Goal: Task Accomplishment & Management: Complete application form

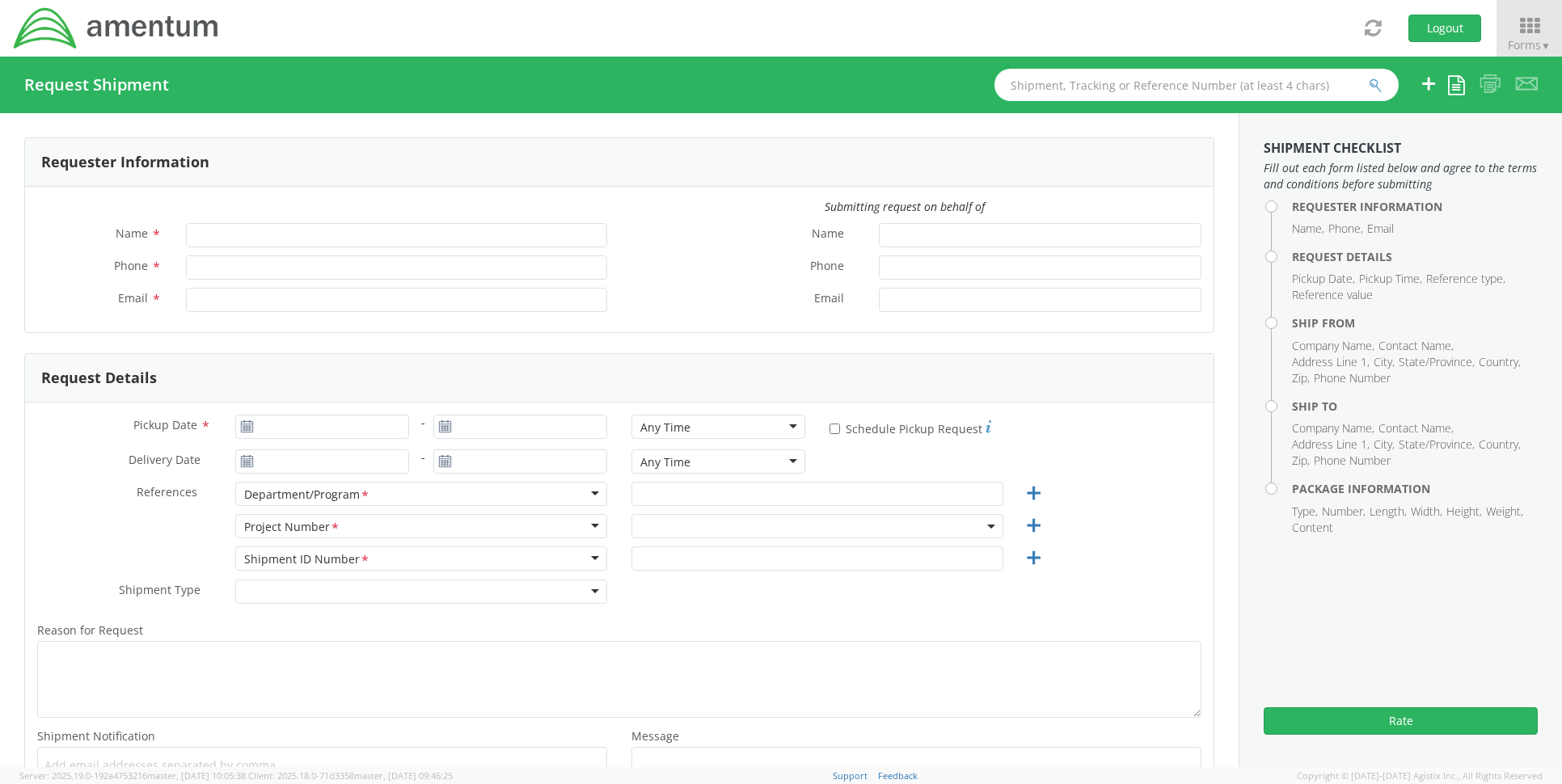
type input "[PERSON_NAME]"
type input "[PHONE_NUMBER]"
type input "dave.hale@amentum.com"
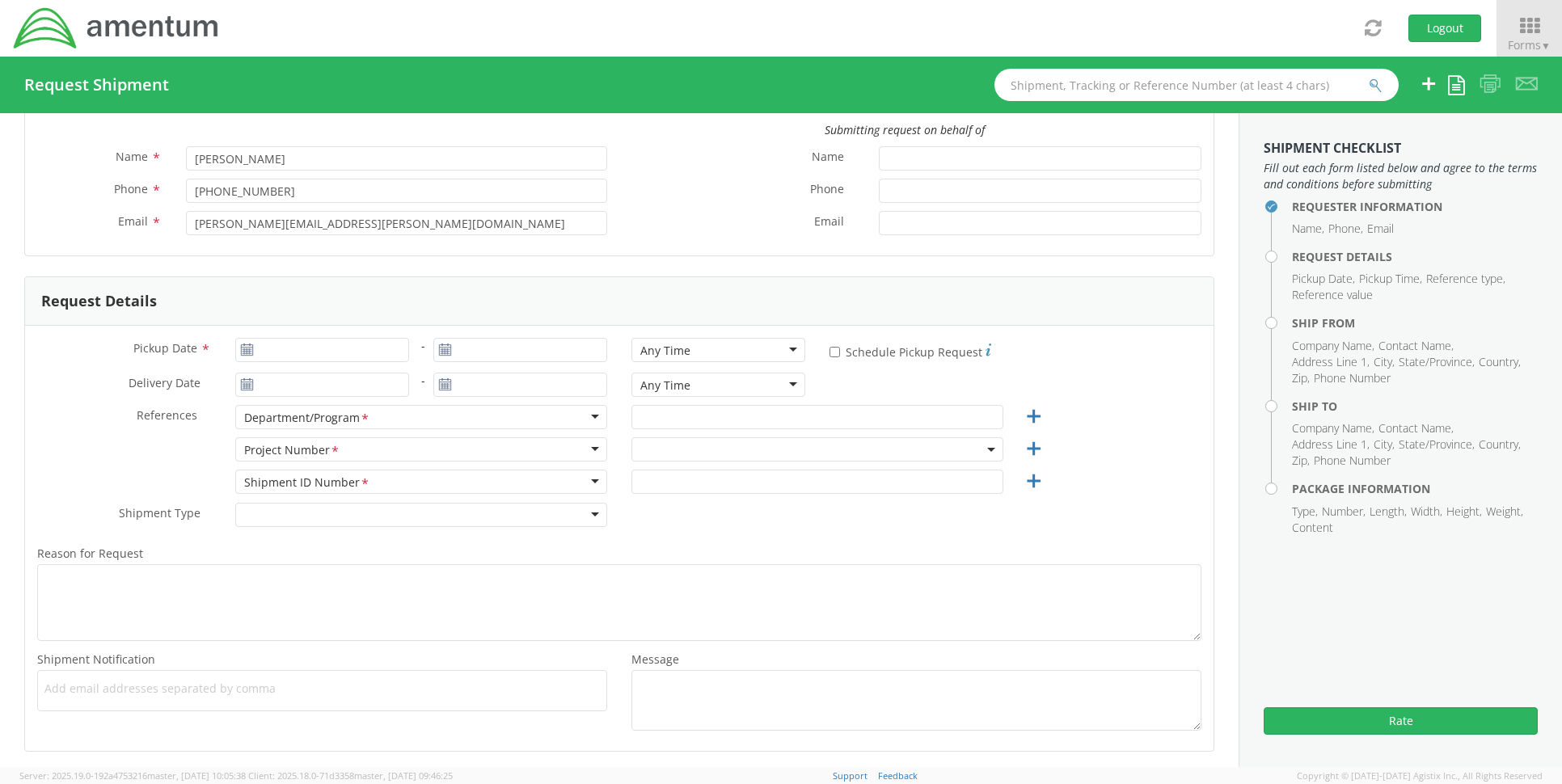
scroll to position [243, 0]
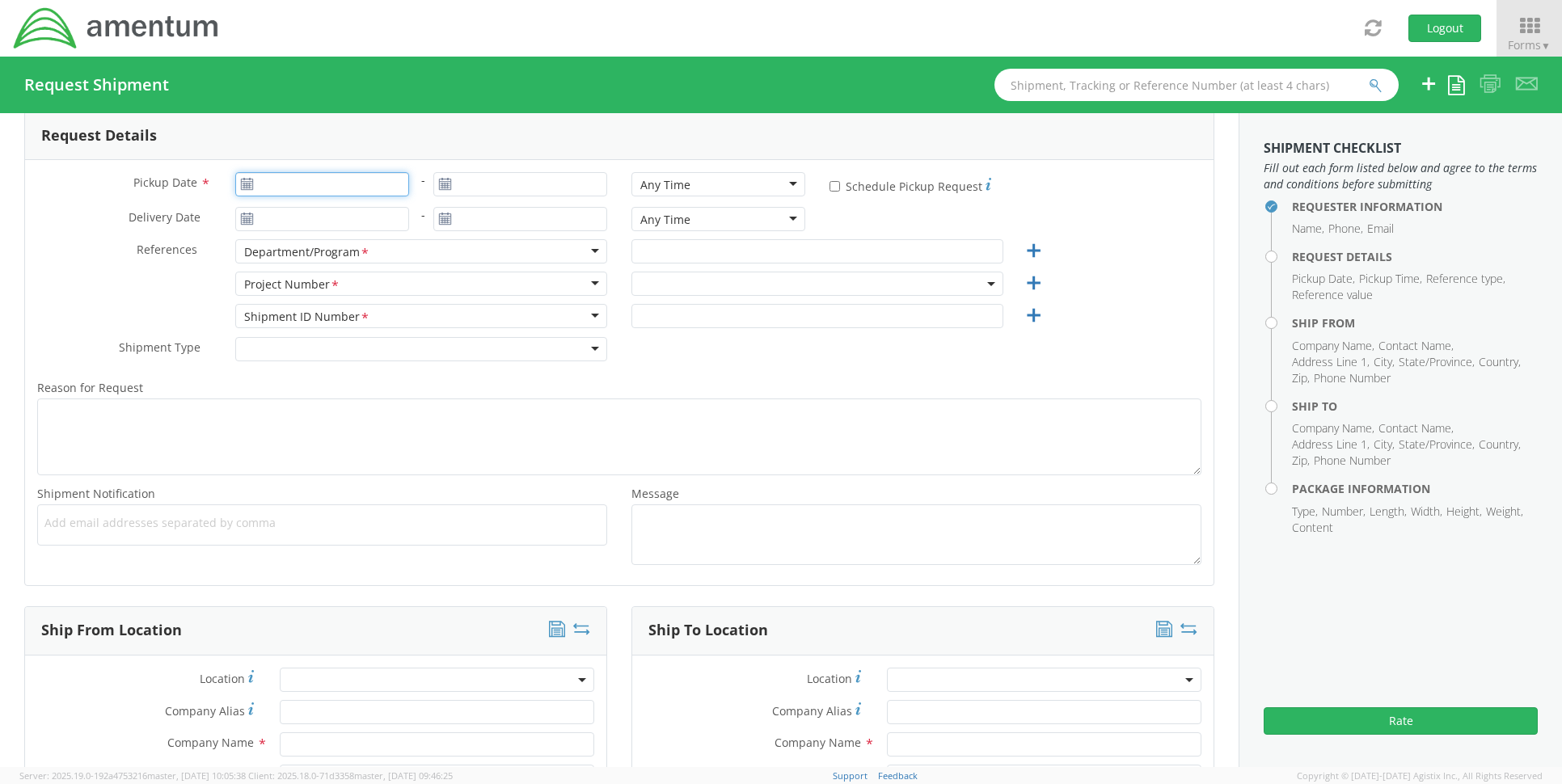
type input "09/15/2025"
click at [325, 184] on input "09/15/2025" at bounding box center [322, 184] width 174 height 24
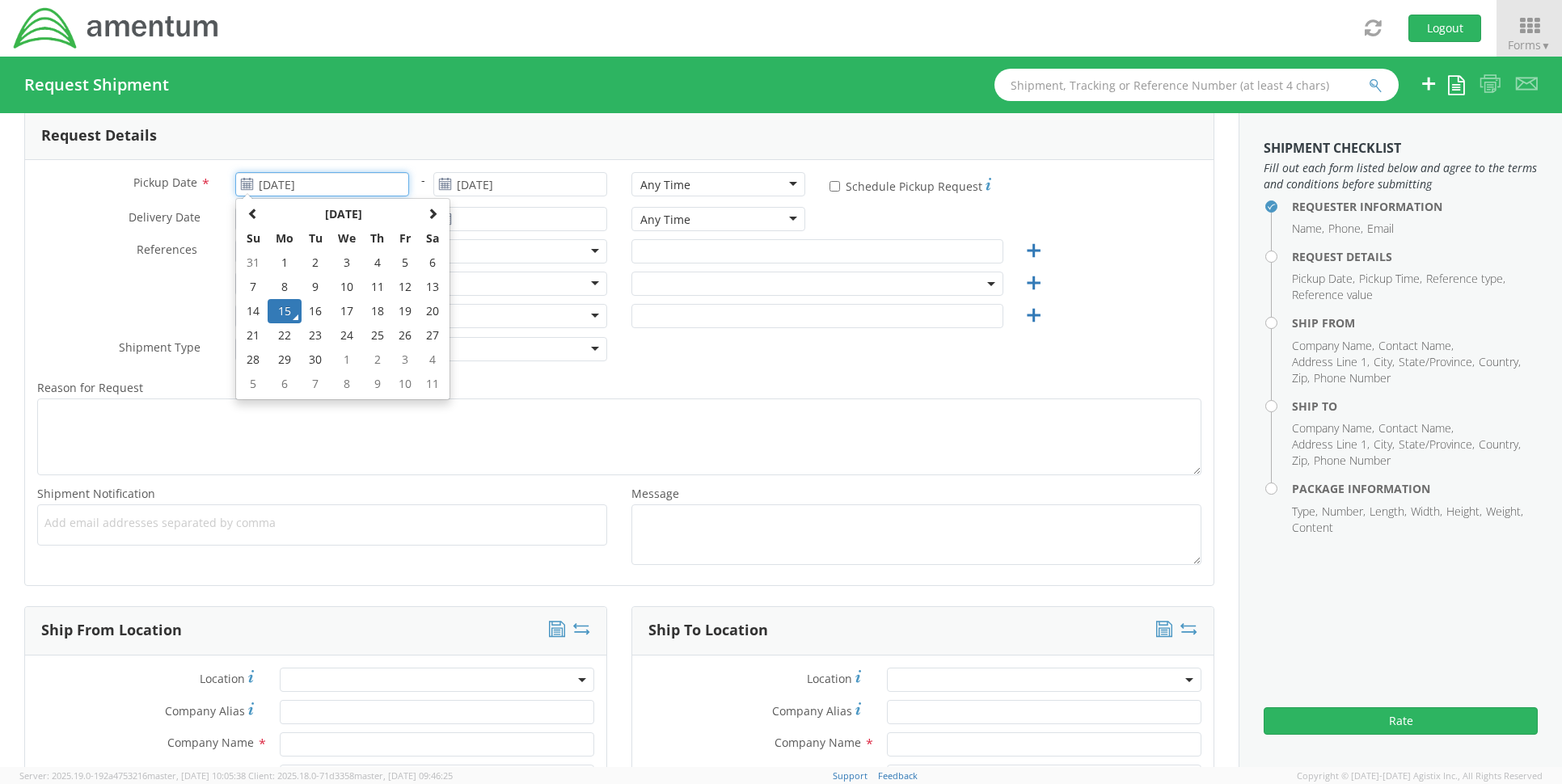
click at [285, 314] on td "15" at bounding box center [284, 311] width 34 height 24
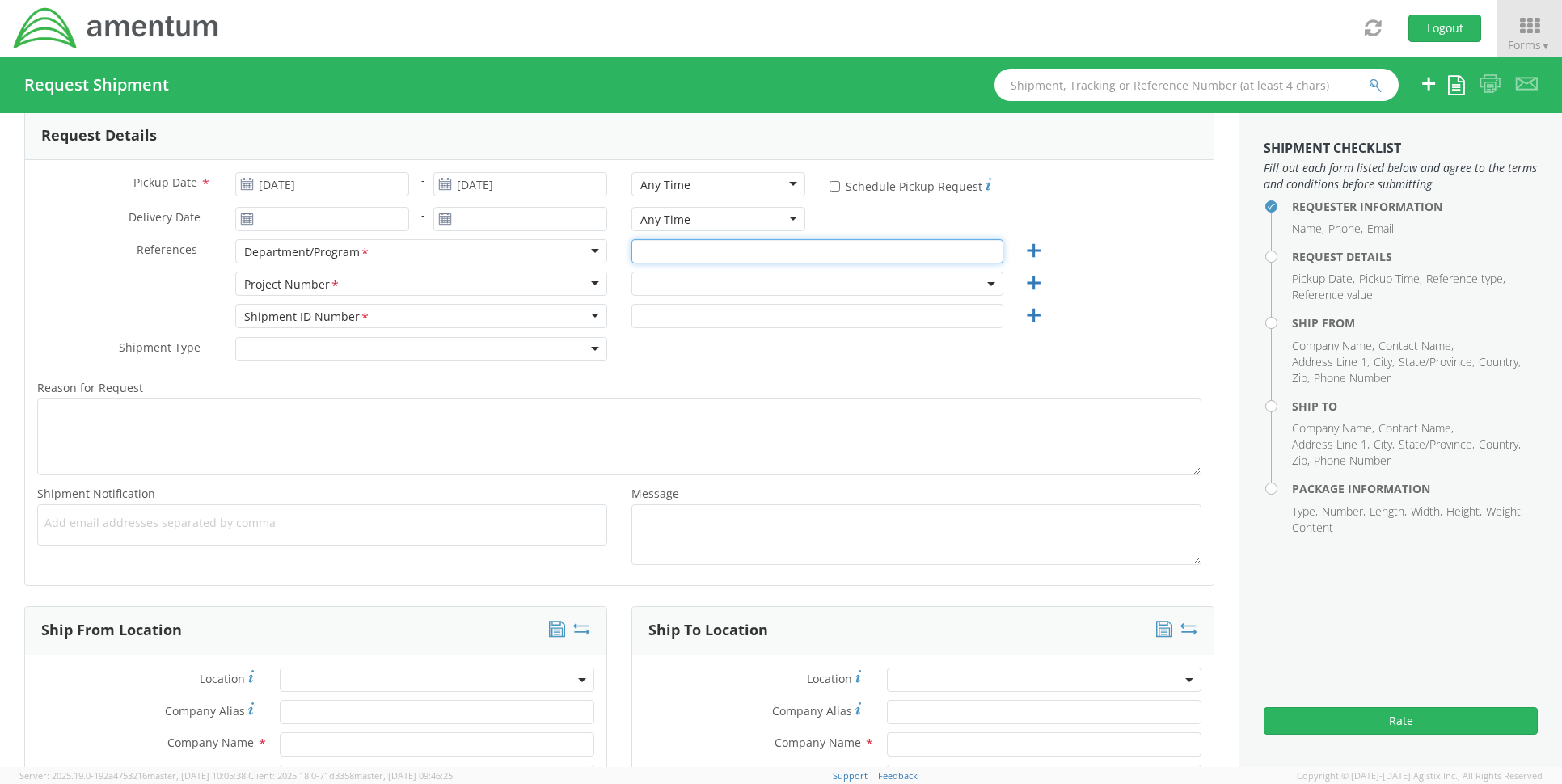
click at [712, 251] on input "text" at bounding box center [817, 251] width 372 height 24
type input "cft"
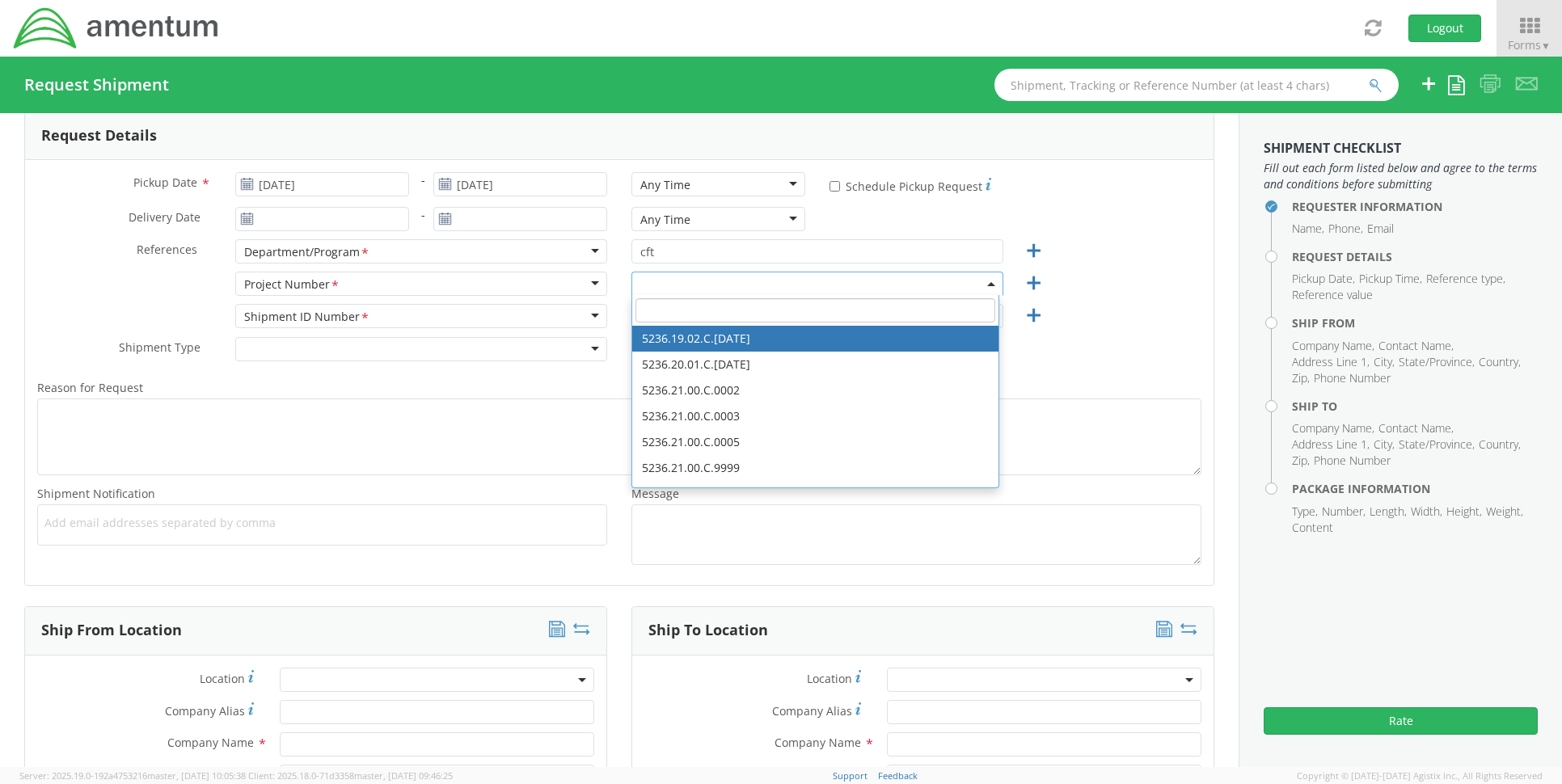
click at [677, 304] on input "search" at bounding box center [816, 310] width 360 height 24
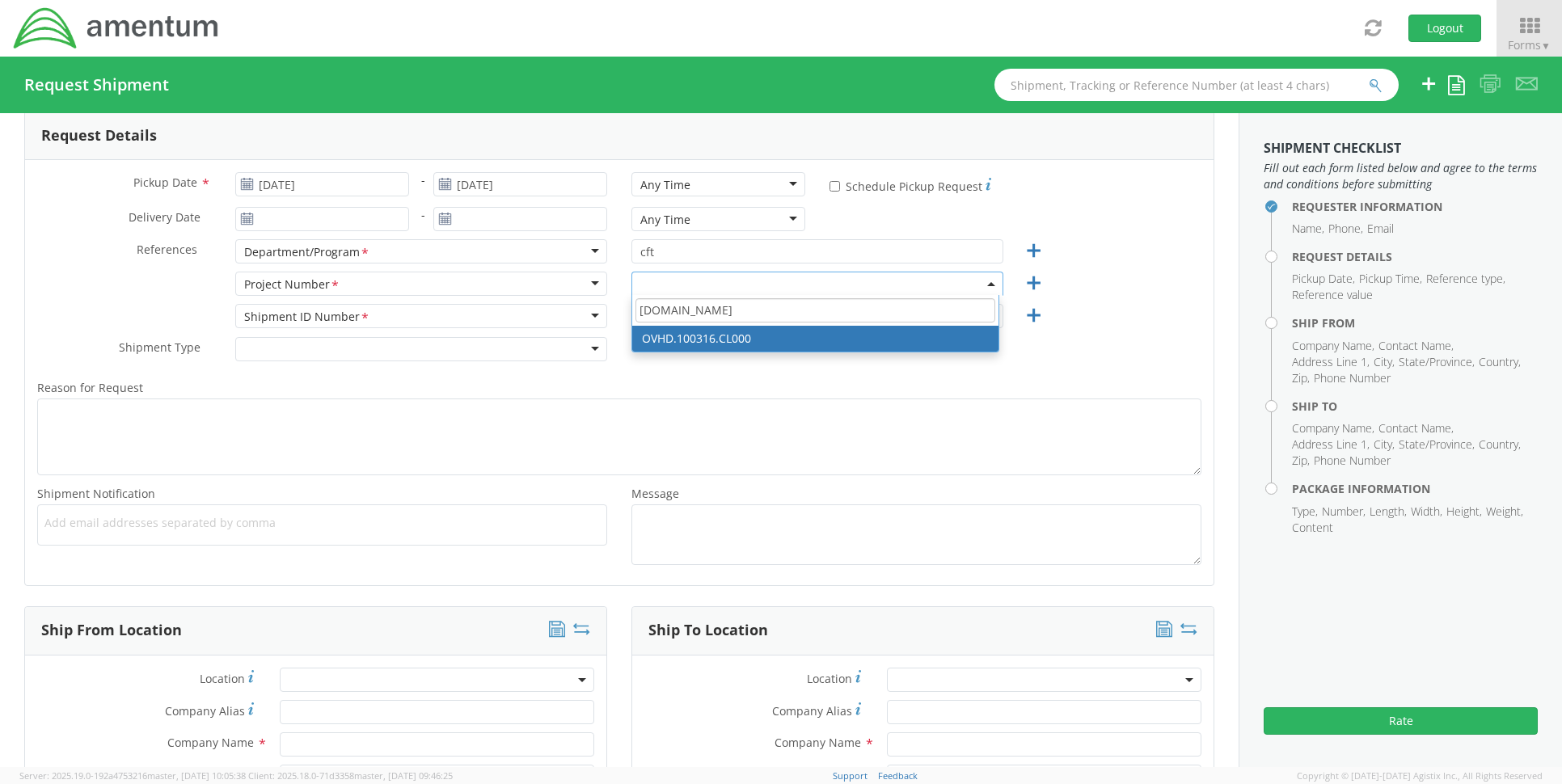
type input "ovhd.100316.cl"
select select "OVHD.100316.CL000"
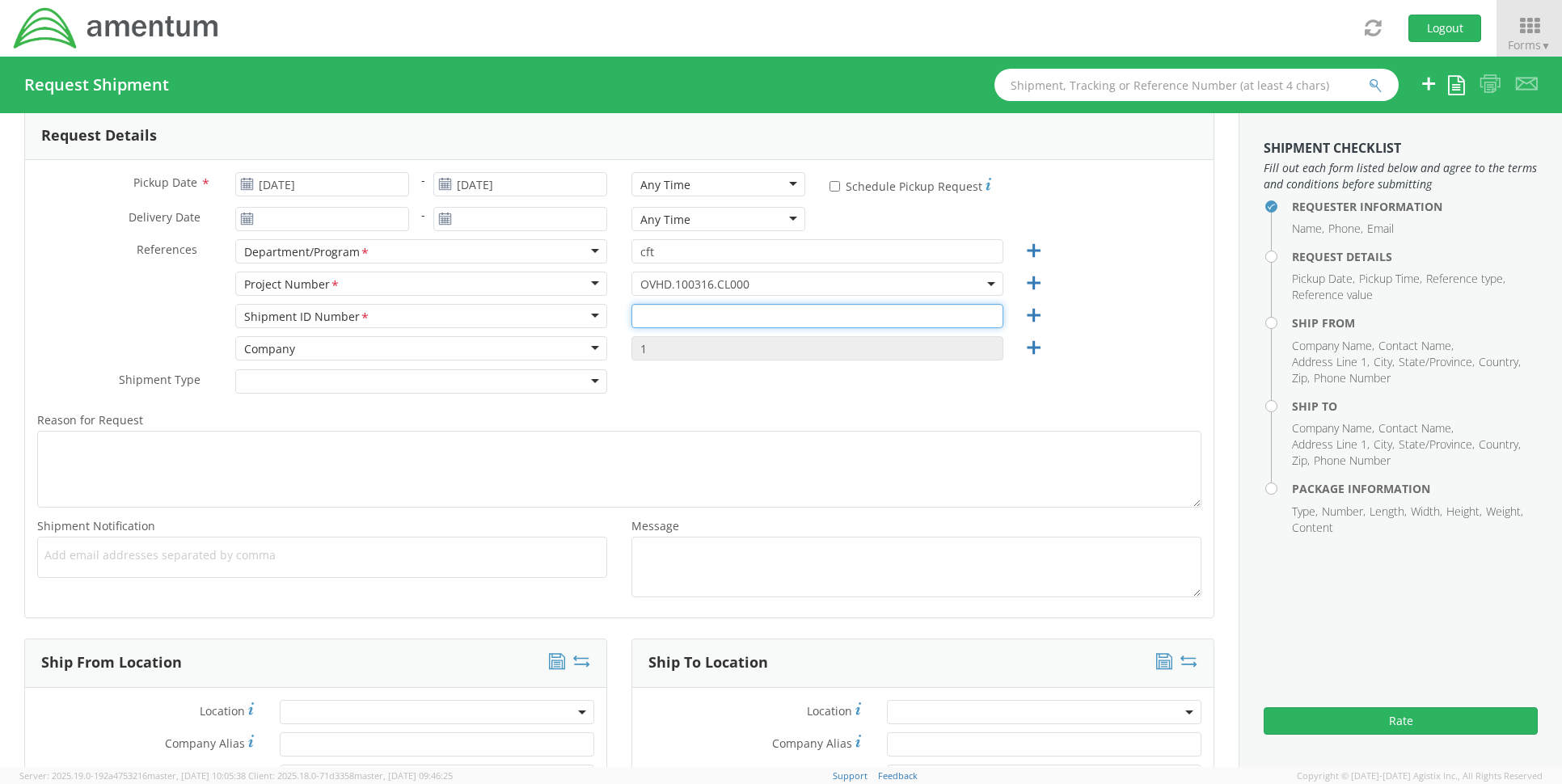
click at [679, 310] on input "text" at bounding box center [817, 316] width 372 height 24
type input "1"
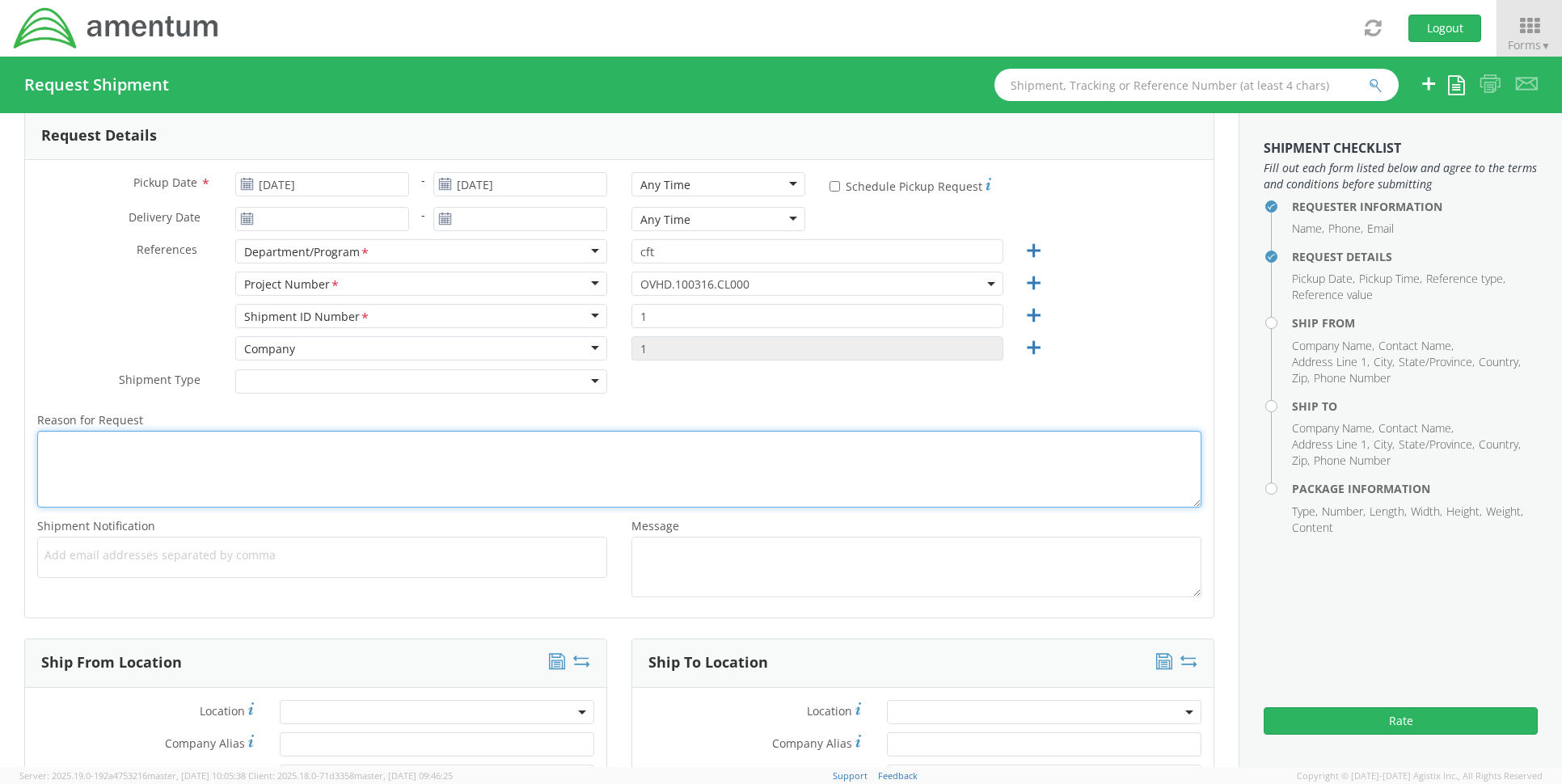
click at [488, 471] on textarea "Reason for Request *" at bounding box center [619, 468] width 1164 height 77
type textarea "C"
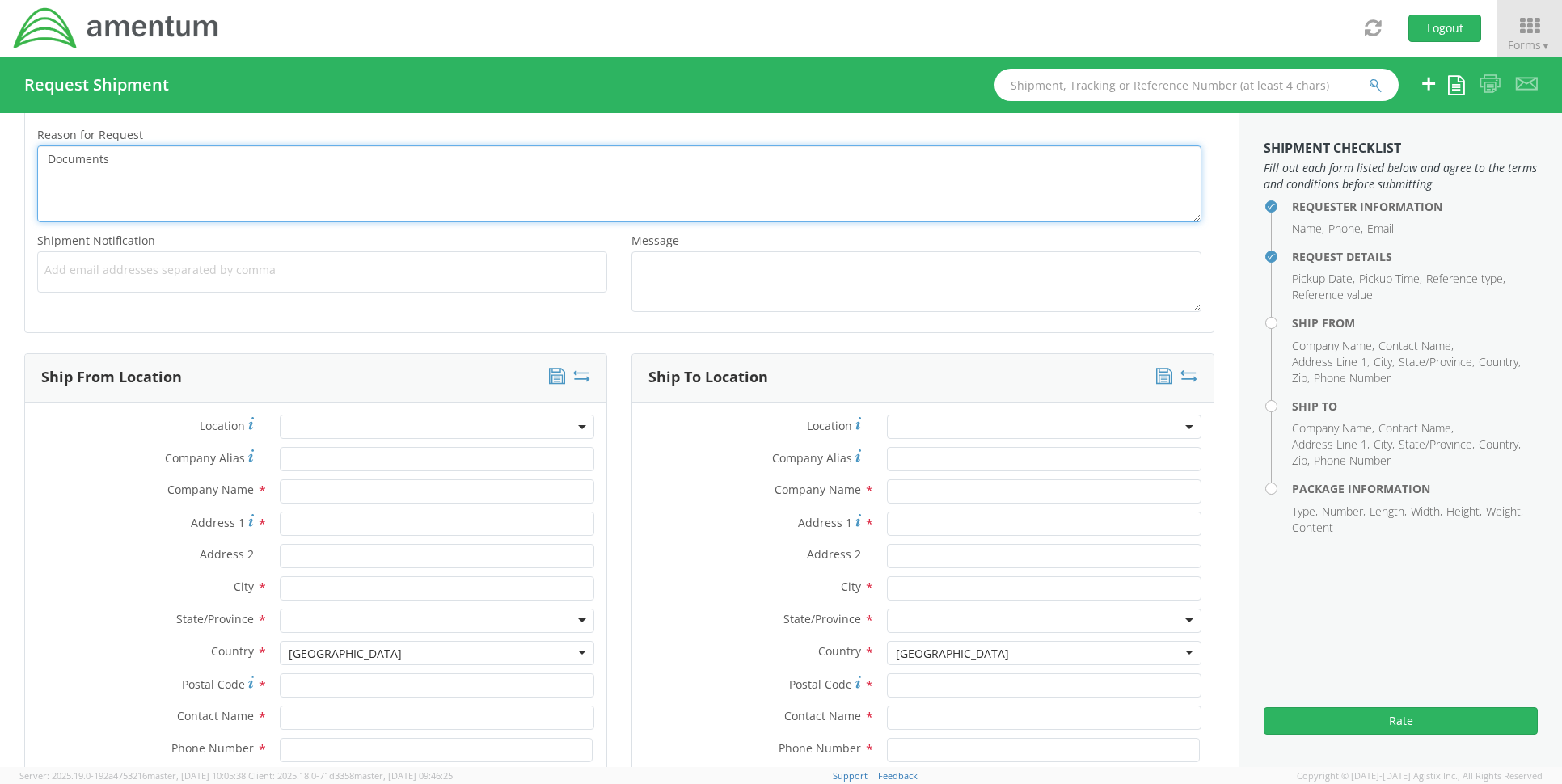
scroll to position [565, 0]
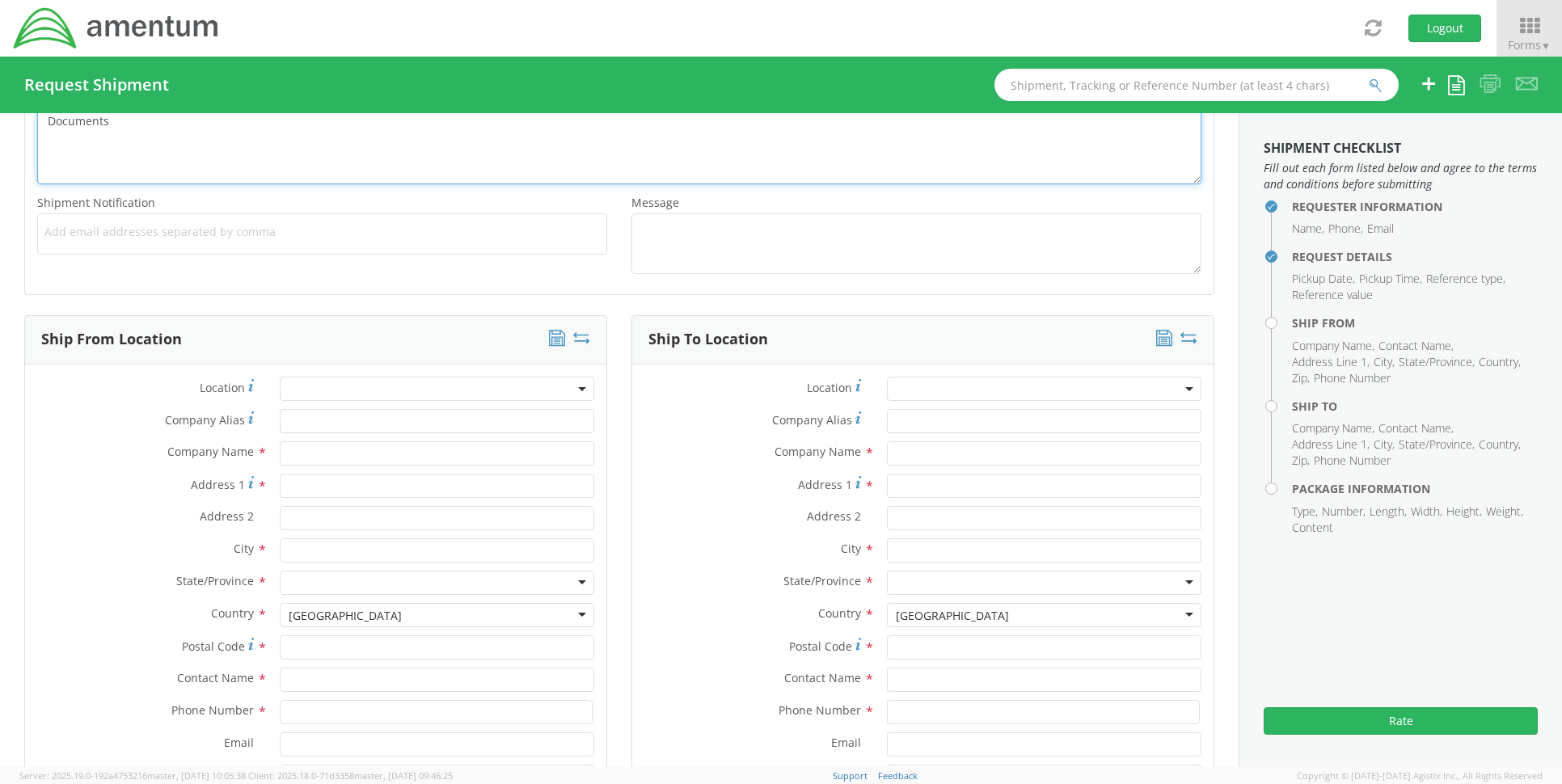
type textarea "Documents"
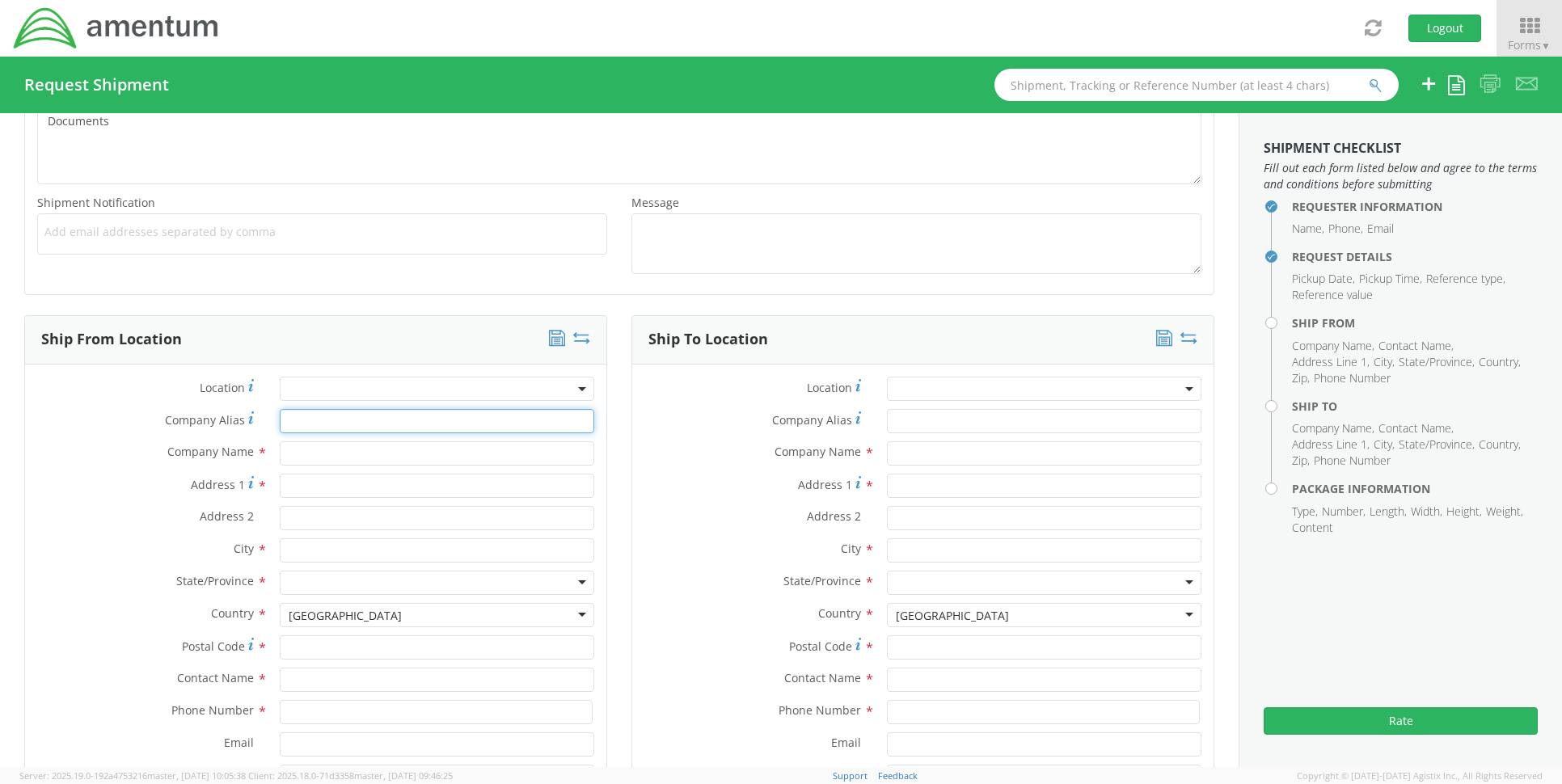
click at [391, 419] on input "Company Alias *" at bounding box center [437, 421] width 315 height 24
type input "Amentum Oceana"
click at [412, 409] on input "Amentum Oceana" at bounding box center [437, 421] width 315 height 24
click at [411, 416] on input "Amentum Oceana" at bounding box center [437, 421] width 315 height 24
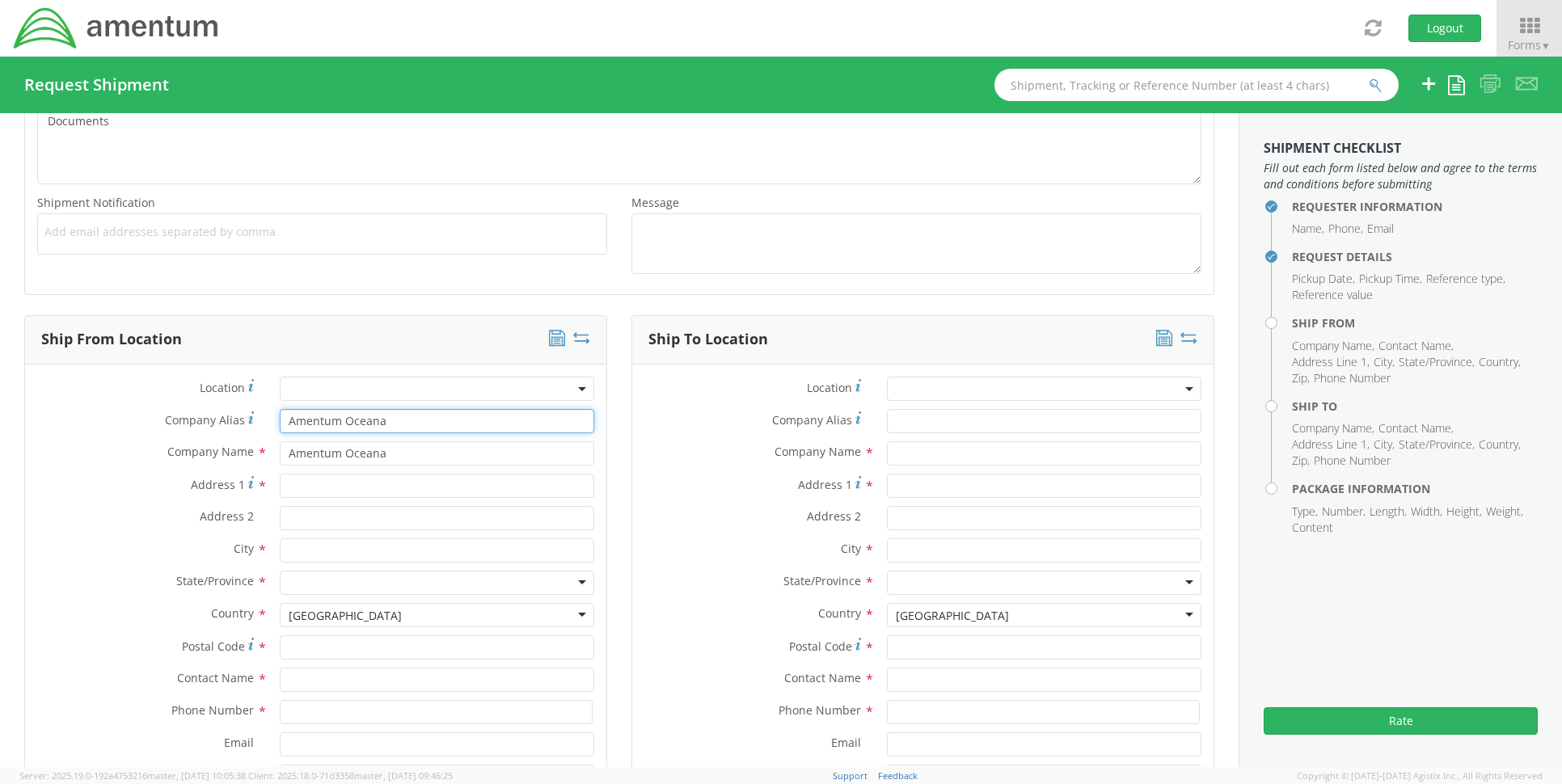
click at [411, 416] on input "Amentum Oceana" at bounding box center [437, 421] width 315 height 24
click at [327, 480] on input "Address 1 *" at bounding box center [437, 485] width 315 height 24
type input "1760 1st ST"
type input "Ste 200"
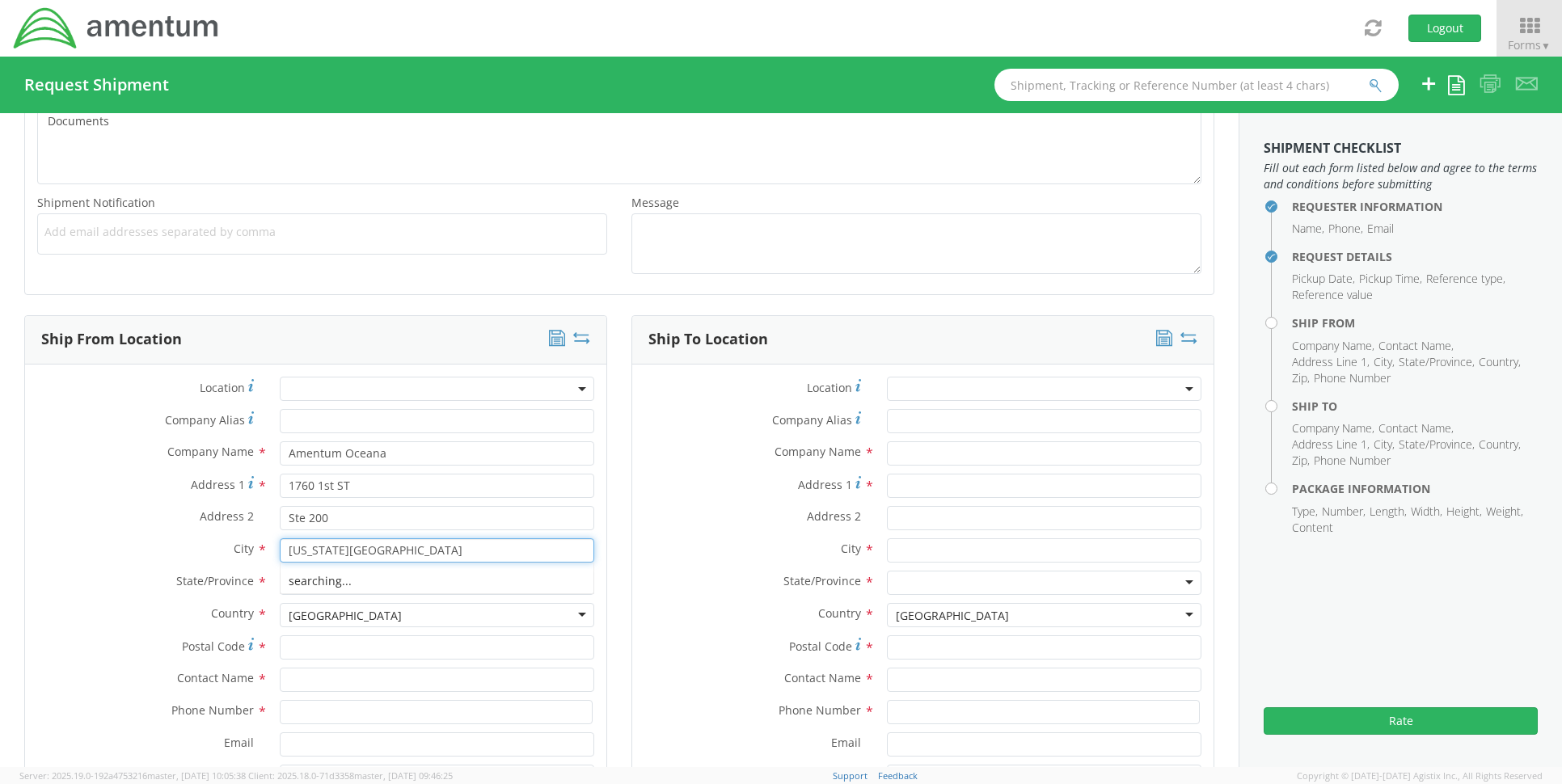
type input "Virginia Beach"
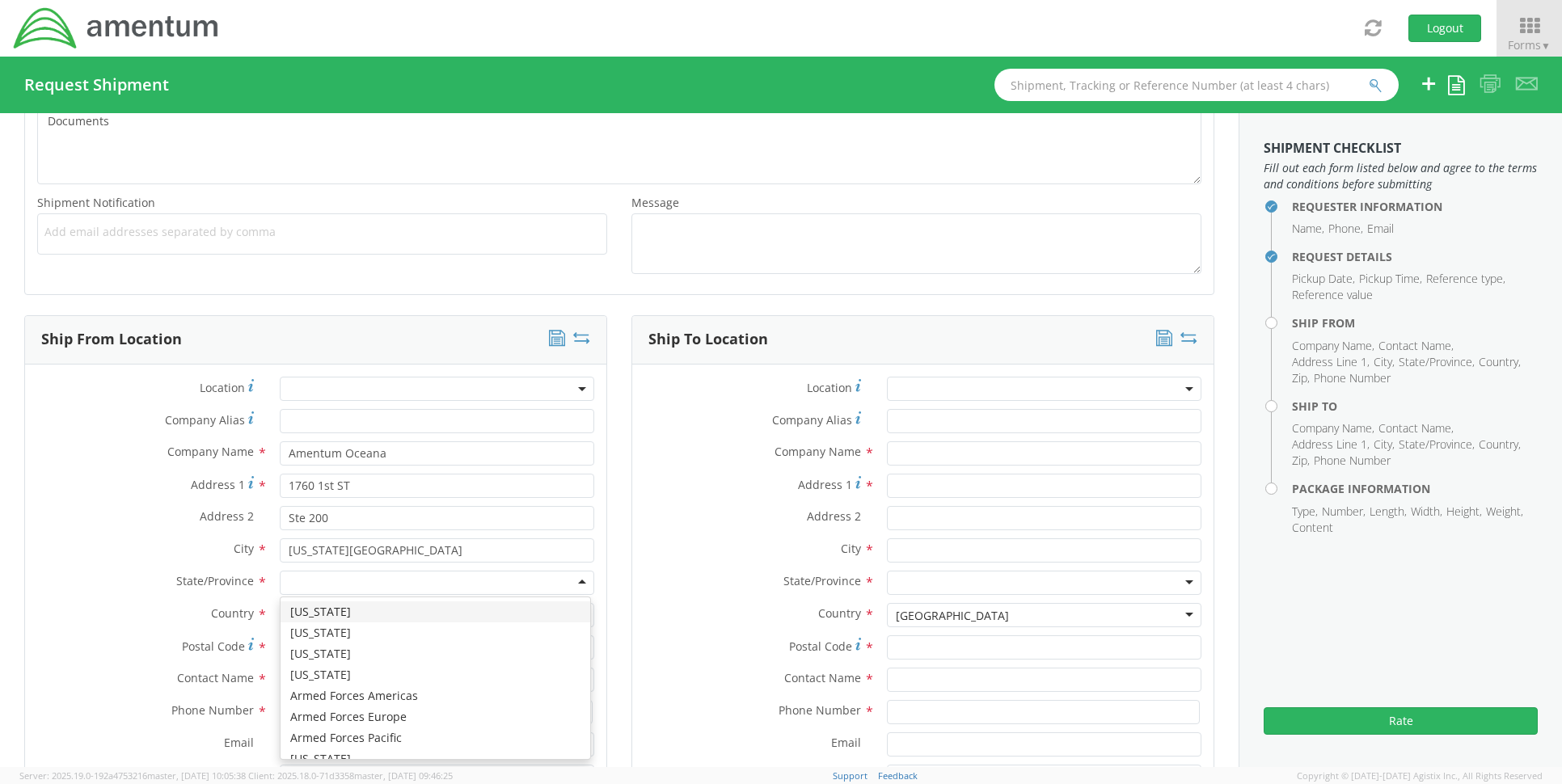
type input "v"
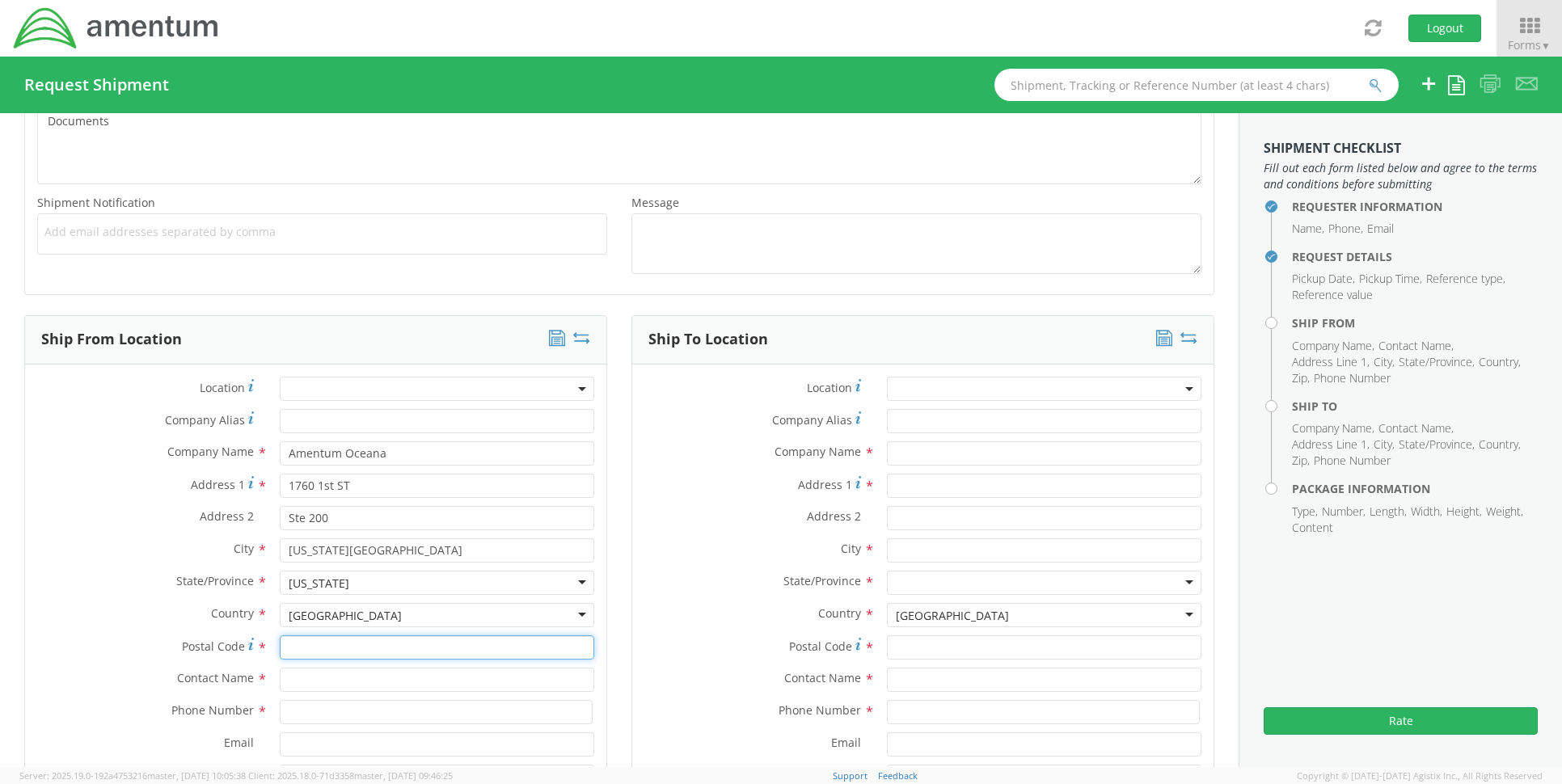
click at [307, 641] on input "Postal Code *" at bounding box center [437, 647] width 315 height 24
type input "23460"
type input "David Hale"
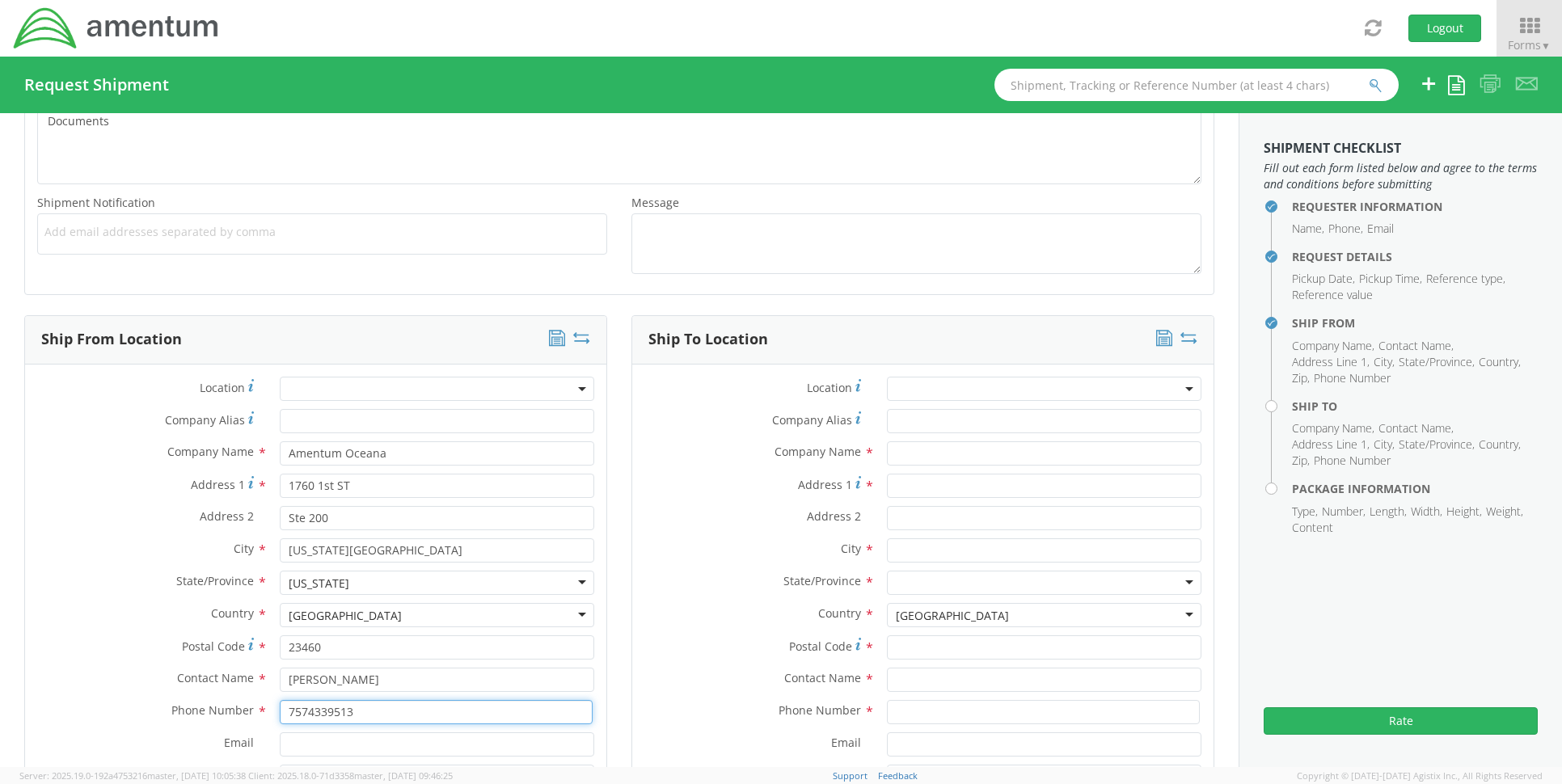
type input "7574339513"
click at [297, 740] on input "Email *" at bounding box center [437, 744] width 315 height 24
type input "D"
type input "dave.hale@amentum.com"
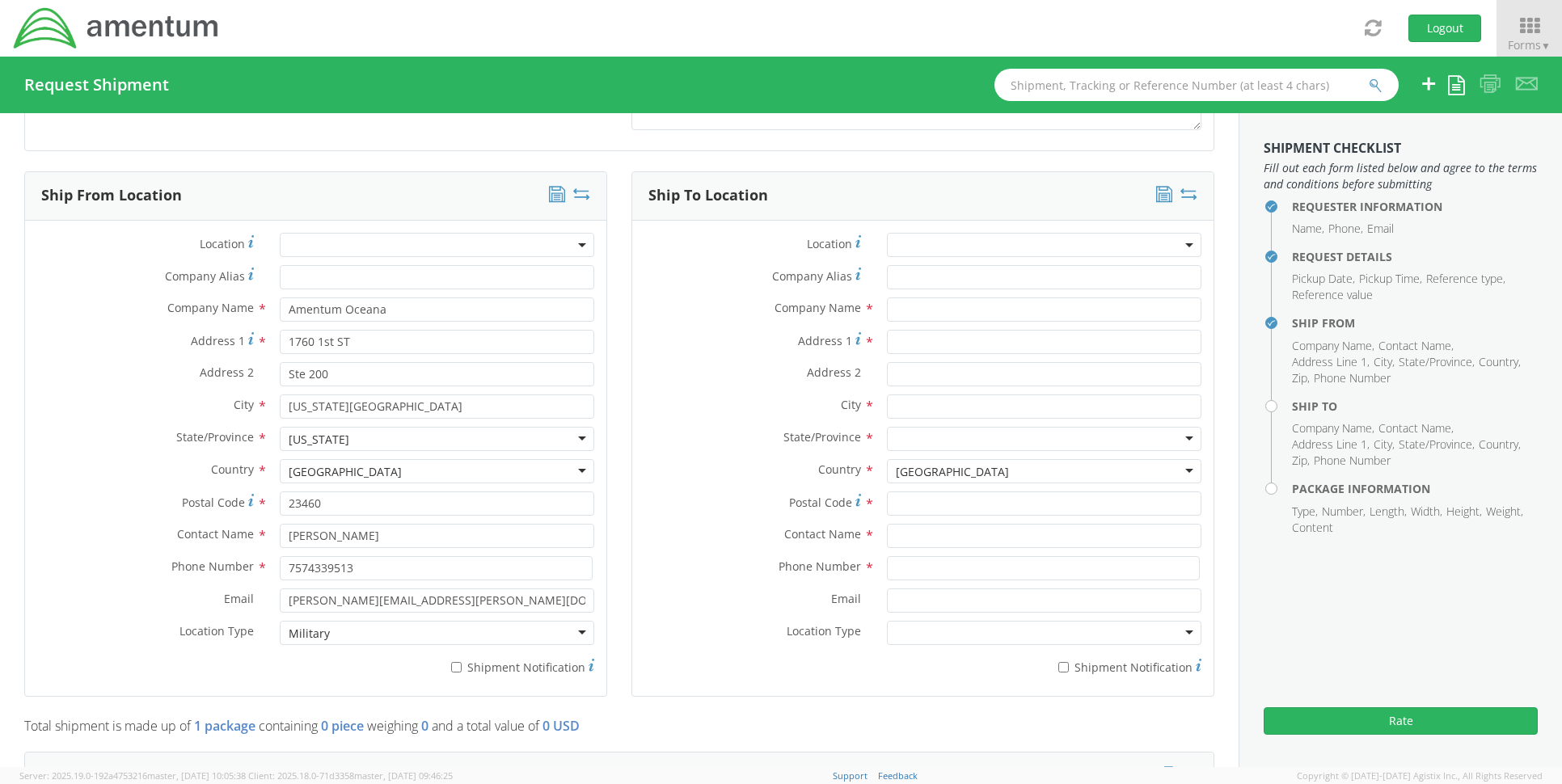
scroll to position [496, 0]
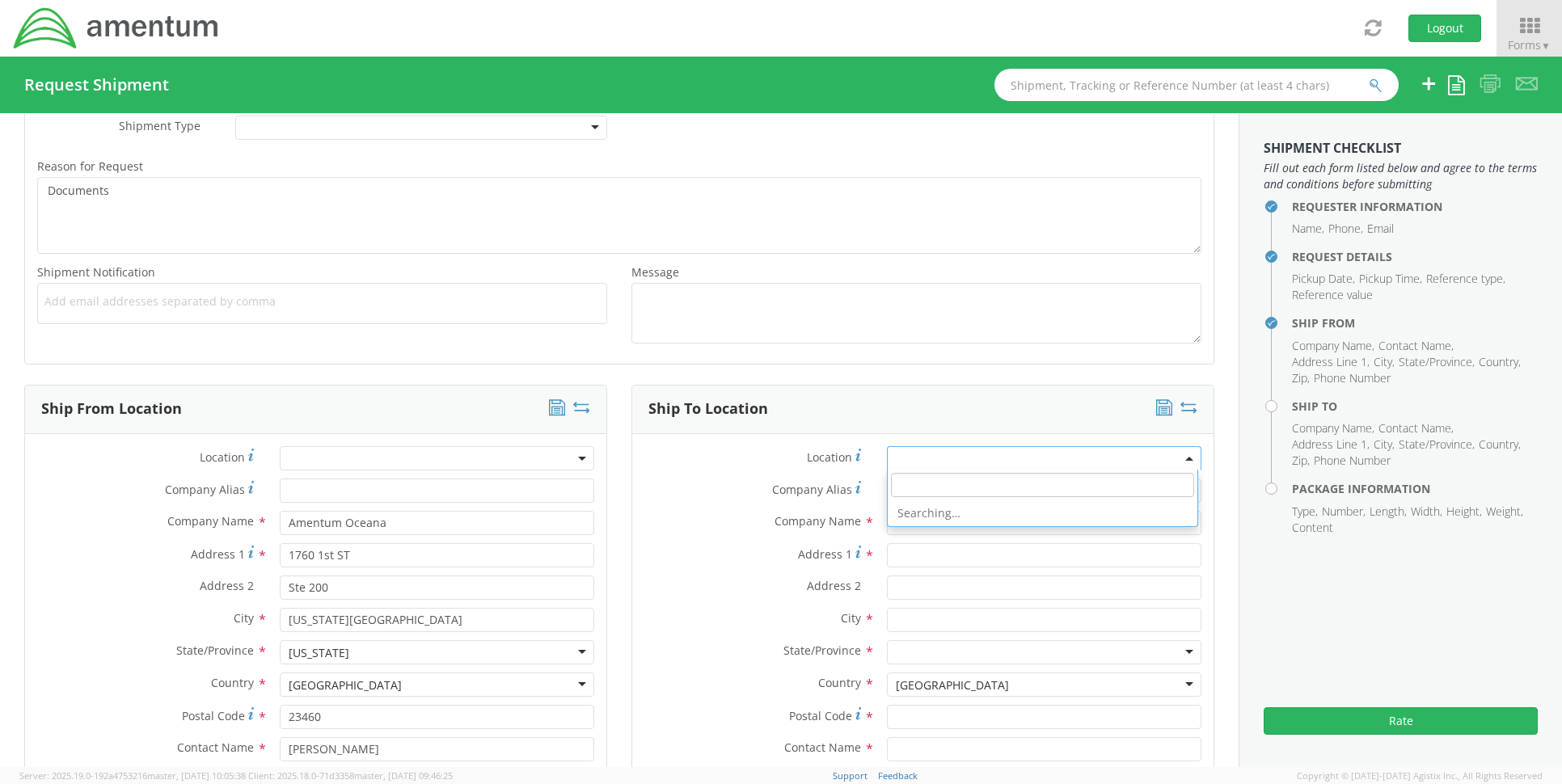
click at [926, 449] on span at bounding box center [1044, 458] width 315 height 24
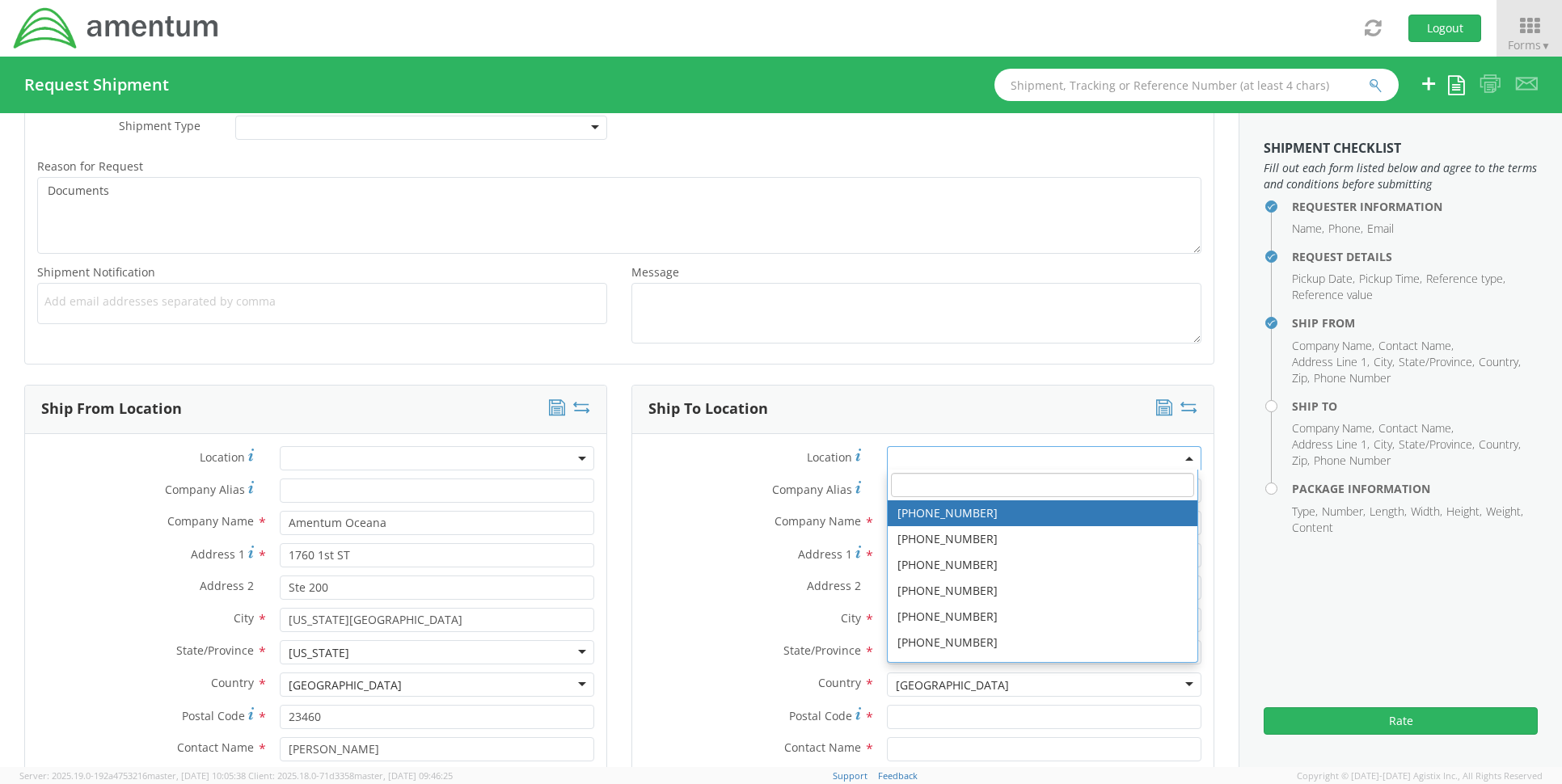
click at [919, 480] on input "search" at bounding box center [1043, 485] width 303 height 24
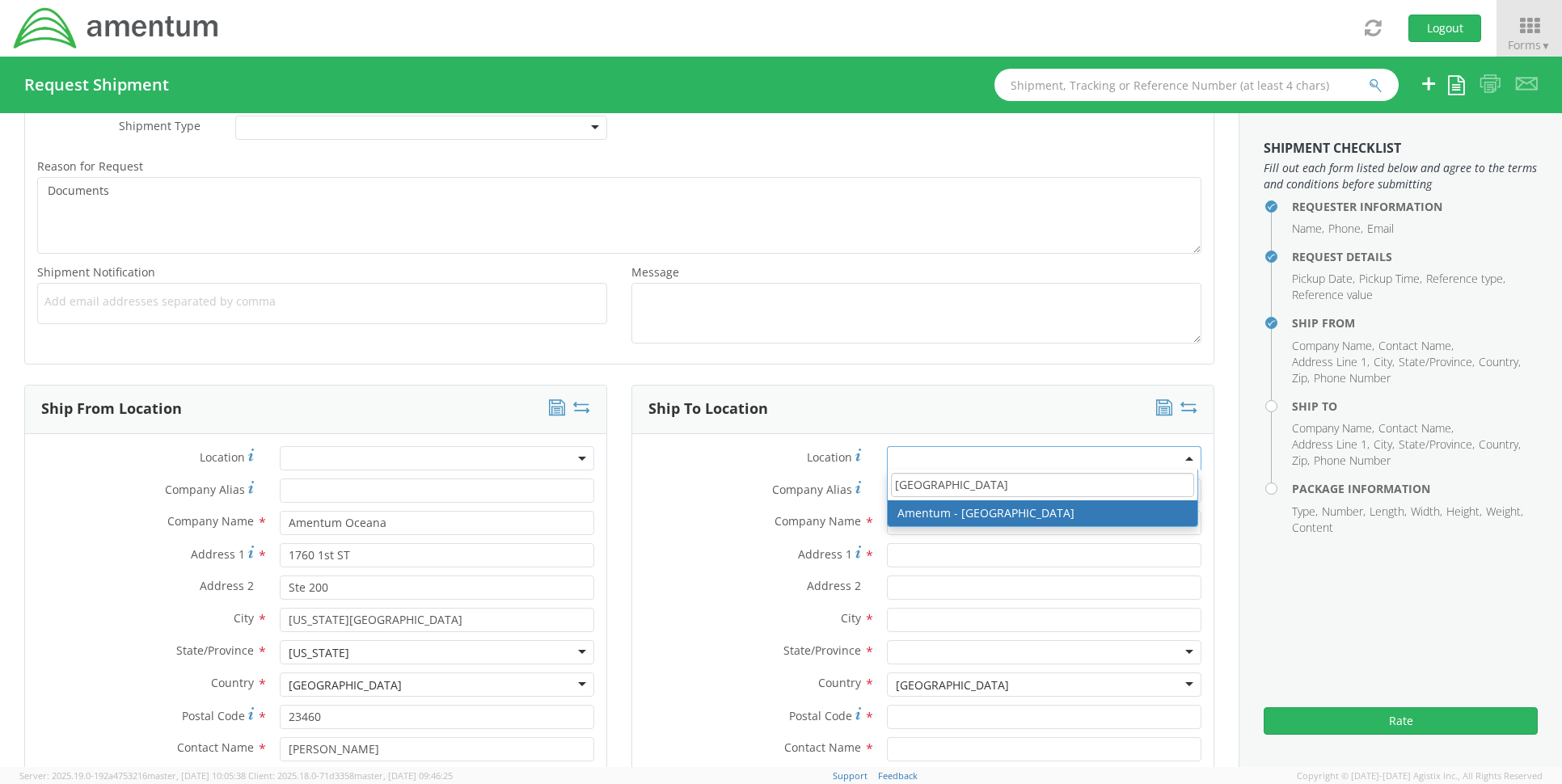
type input "germantown"
type input "Amentum Services, Inc."
type input "20501 Seneca Meadows Pkwy, #300"
type input "Germantown"
type input "20876"
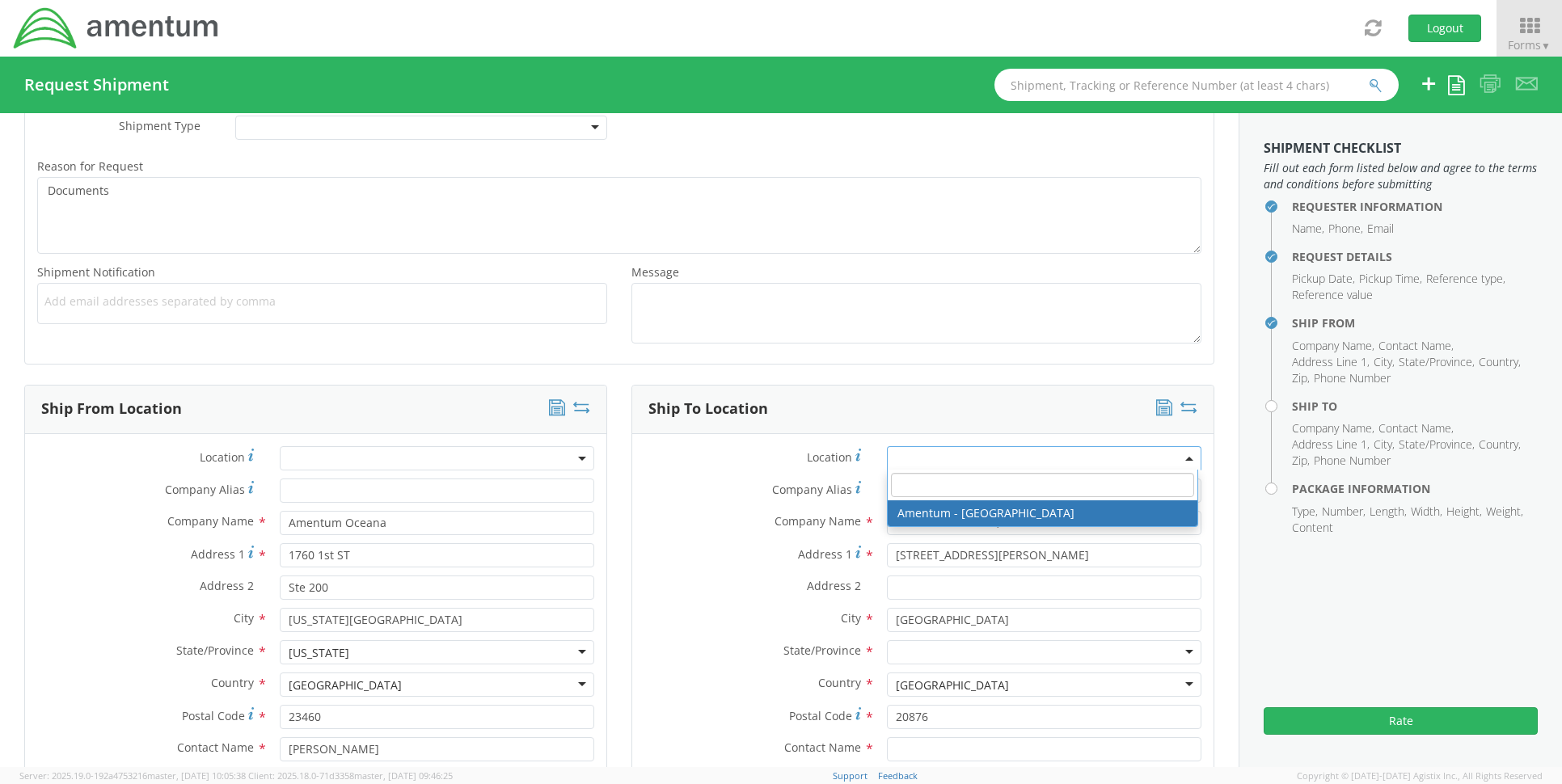
select select "53871"
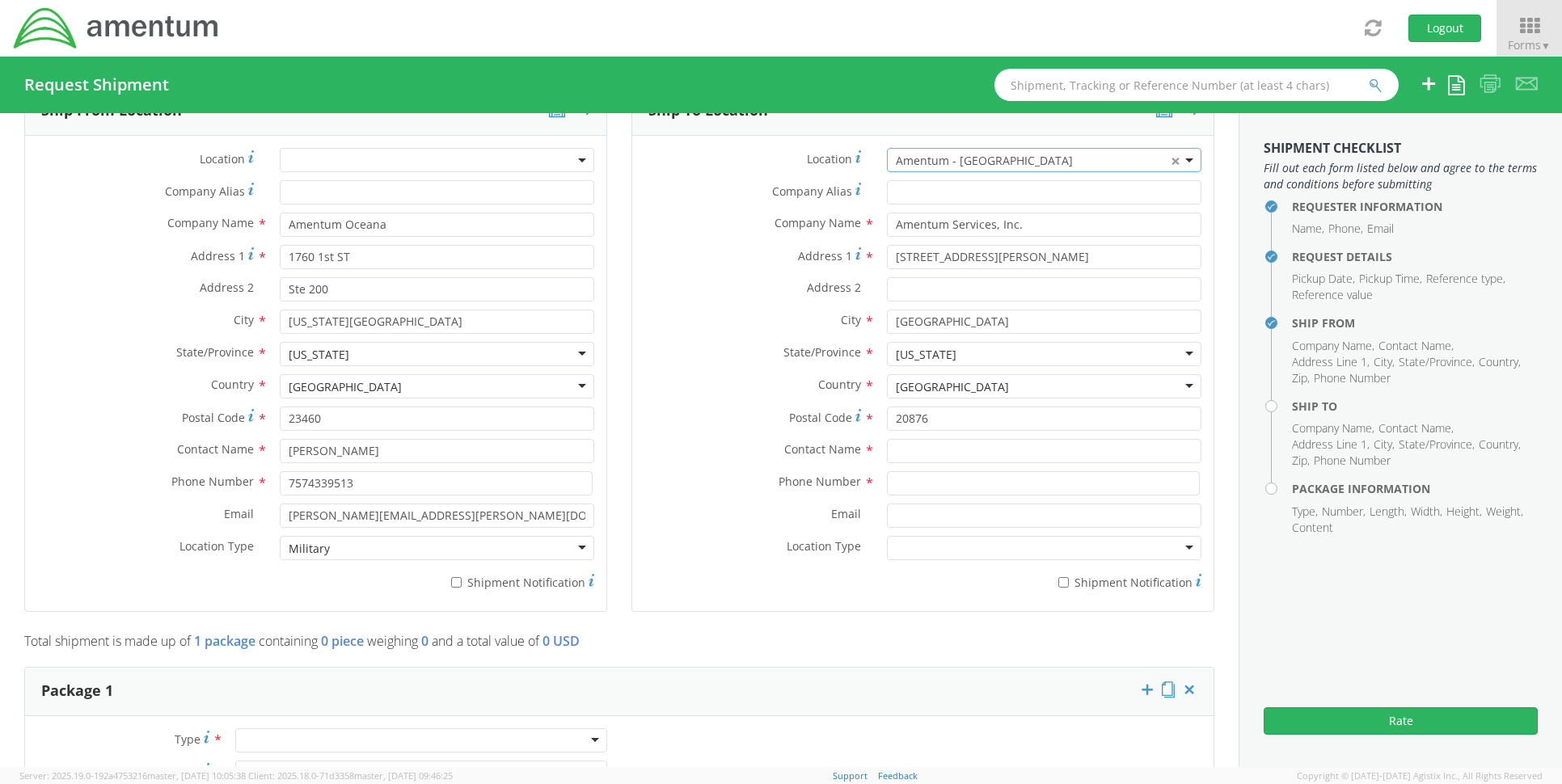
scroll to position [819, 0]
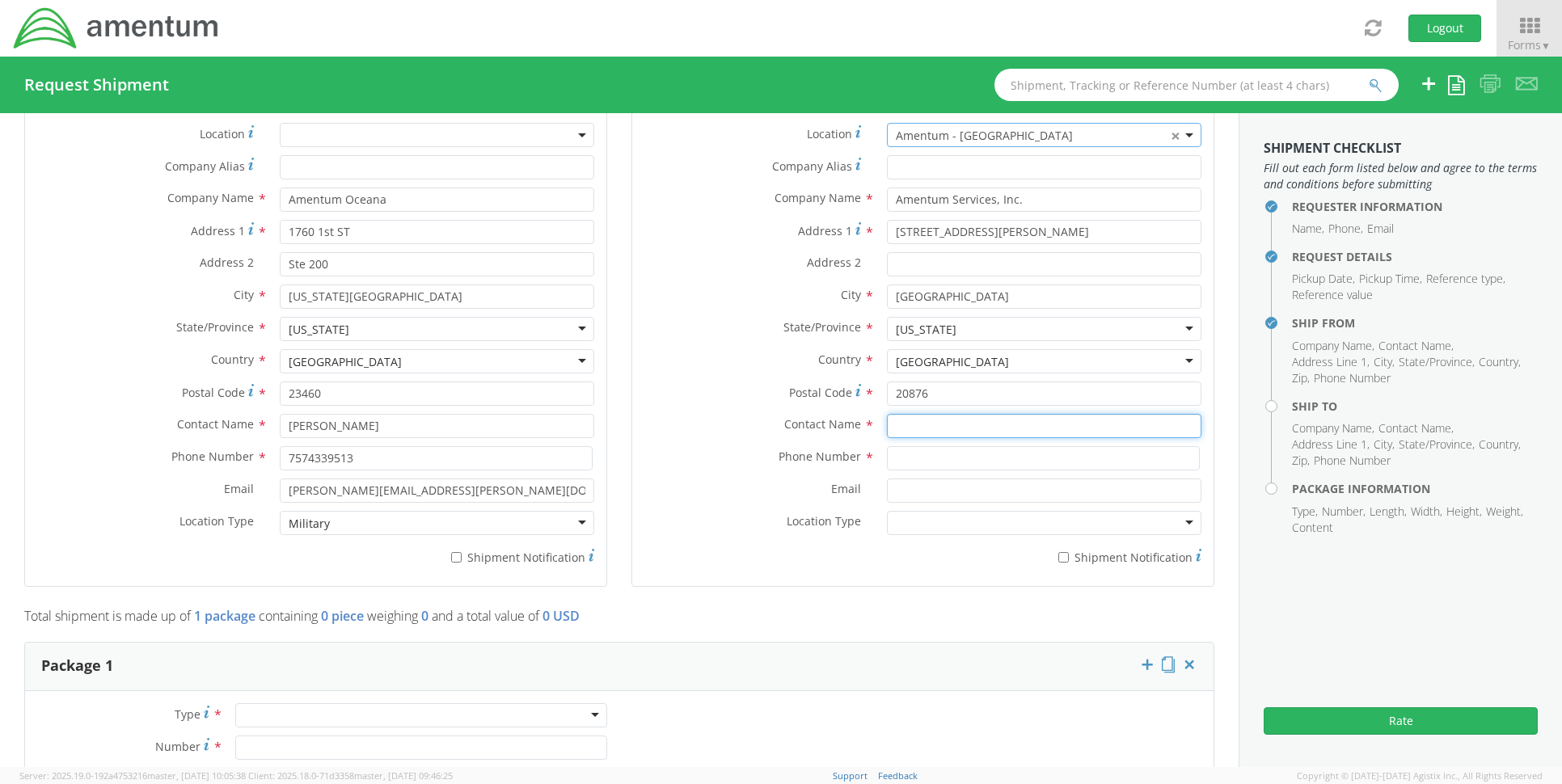
click at [933, 426] on input "text" at bounding box center [1044, 426] width 315 height 24
type input "Accounts Payable"
type input "7574339513"
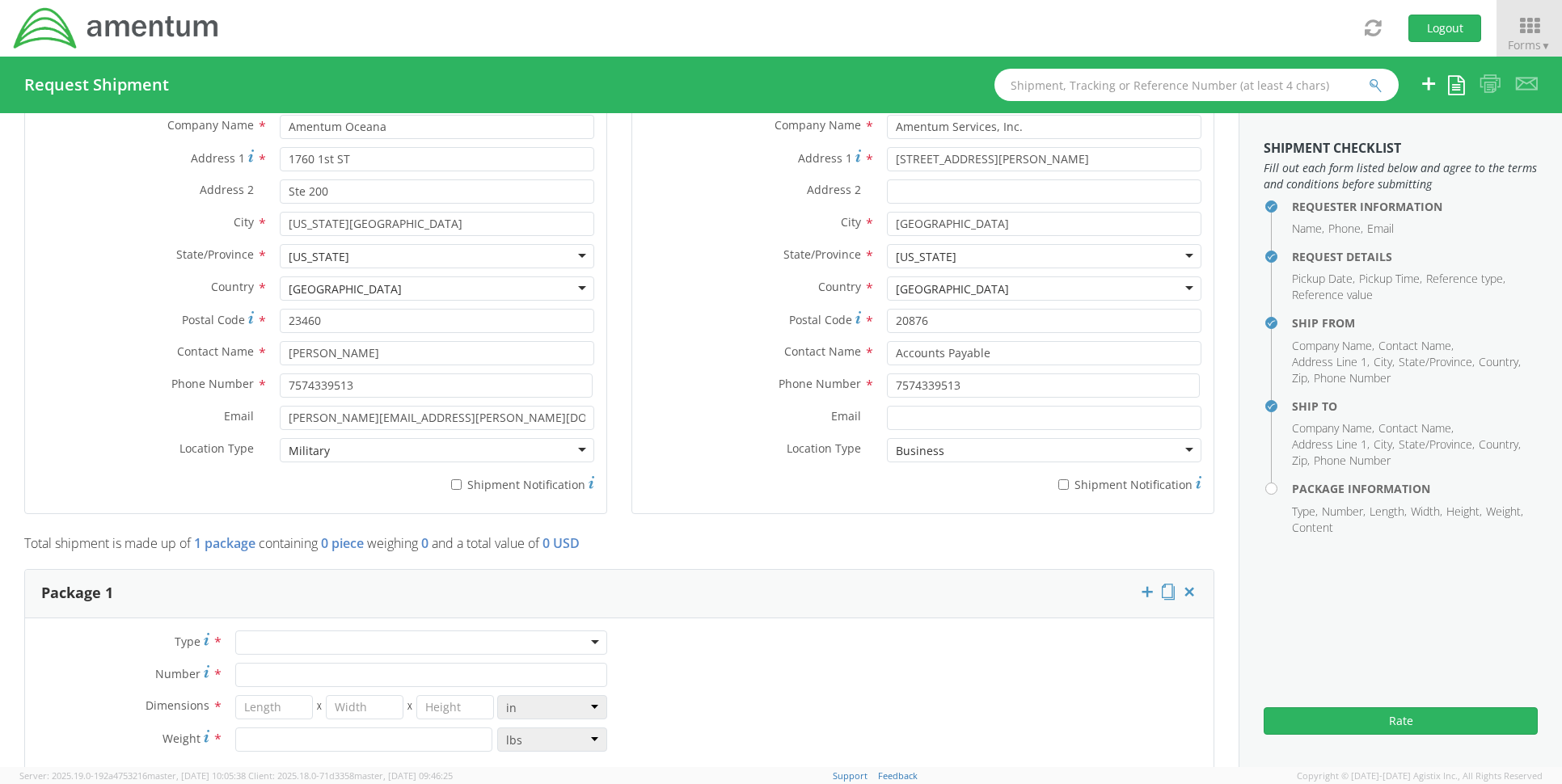
scroll to position [1062, 0]
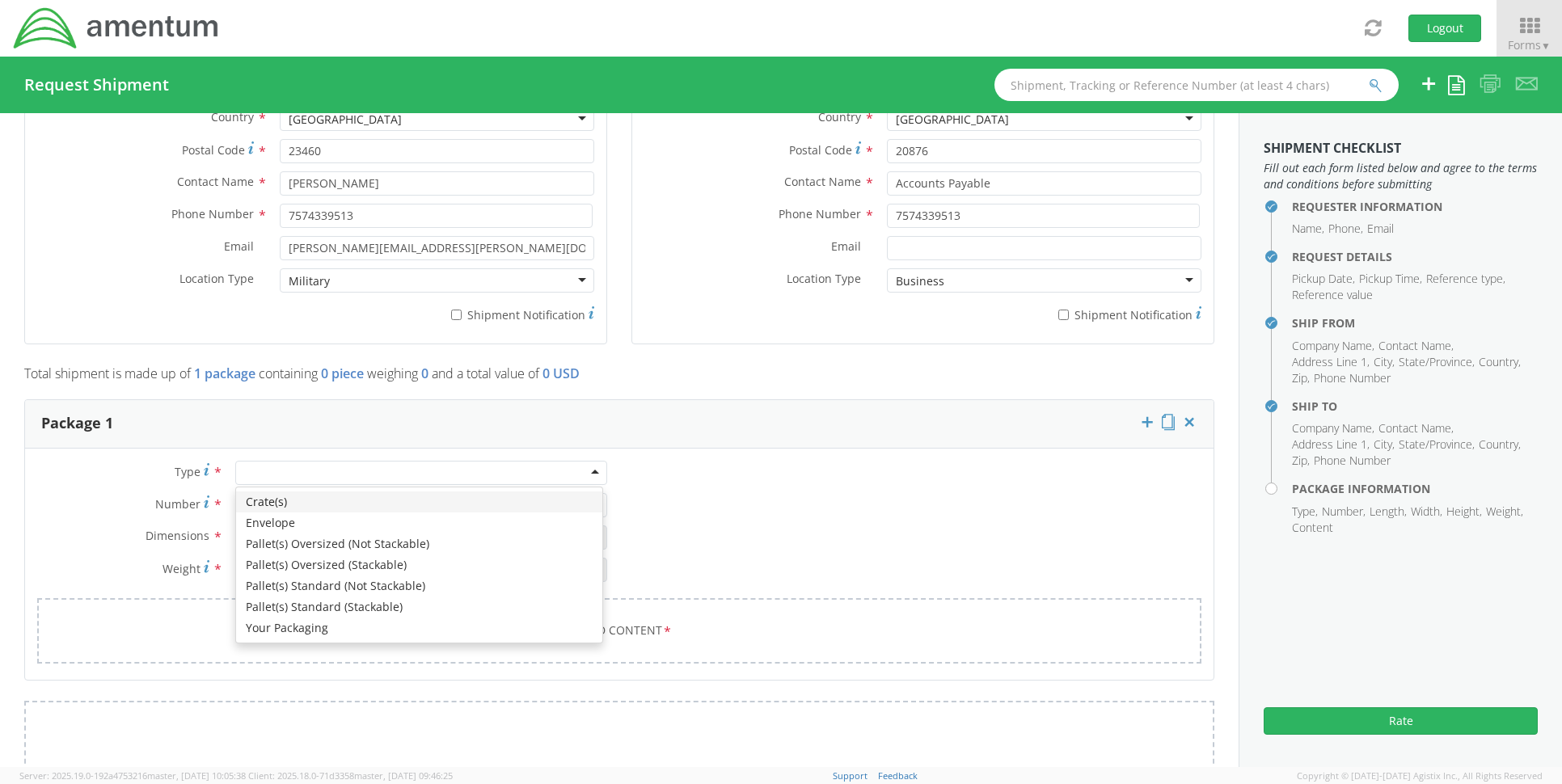
click at [398, 471] on div at bounding box center [421, 472] width 372 height 24
type input "1"
type input "9.5"
type input "12.5"
type input "0.25"
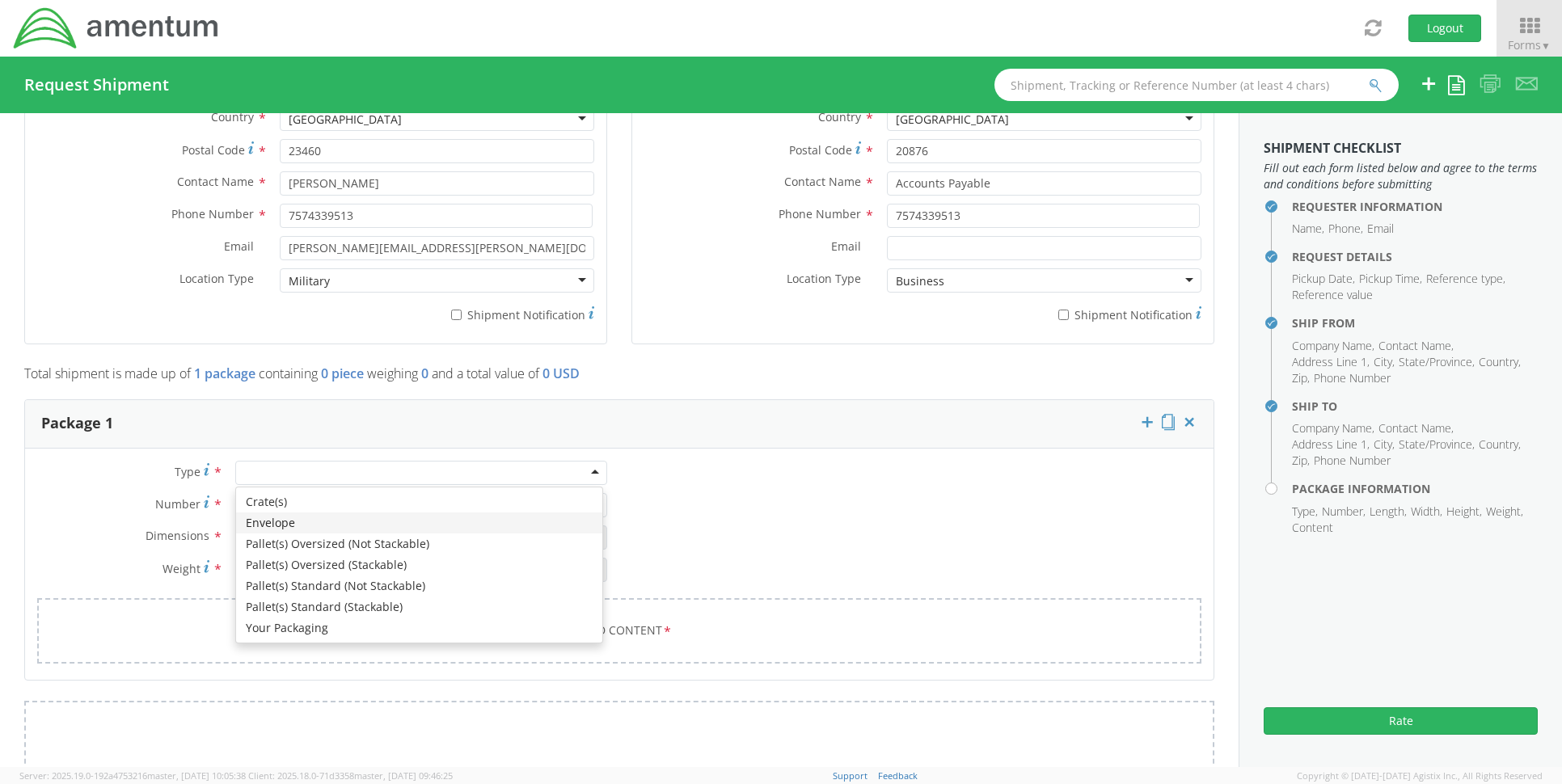
type input "1"
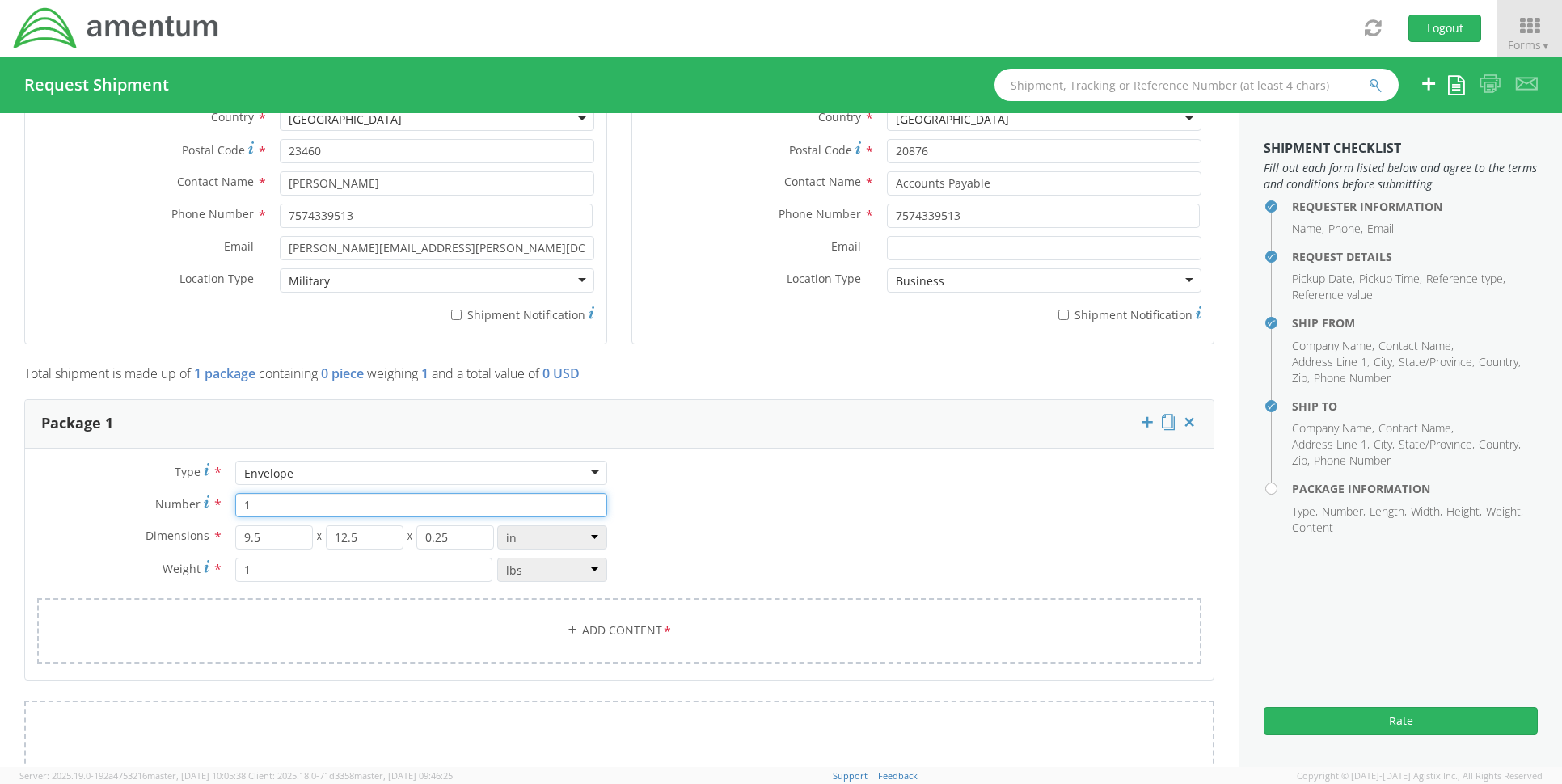
click at [291, 506] on input "1" at bounding box center [421, 504] width 372 height 24
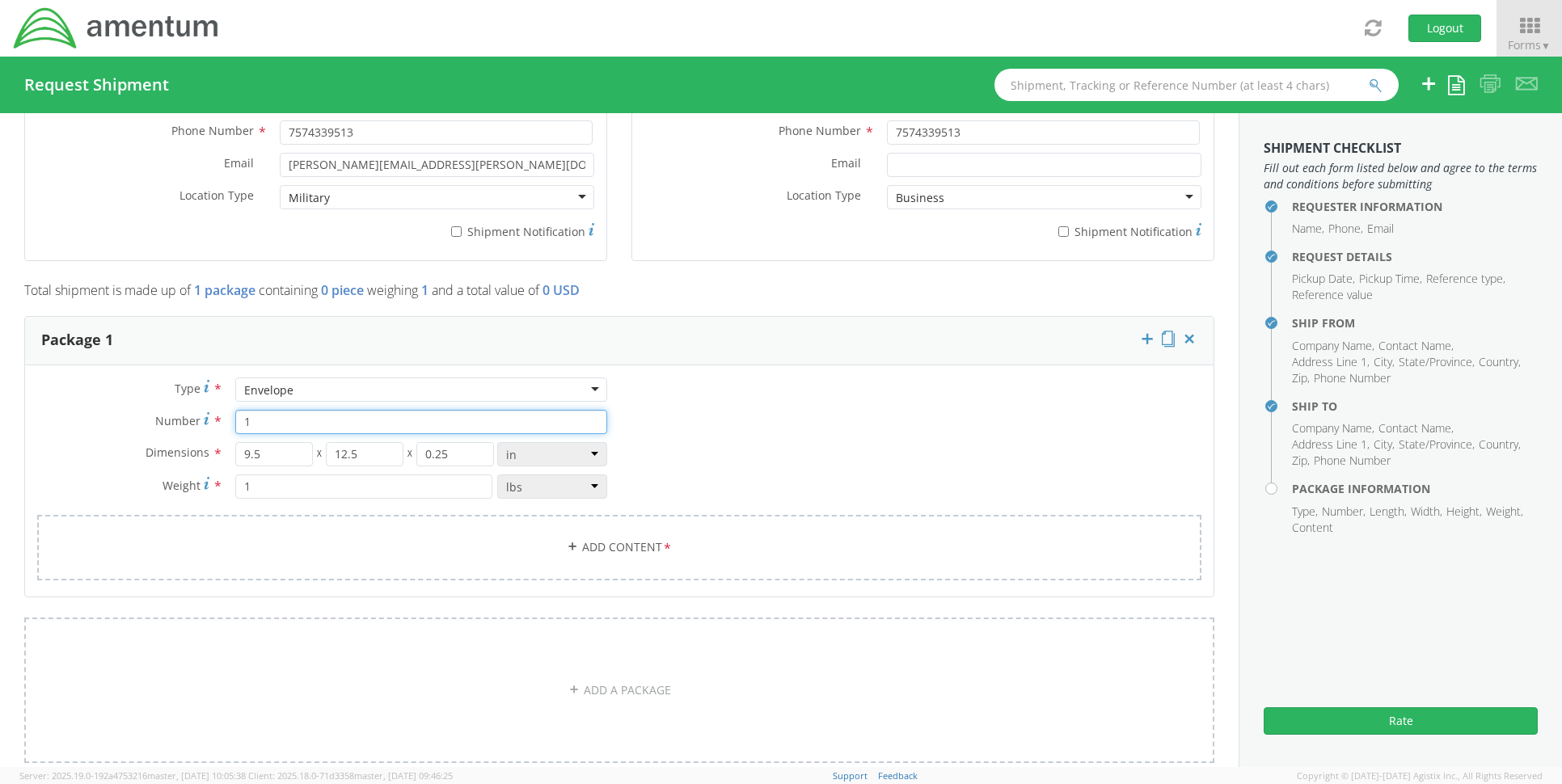
scroll to position [1305, 0]
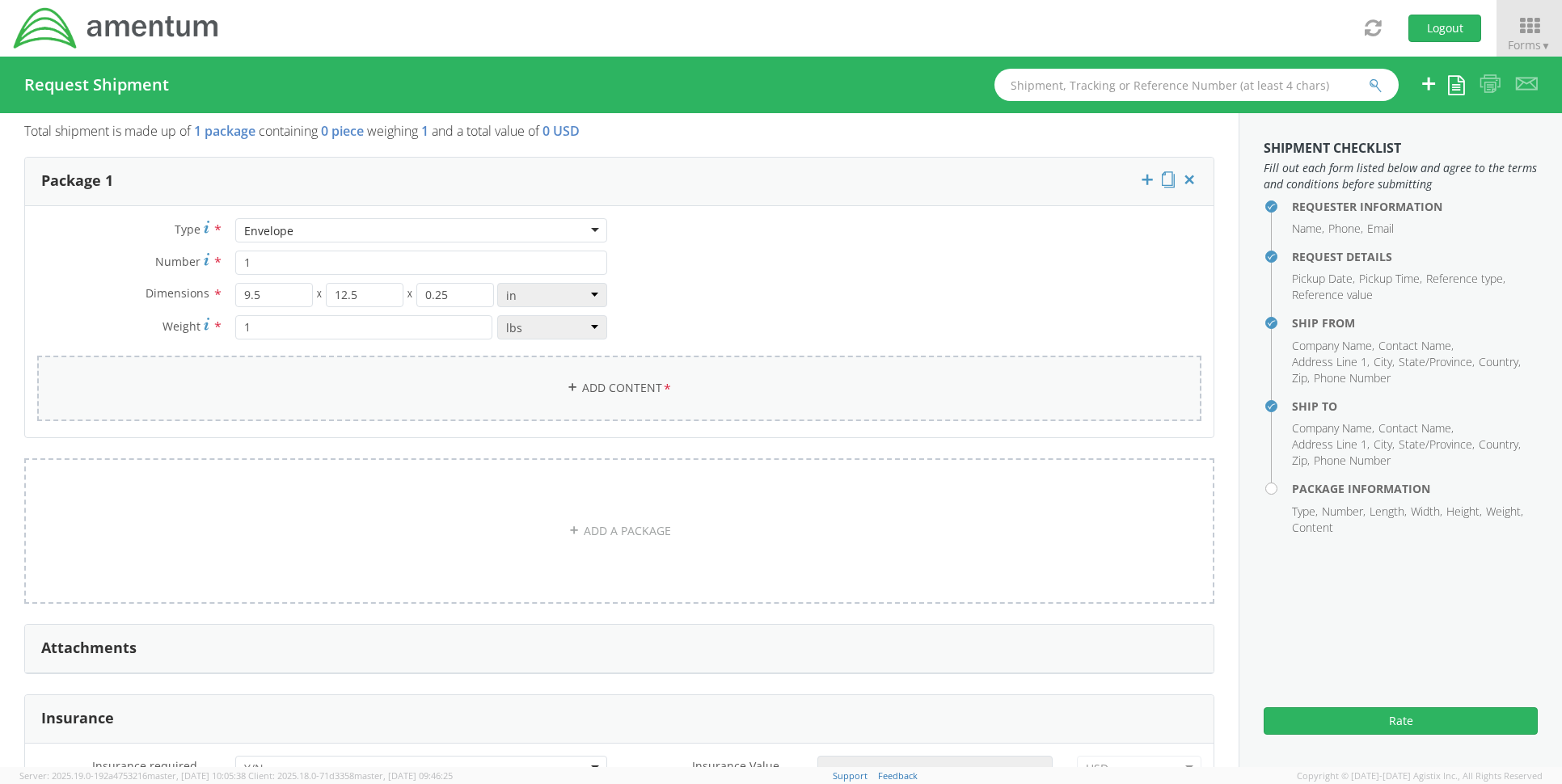
click at [357, 396] on link "Add Content *" at bounding box center [619, 388] width 1164 height 65
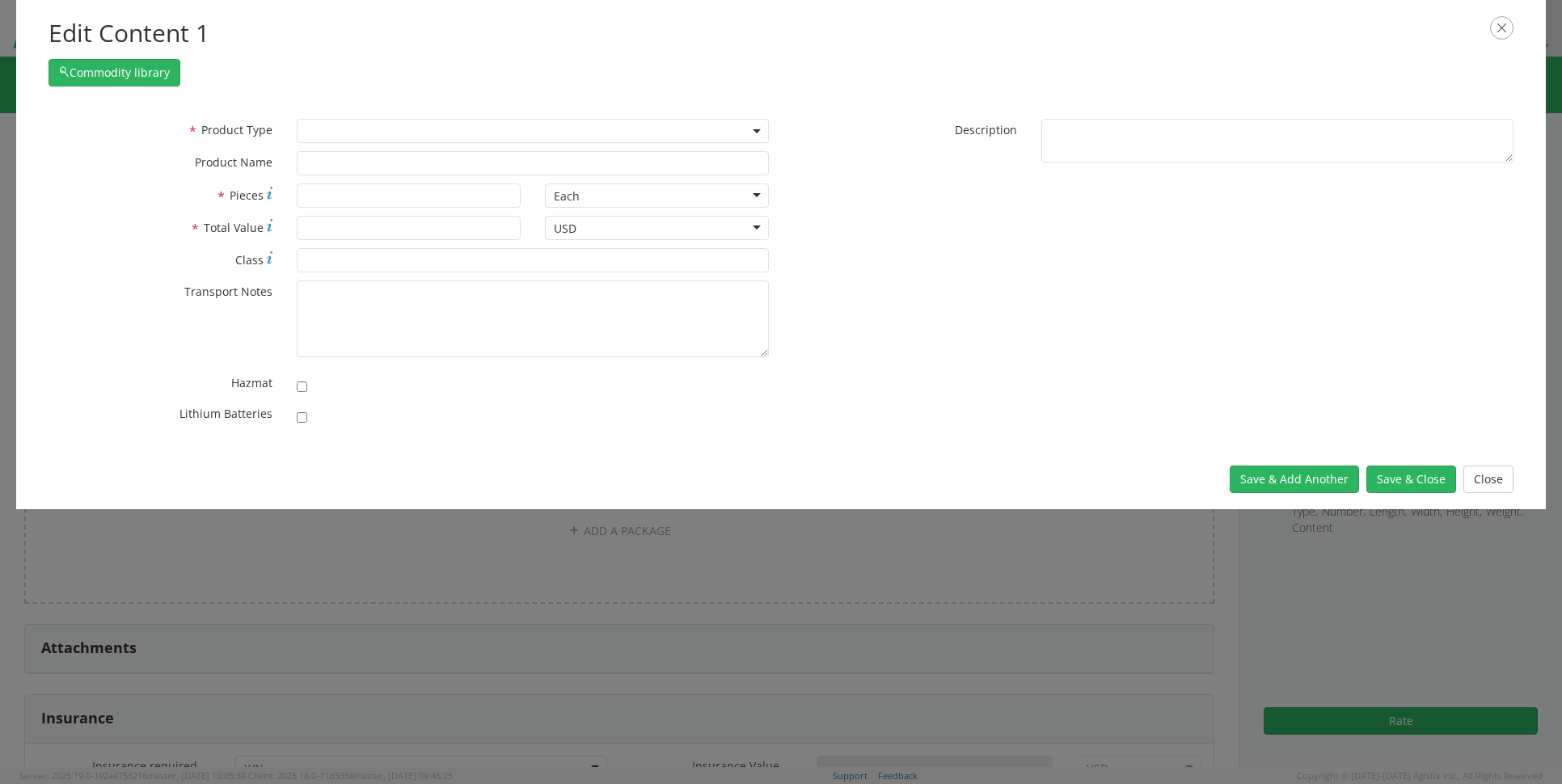
click at [757, 131] on b at bounding box center [756, 131] width 8 height 4
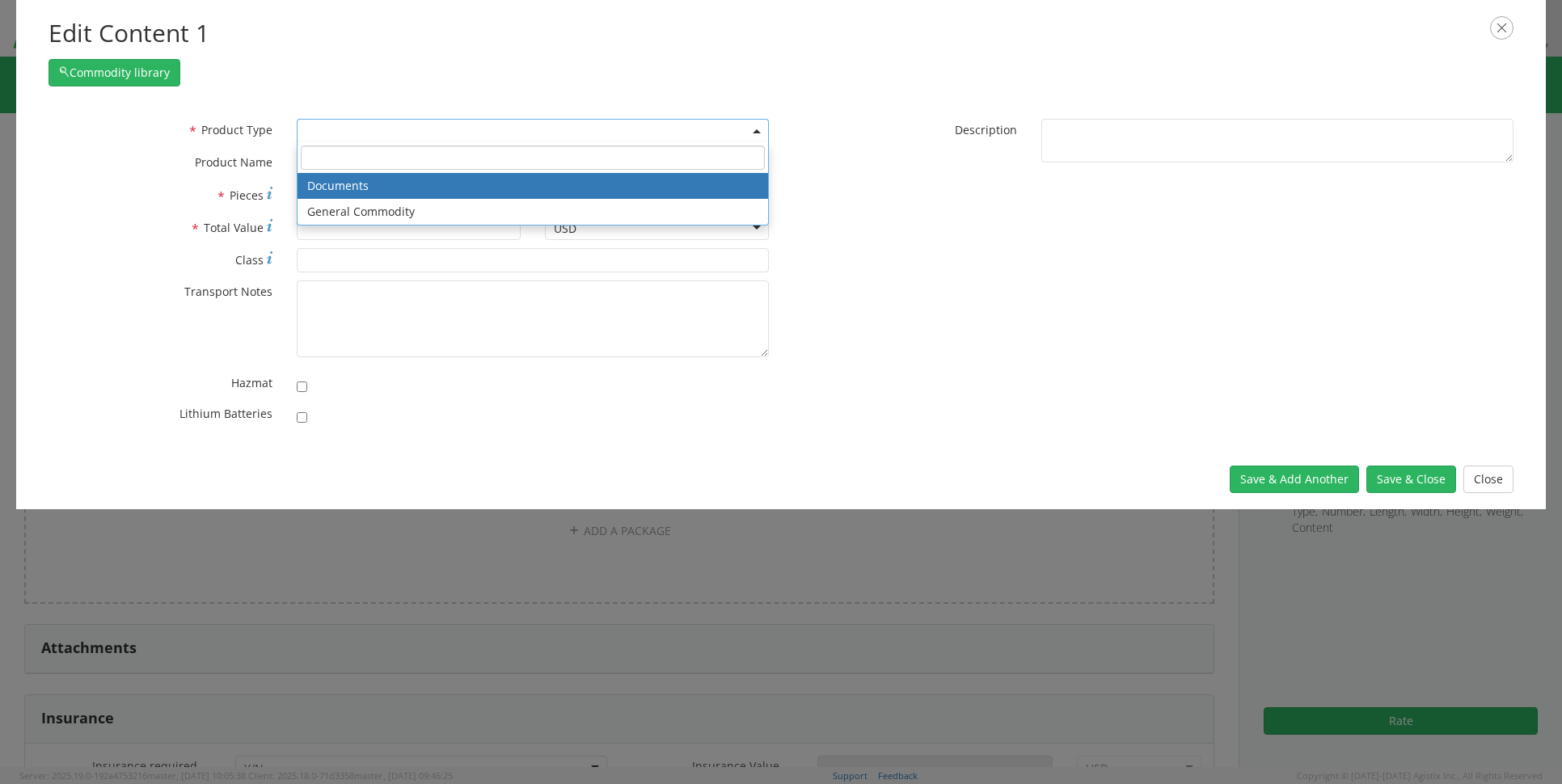
select select "DOCUMENT"
type input "Documents"
type input "1"
type textarea "Documents"
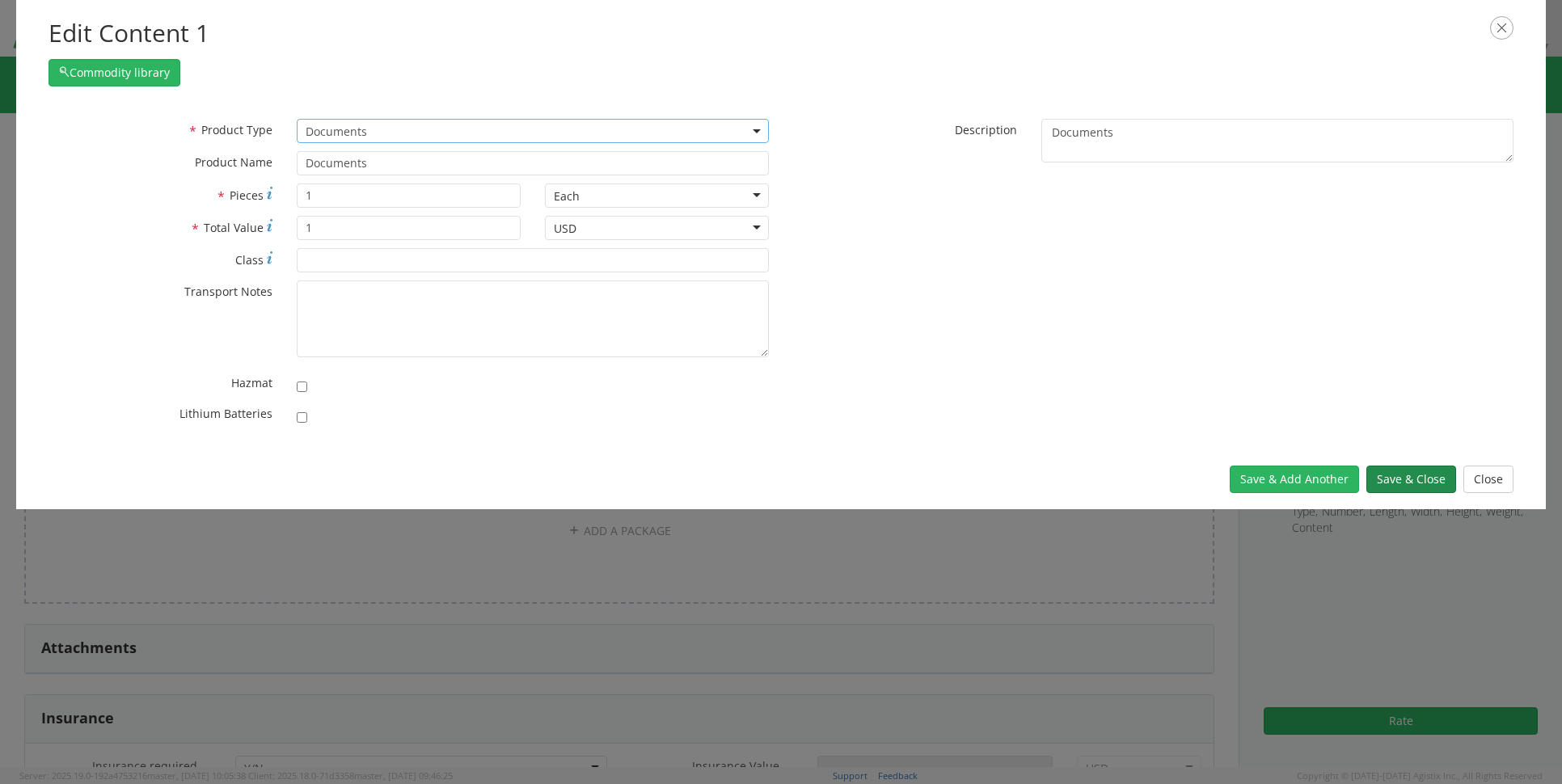
click at [1407, 481] on button "Save & Close" at bounding box center [1411, 479] width 89 height 27
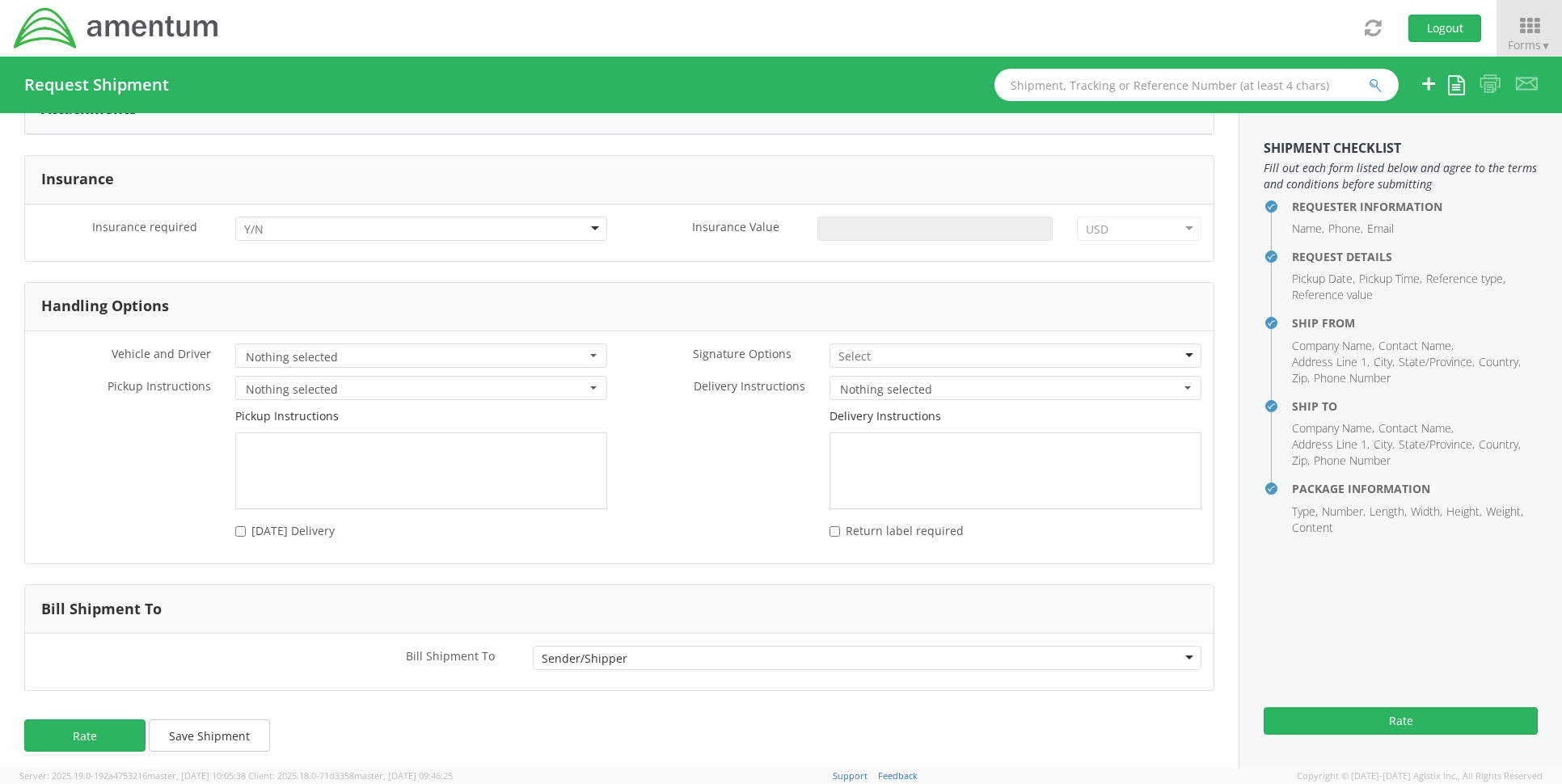
scroll to position [1943, 0]
click at [89, 718] on button "Rate" at bounding box center [85, 732] width 121 height 32
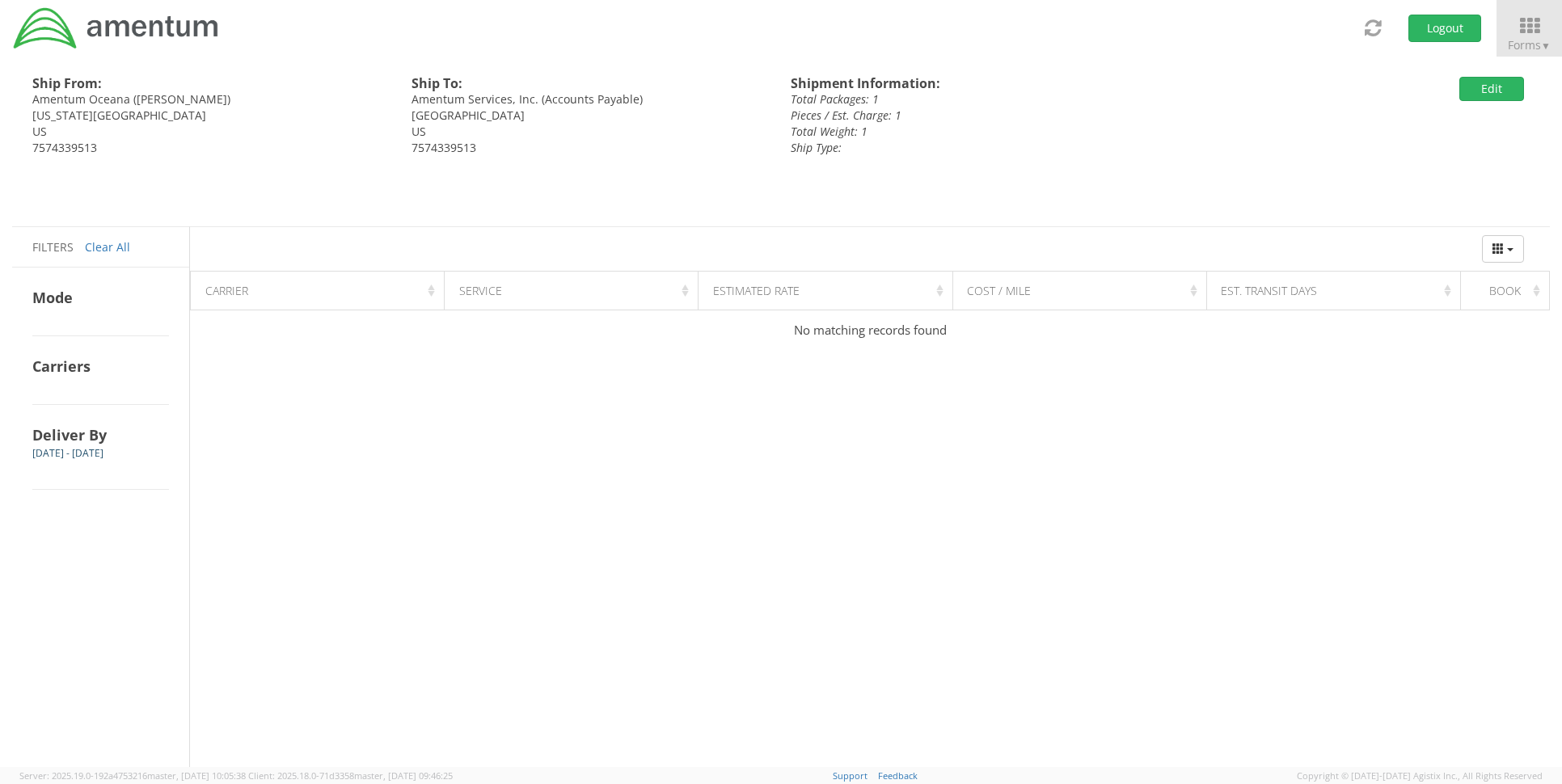
click at [110, 369] on h4 "Carriers" at bounding box center [100, 366] width 137 height 19
click at [90, 439] on h4 "Deliver By" at bounding box center [100, 435] width 137 height 19
click at [90, 371] on h4 "Carriers" at bounding box center [100, 366] width 137 height 19
click at [89, 436] on h4 "Deliver By" at bounding box center [100, 435] width 137 height 19
click at [98, 374] on h4 "Carriers" at bounding box center [100, 366] width 137 height 19
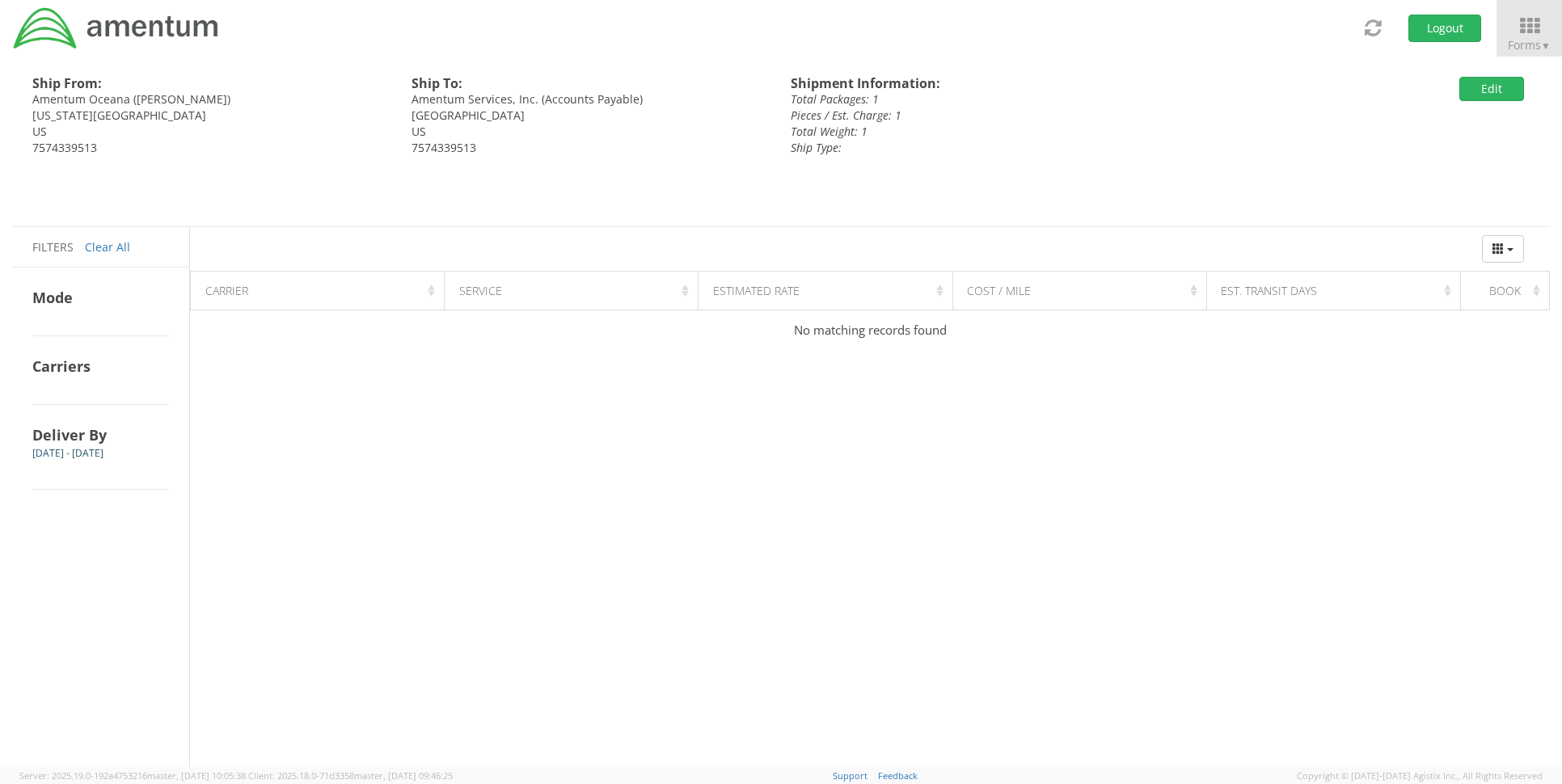
click at [92, 438] on h4 "Deliver By" at bounding box center [100, 435] width 137 height 19
click at [98, 371] on h4 "Carriers" at bounding box center [100, 366] width 137 height 19
click at [98, 294] on h4 "Mode" at bounding box center [100, 297] width 137 height 19
click at [278, 283] on div "Carrier" at bounding box center [322, 290] width 234 height 17
click at [336, 277] on th "Carrier" at bounding box center [317, 290] width 254 height 39
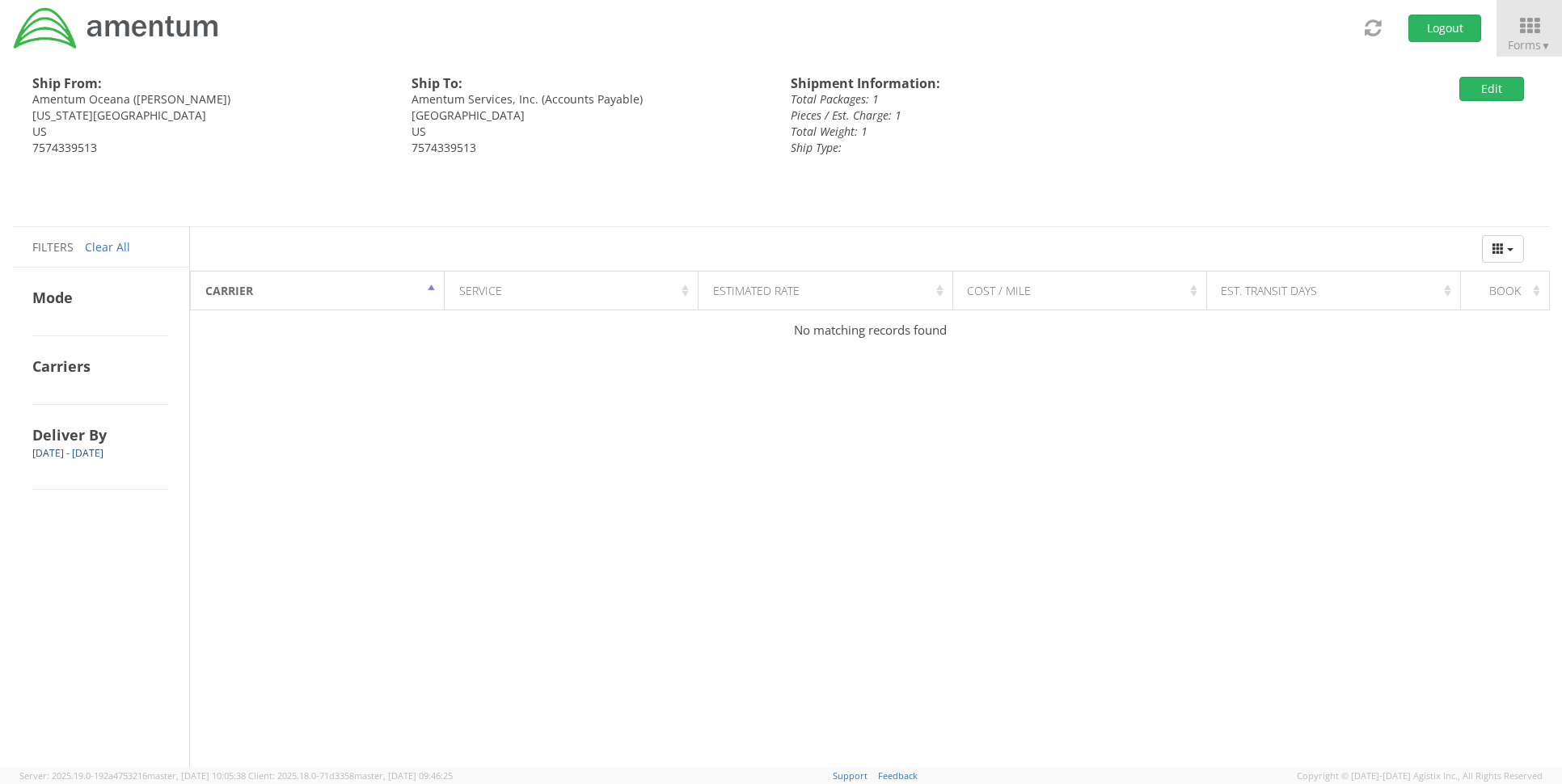
click at [132, 164] on div "Ship From: Amentum Oceana (David Hale) Virginia Beach, VA 23460 US 7574339513 S…" at bounding box center [775, 141] width 1550 height 170
click at [424, 628] on div "Ship From: Amentum Oceana (David Hale) Virginia Beach, VA 23460 US 7574339513 S…" at bounding box center [781, 411] width 1538 height 710
click at [1542, 44] on span "▼" at bounding box center [1545, 46] width 10 height 14
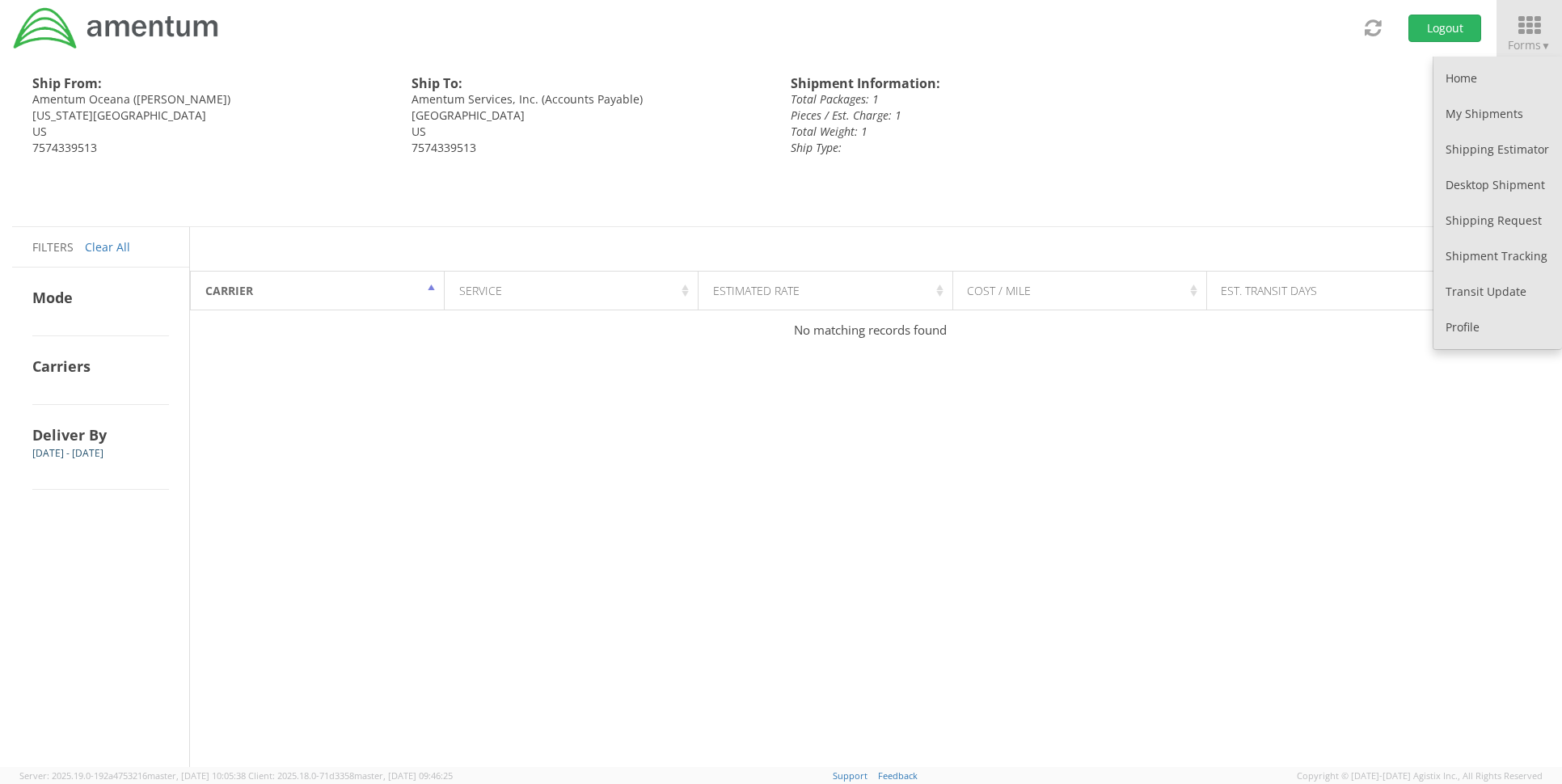
drag, startPoint x: 1275, startPoint y: 555, endPoint x: 685, endPoint y: 361, distance: 621.1
click at [1273, 555] on div "Ship From: Amentum Oceana (David Hale) Virginia Beach, VA 23460 US 7574339513 S…" at bounding box center [781, 411] width 1538 height 710
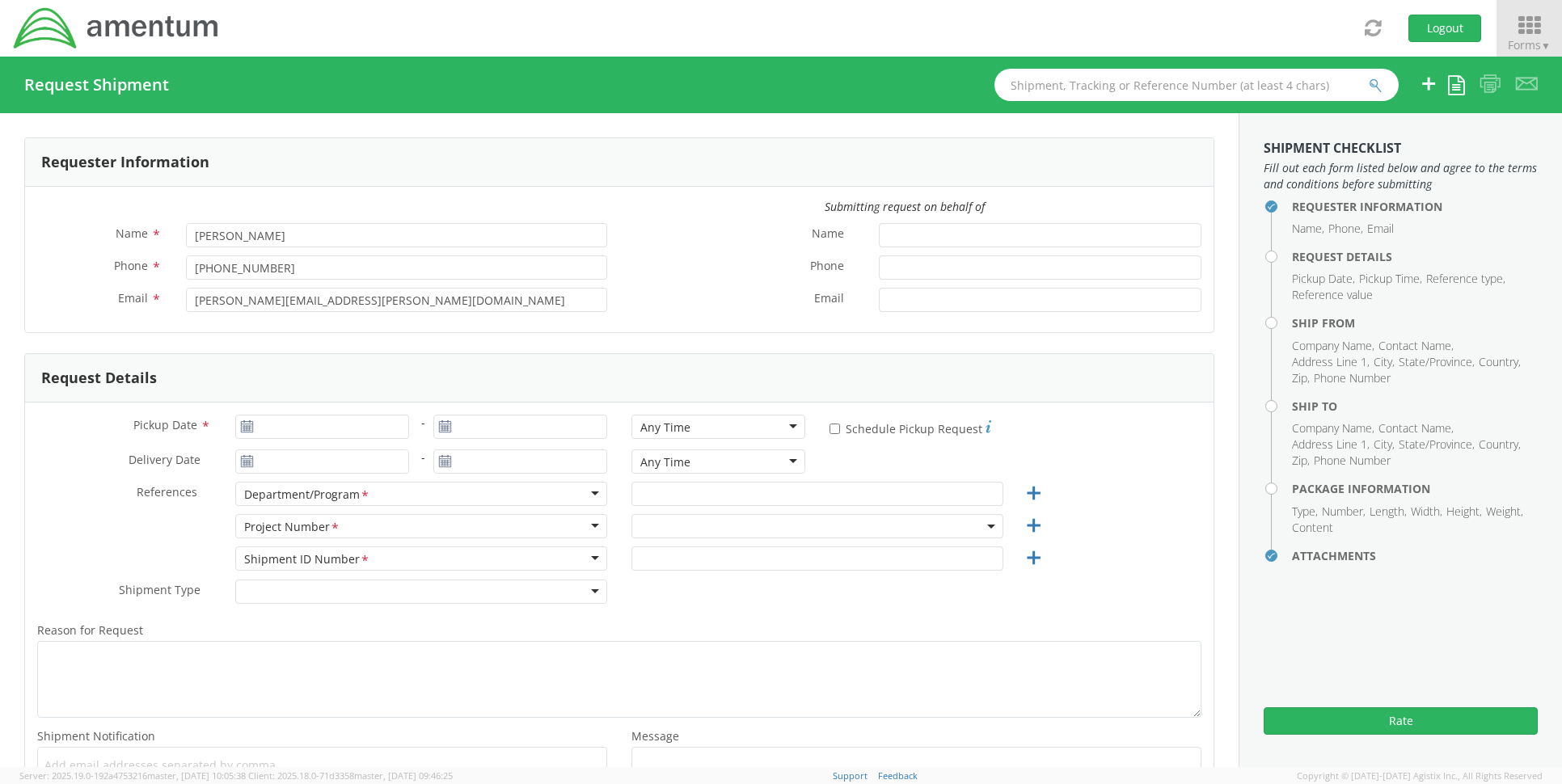
click at [1547, 41] on span "▼" at bounding box center [1545, 46] width 10 height 14
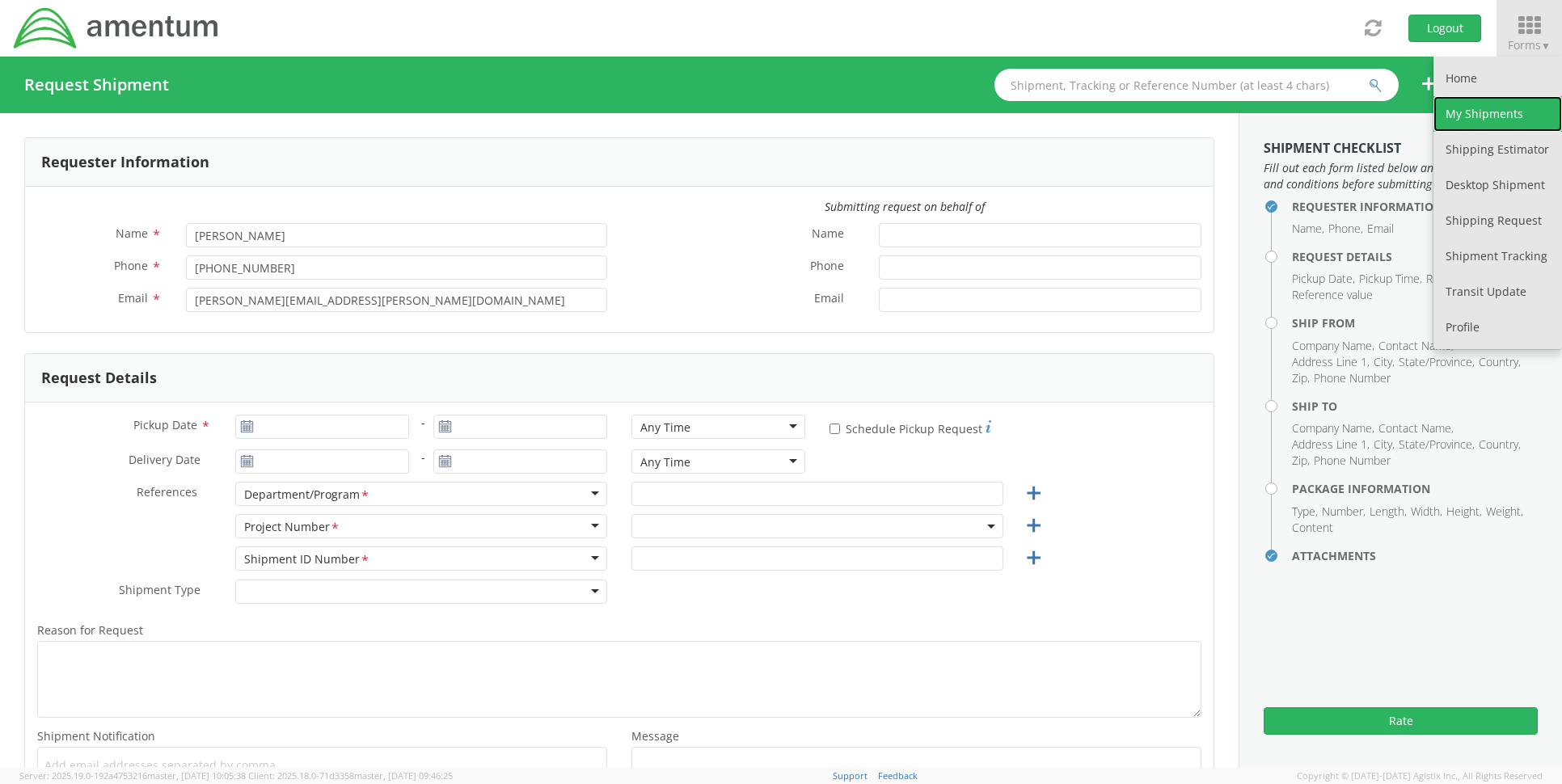
click at [1492, 104] on link "My Shipments" at bounding box center [1498, 114] width 128 height 36
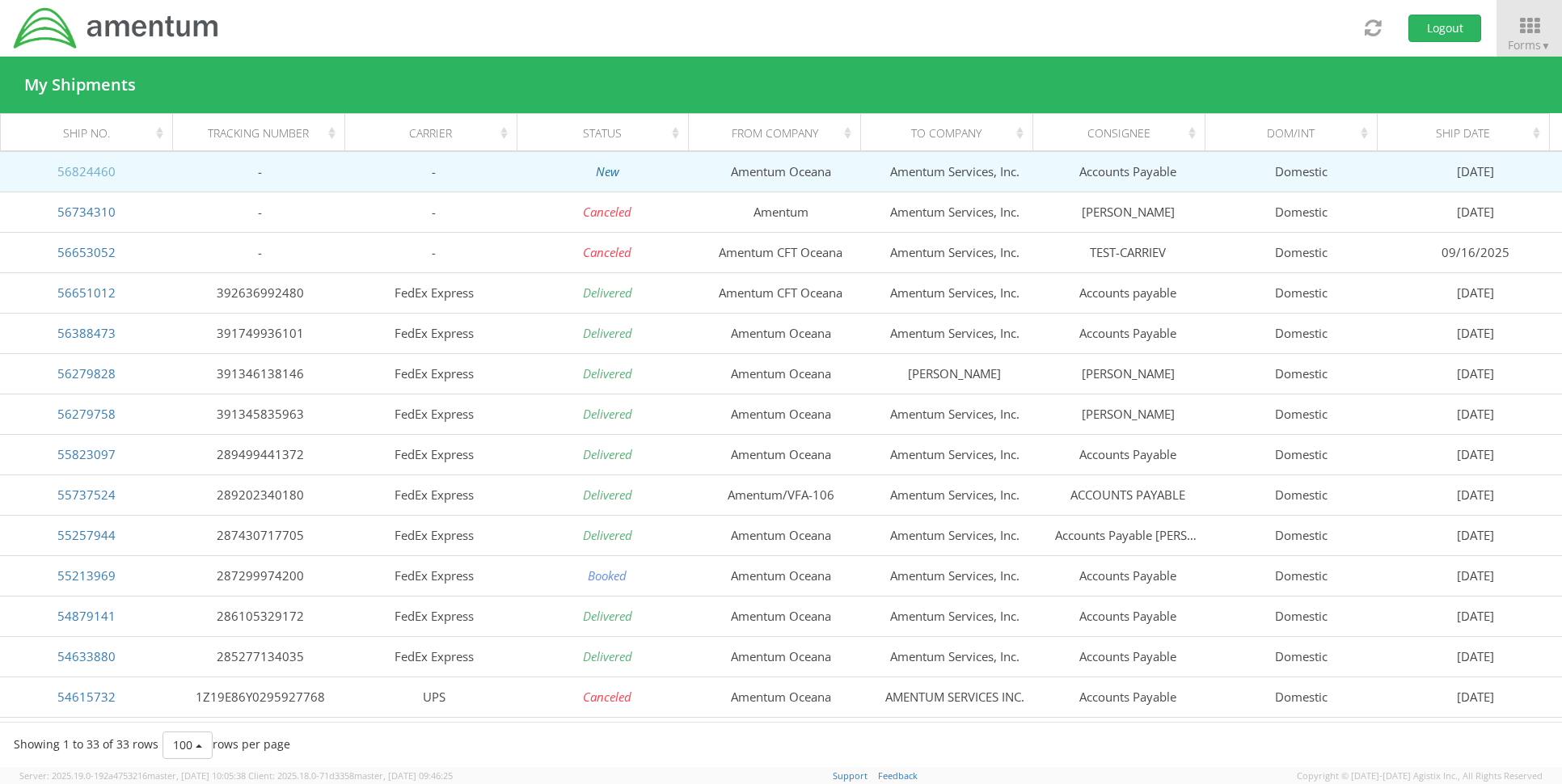
click at [81, 177] on link "56824460" at bounding box center [87, 171] width 58 height 17
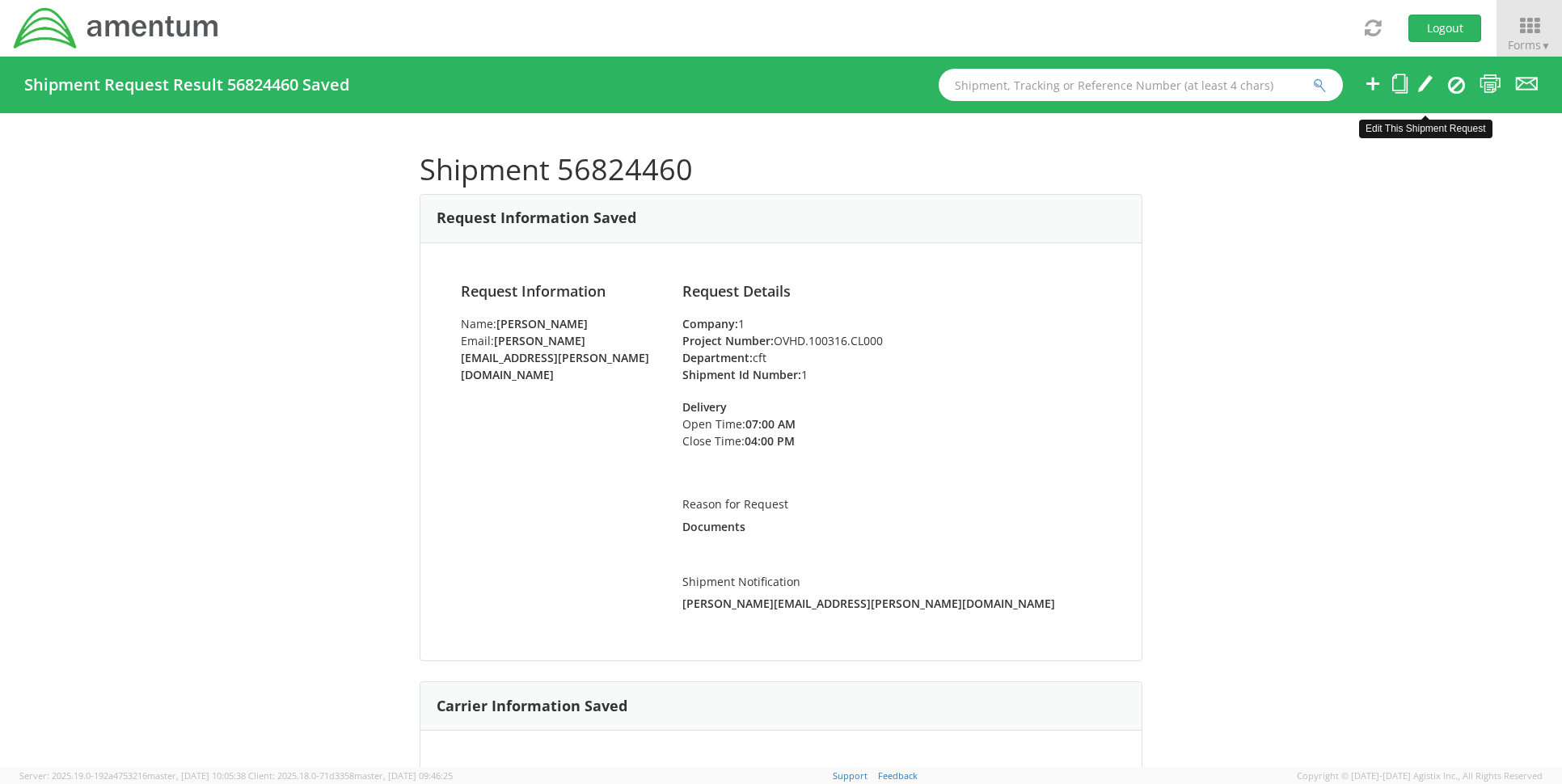
click at [1426, 88] on icon at bounding box center [1425, 84] width 17 height 20
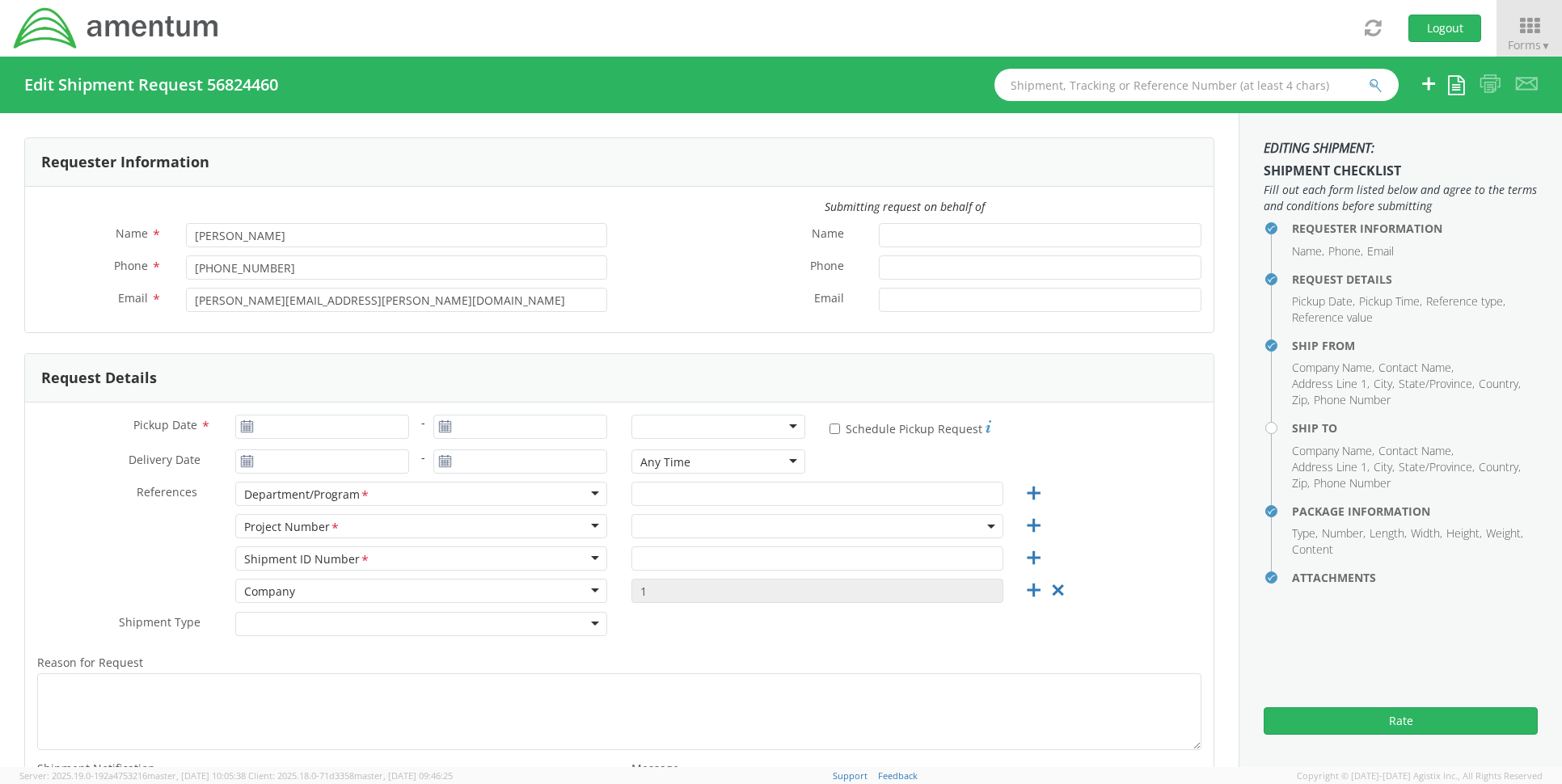
type input "09/15/2025"
type input "cft"
type input "1"
type textarea "Documents"
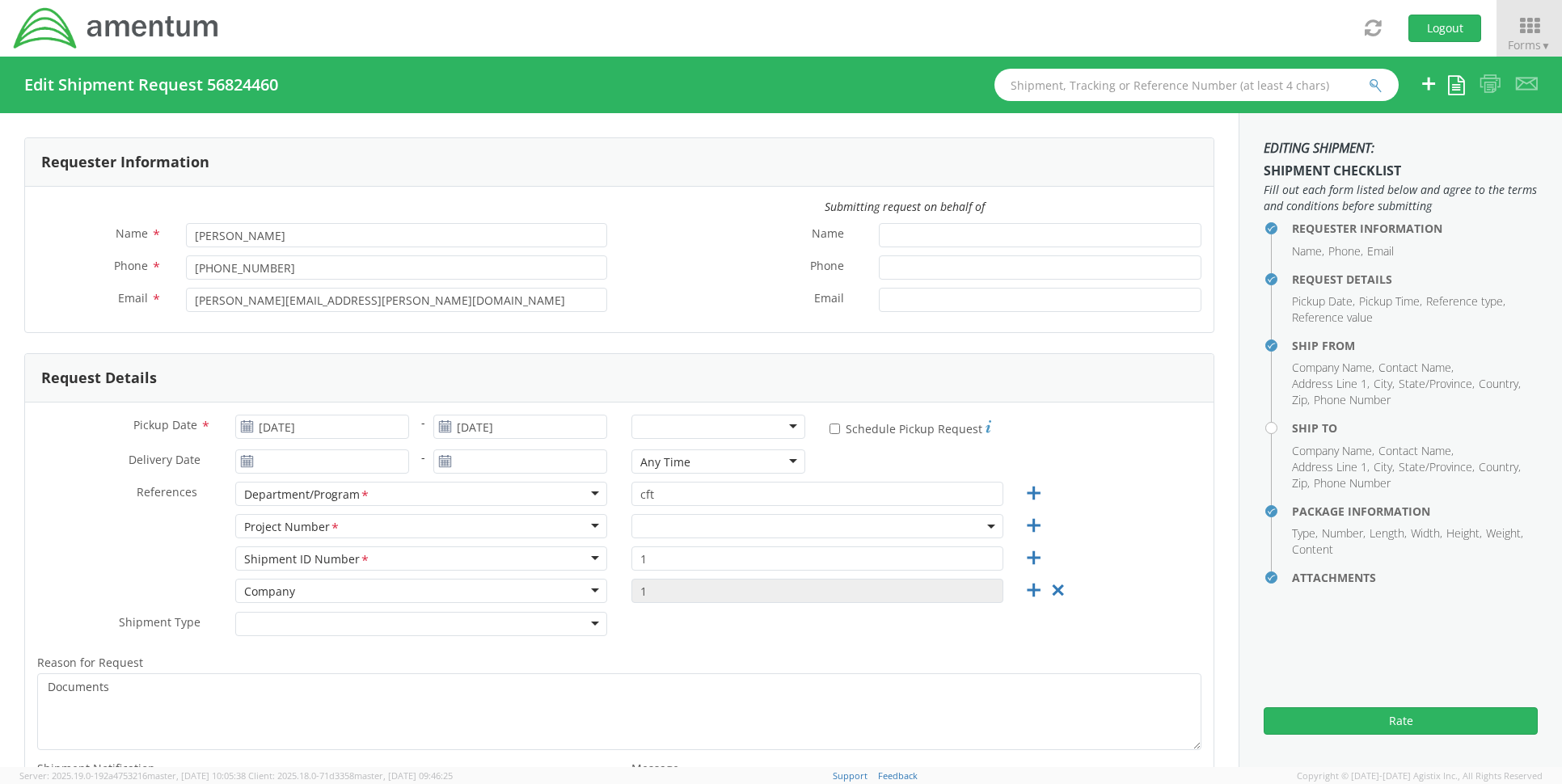
select select
type input "Amentum Oceana"
type input "1760 1st ST"
type input "Ste 200"
type input "Virginia Beach"
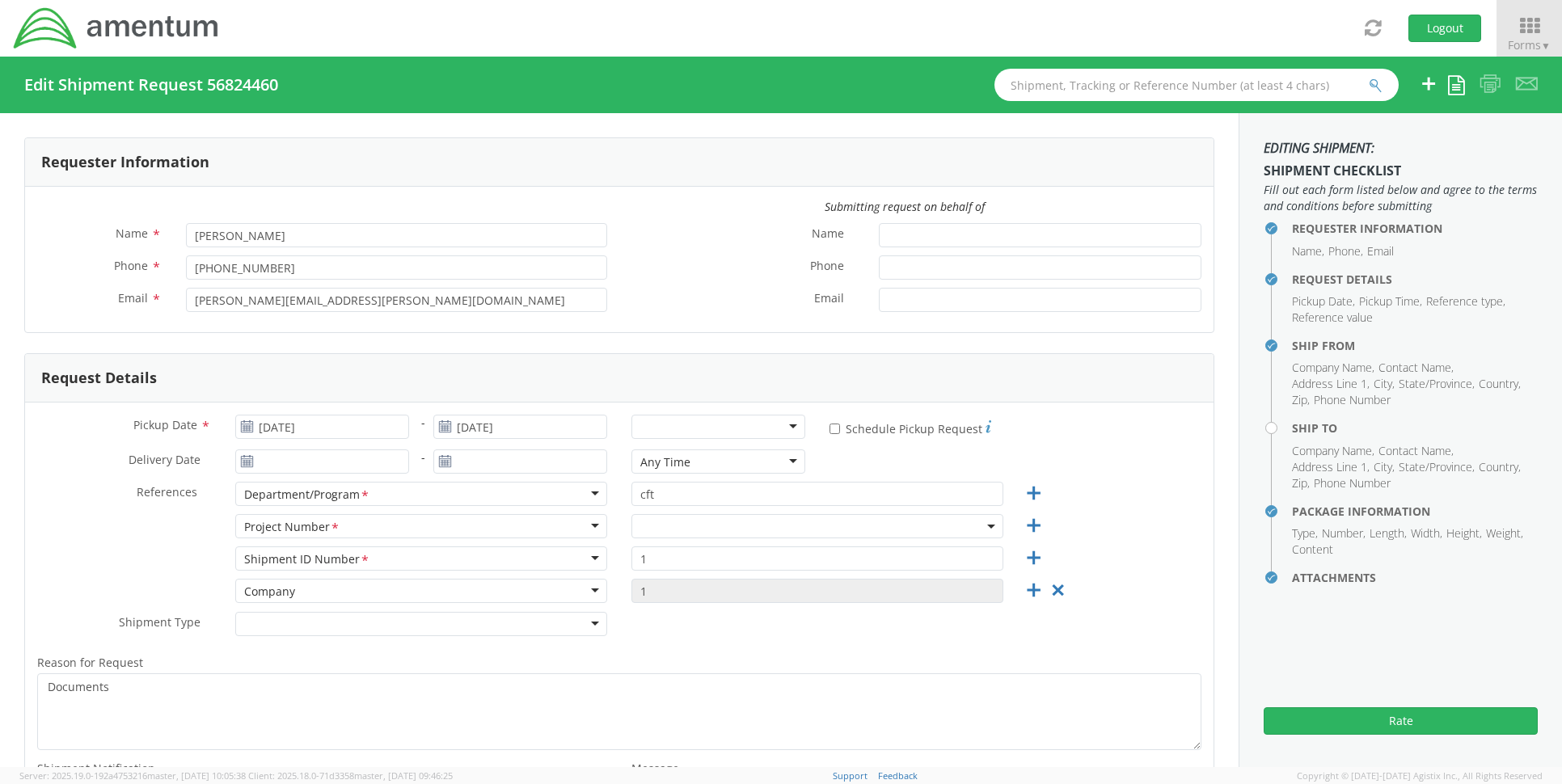
type input "23460"
type input "David Hale"
type input "7574339513"
type input "dave.hale@amentum.com"
type input "Amentum Services, Inc."
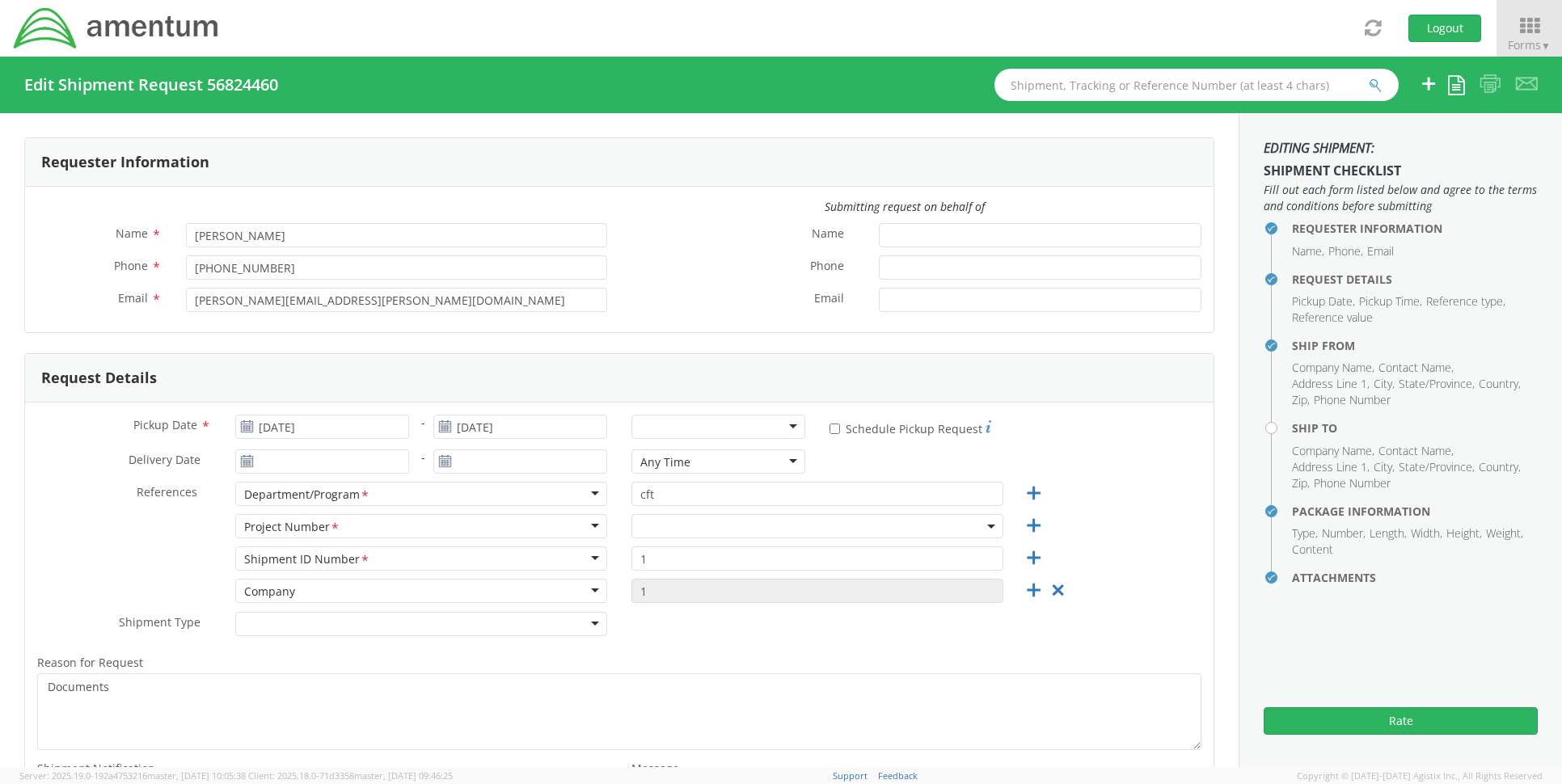
type input "20501 Seneca Meadows Pkwy, #300"
type input "Germantown"
type input "20876"
type input "Accounts Payable"
type input "7574339513"
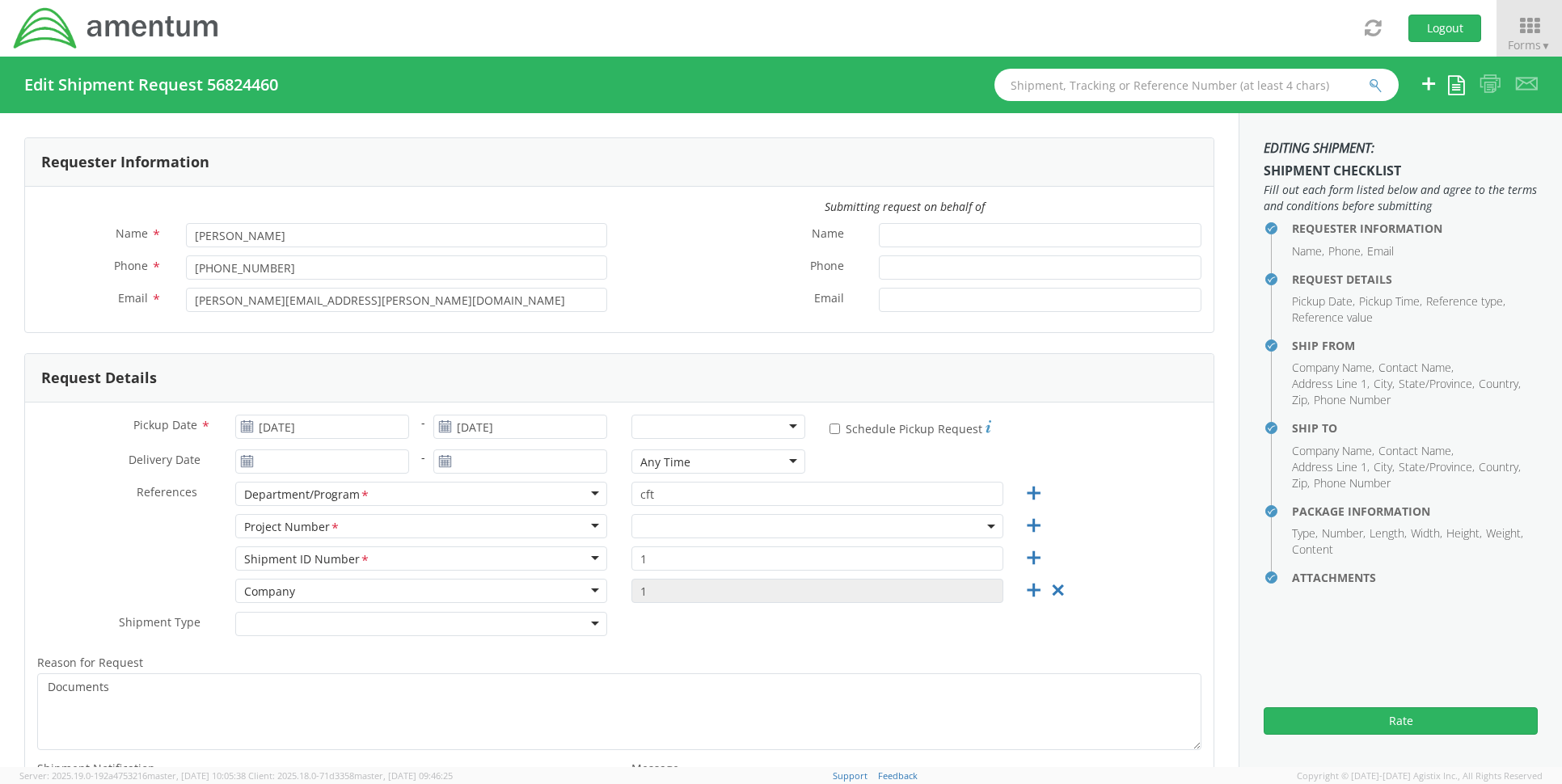
select select "53871"
select select "OVHD.100316.CL000"
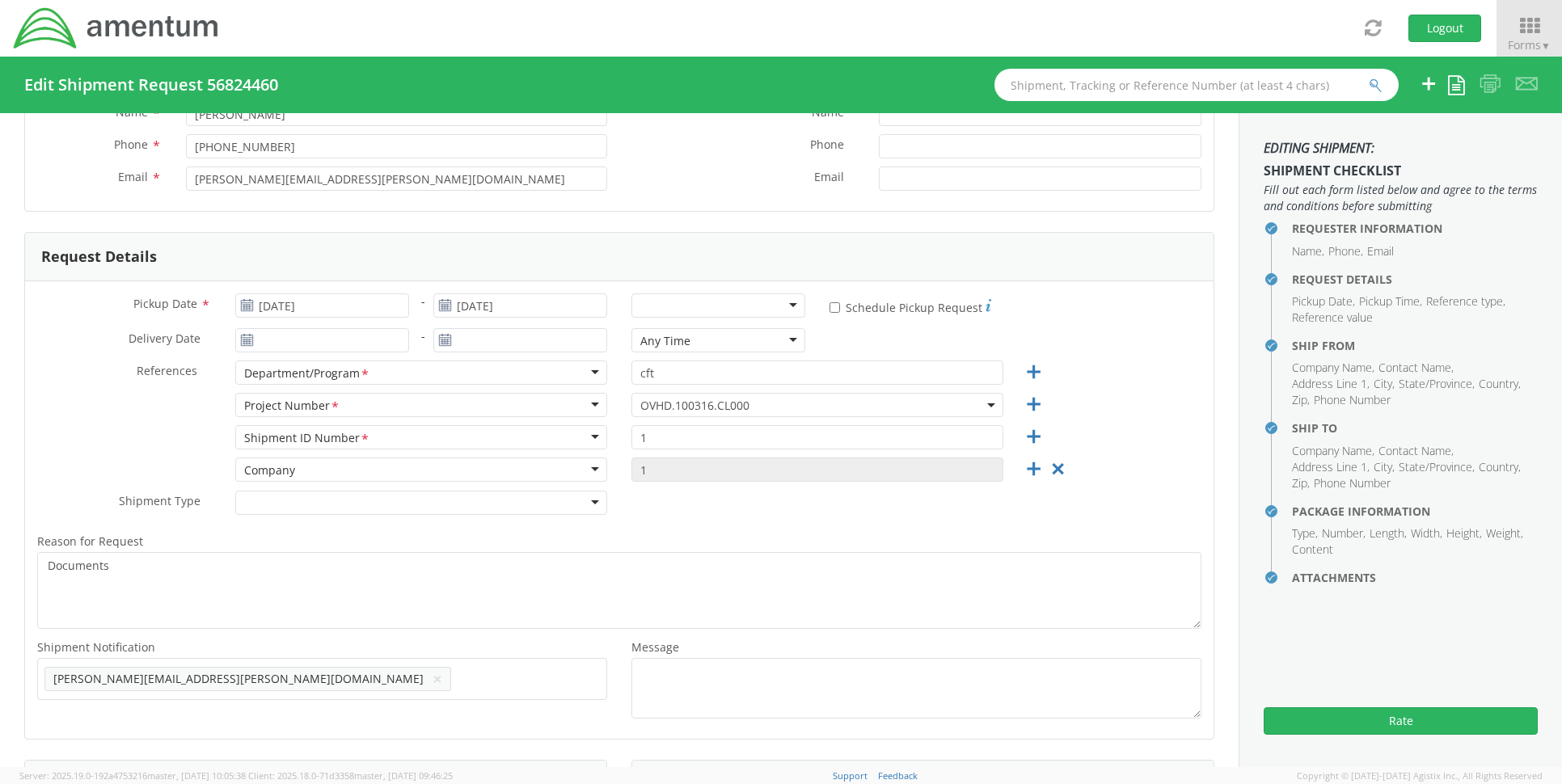
scroll to position [161, 0]
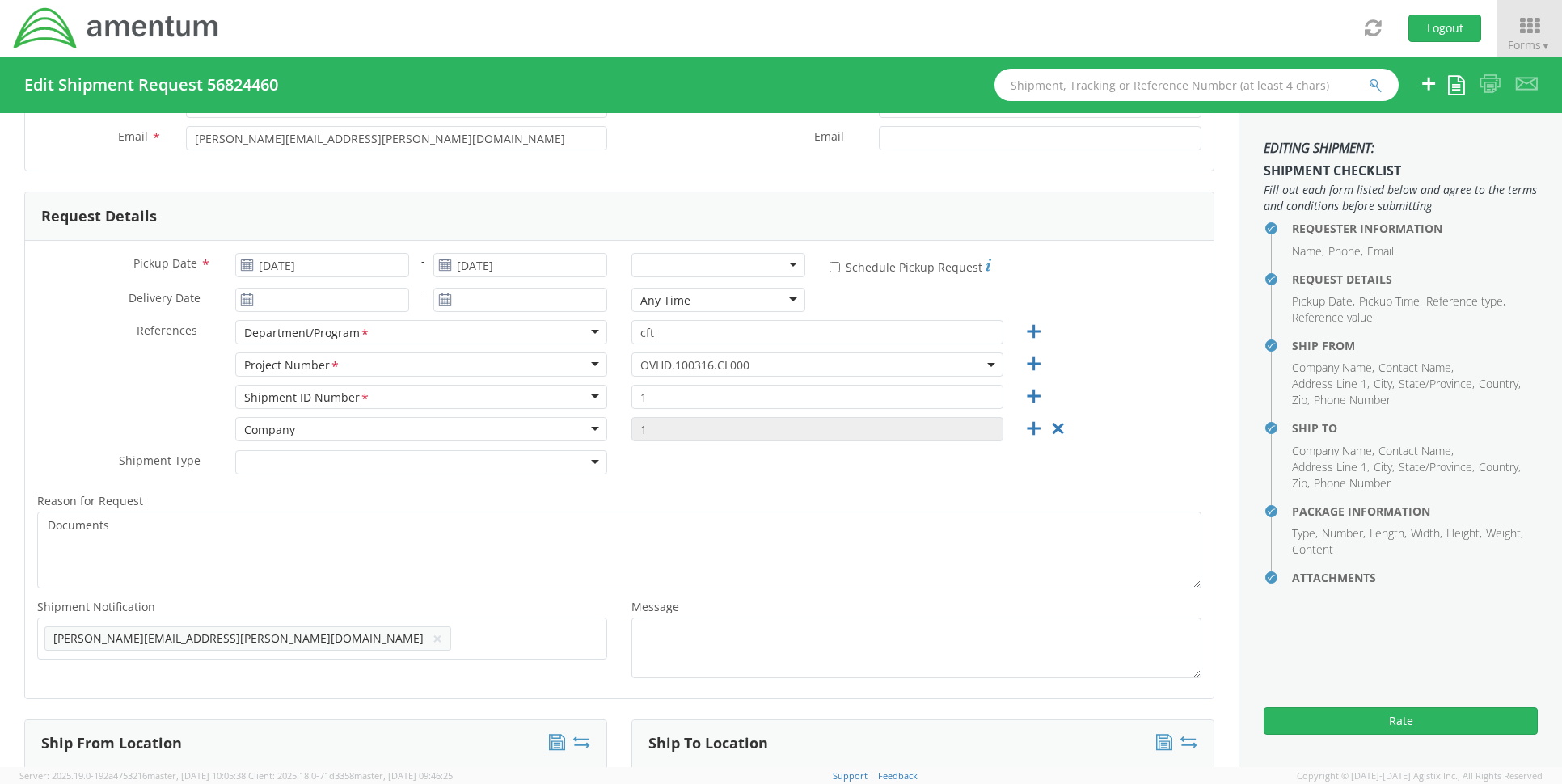
click at [786, 262] on div at bounding box center [718, 264] width 174 height 24
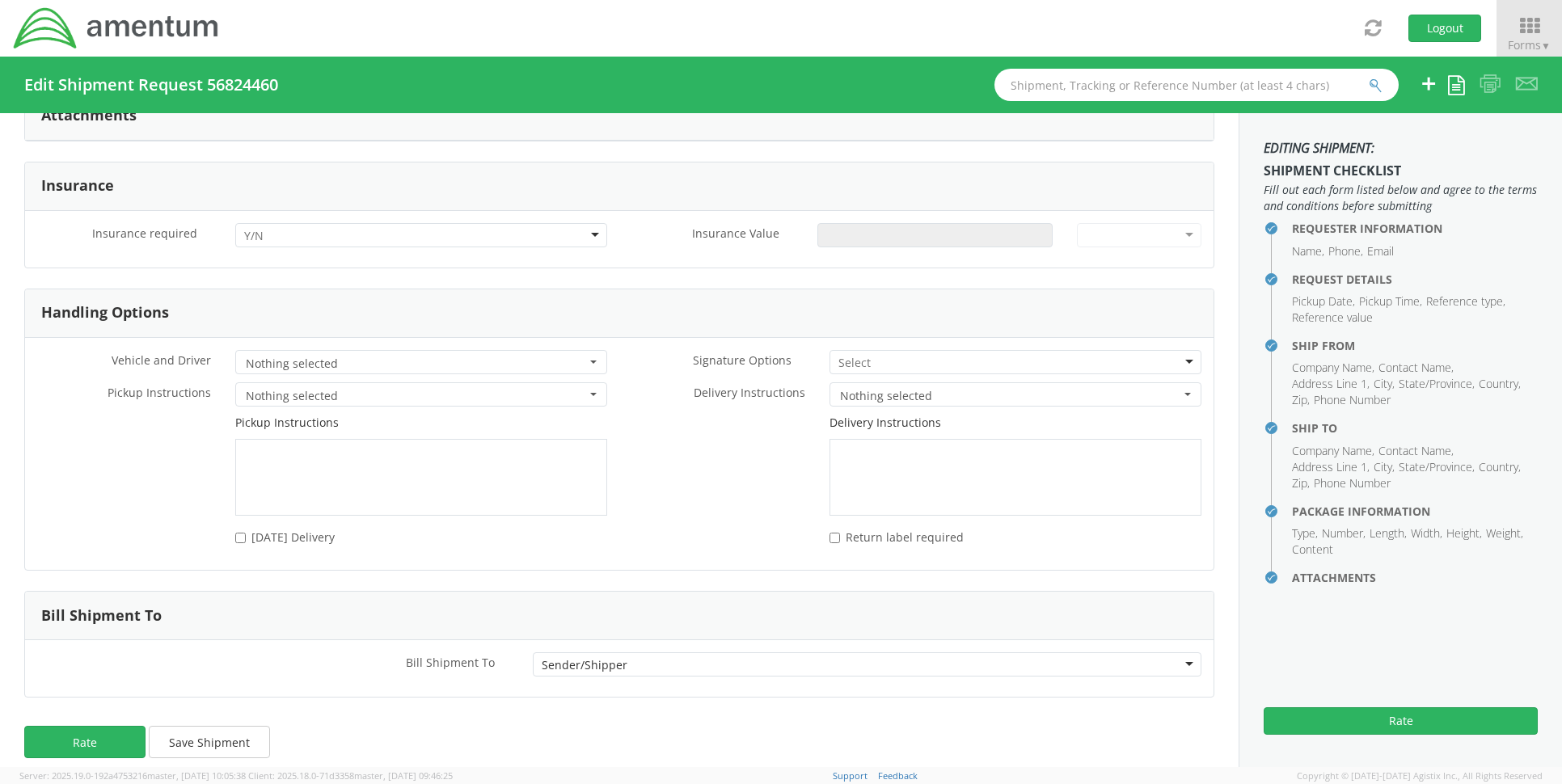
scroll to position [1943, 0]
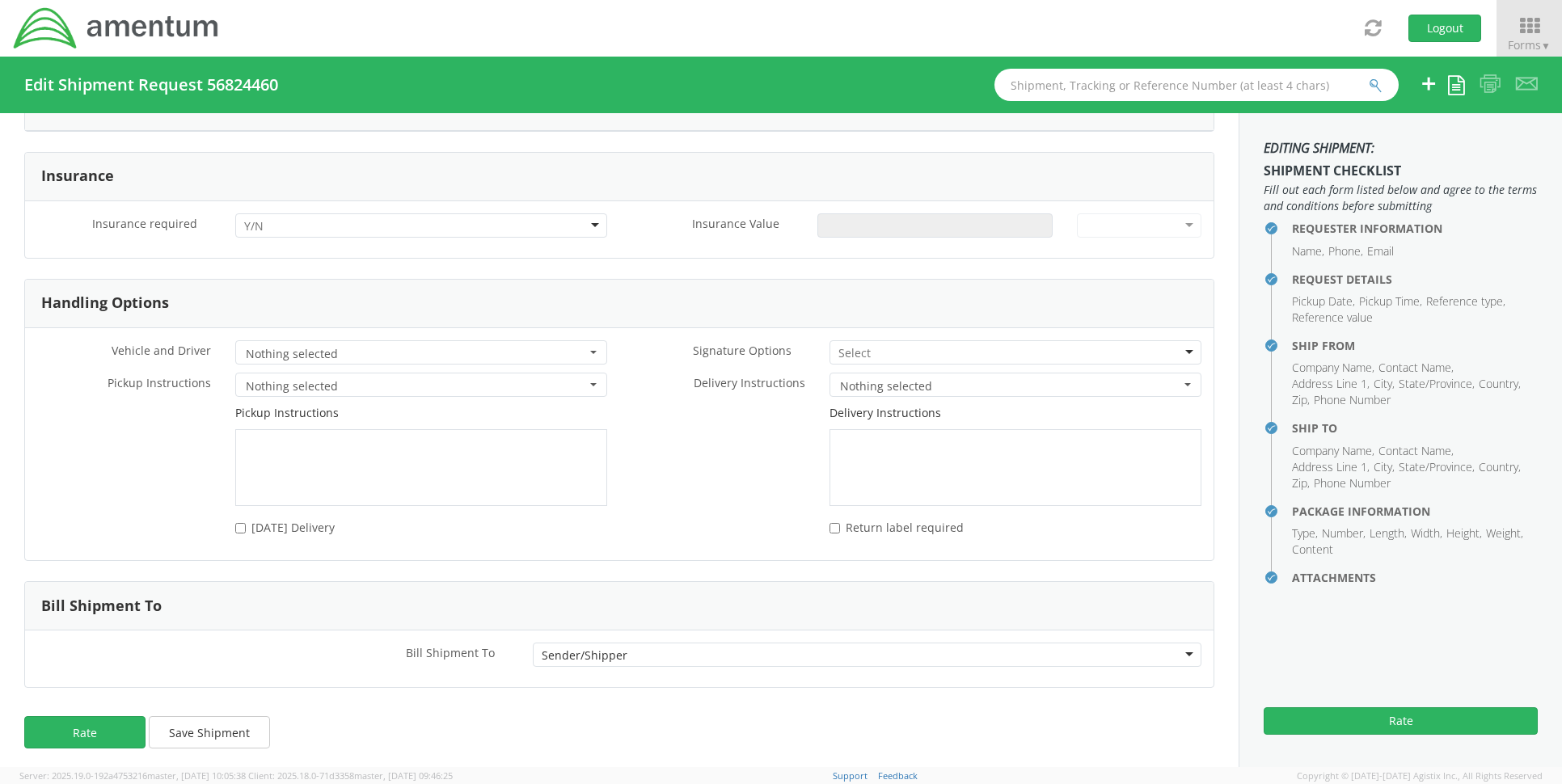
click at [1182, 653] on div "Sender/Shipper" at bounding box center [867, 654] width 670 height 24
click at [382, 715] on div "Rate Save Shipment" at bounding box center [619, 740] width 1238 height 65
click at [1424, 722] on button "Rate" at bounding box center [1401, 721] width 274 height 27
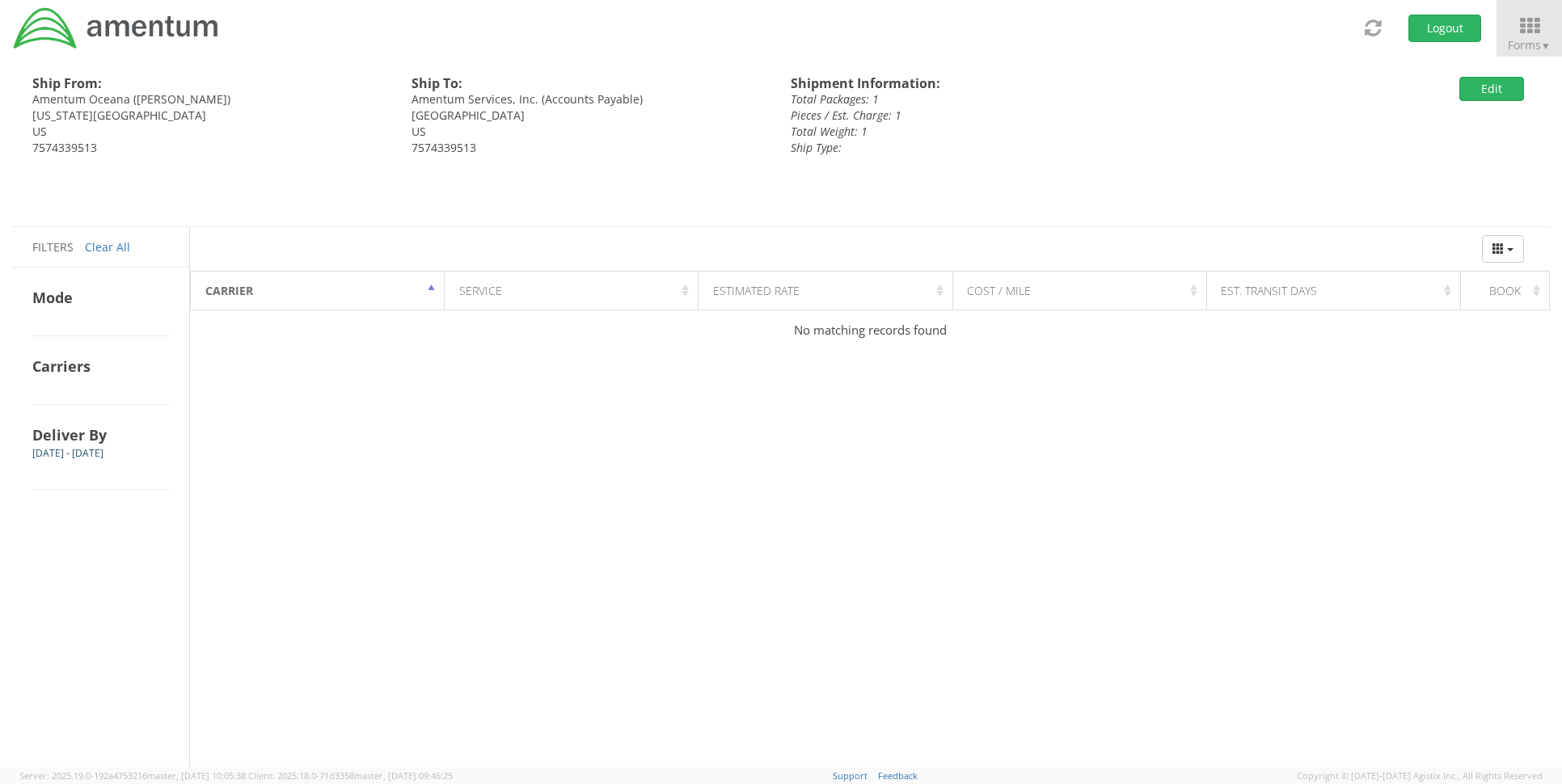
click at [54, 244] on span "Filters" at bounding box center [52, 247] width 41 height 16
click at [108, 248] on link "Clear All" at bounding box center [107, 247] width 46 height 16
click at [412, 412] on div "Ship From: Amentum Oceana (David Hale) Virginia Beach, VA 23460 US 7574339513 S…" at bounding box center [781, 411] width 1538 height 710
click at [407, 361] on div "Ship From: Amentum Oceana (David Hale) Virginia Beach, VA 23460 US 7574339513 S…" at bounding box center [781, 411] width 1538 height 710
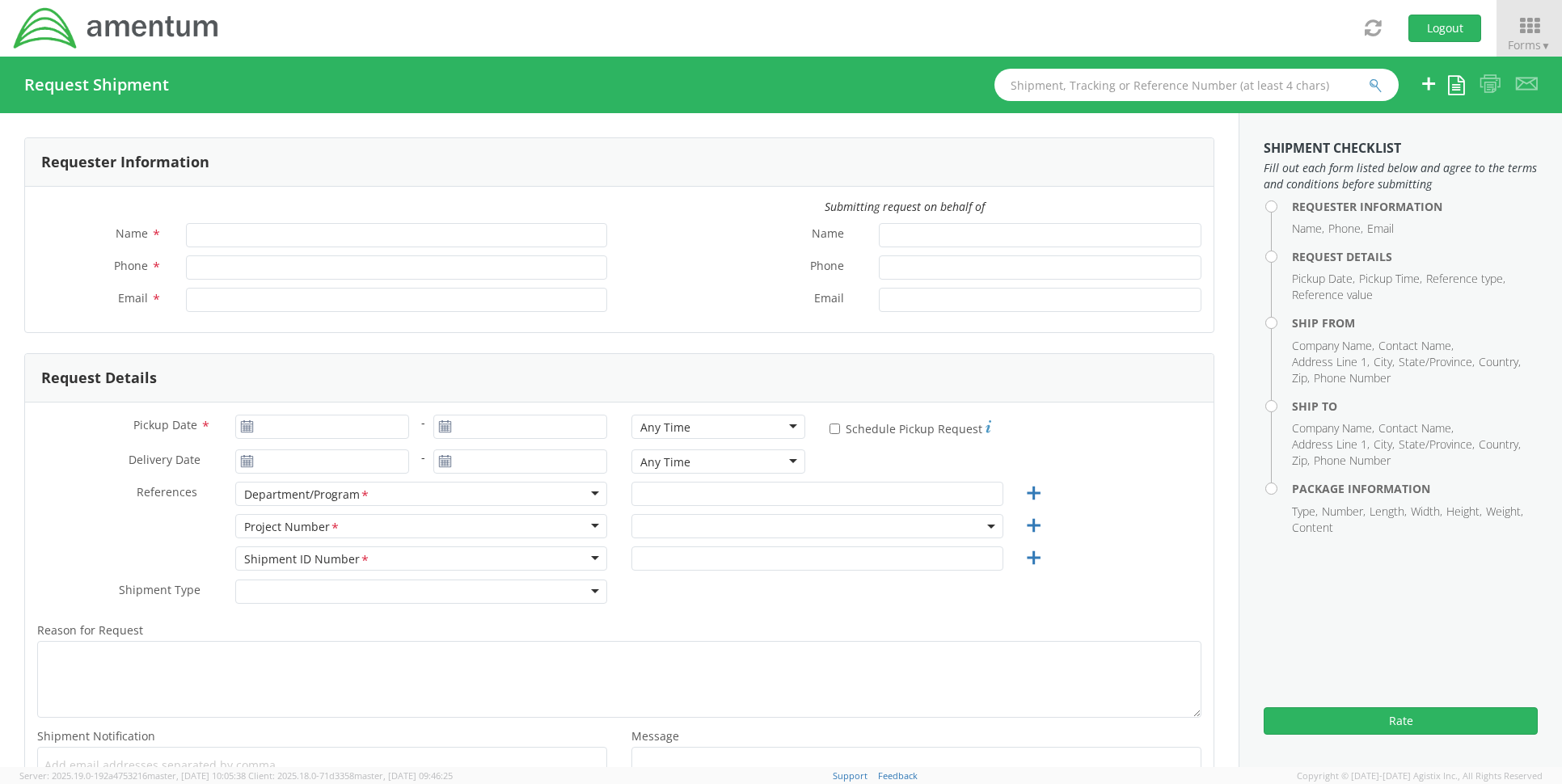
type input "[PERSON_NAME]"
type input "+1-757-433-9513"
type input "dave.hale@amentum.com"
click at [1526, 41] on span "Forms ▼" at bounding box center [1529, 45] width 43 height 16
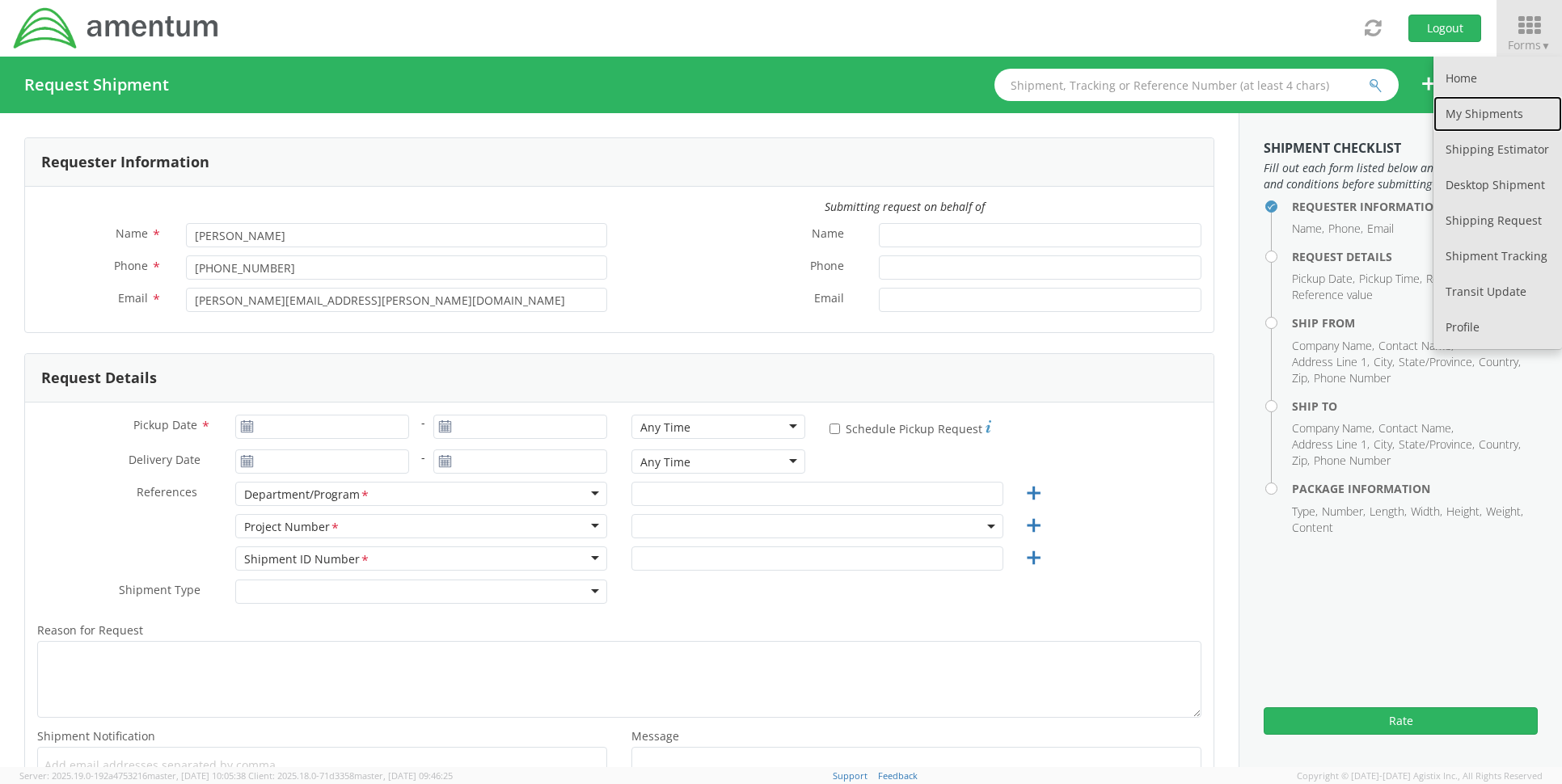
click at [1489, 113] on link "My Shipments" at bounding box center [1498, 114] width 128 height 36
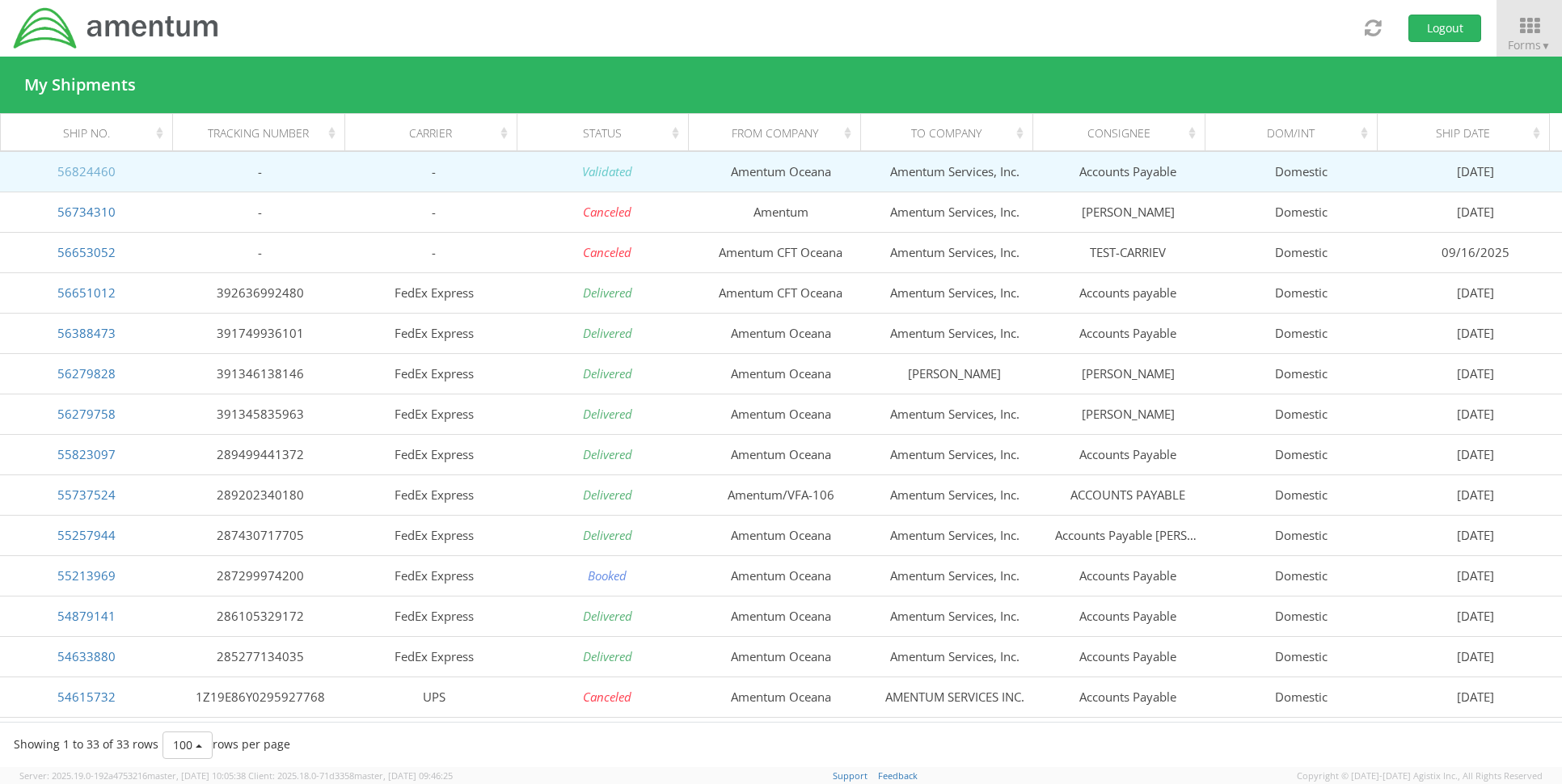
click at [68, 176] on link "56824460" at bounding box center [87, 171] width 58 height 17
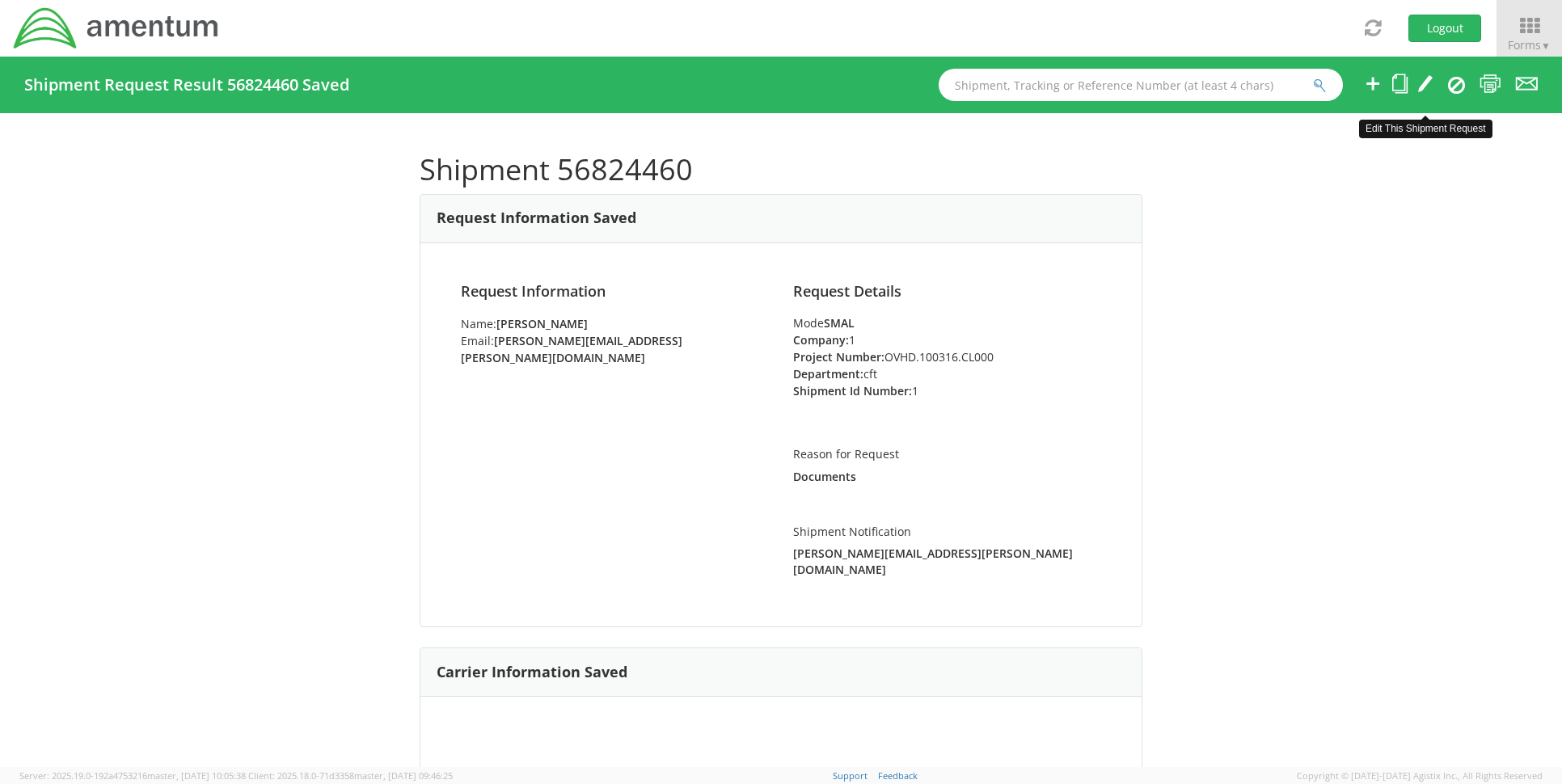
click at [1425, 91] on icon at bounding box center [1425, 84] width 17 height 20
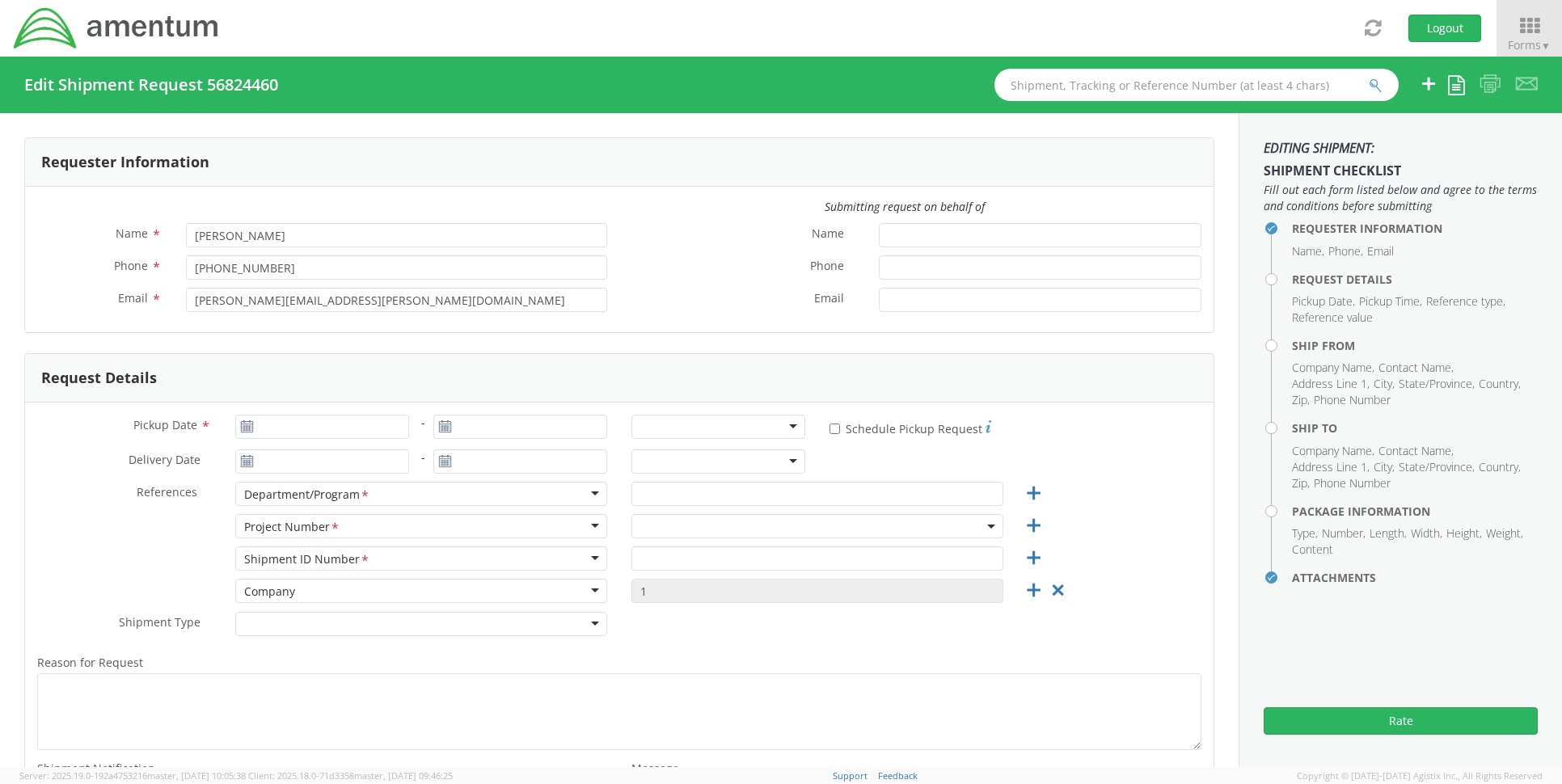
type input "09/15/2025"
type input "cft"
type input "1"
type textarea "Documents"
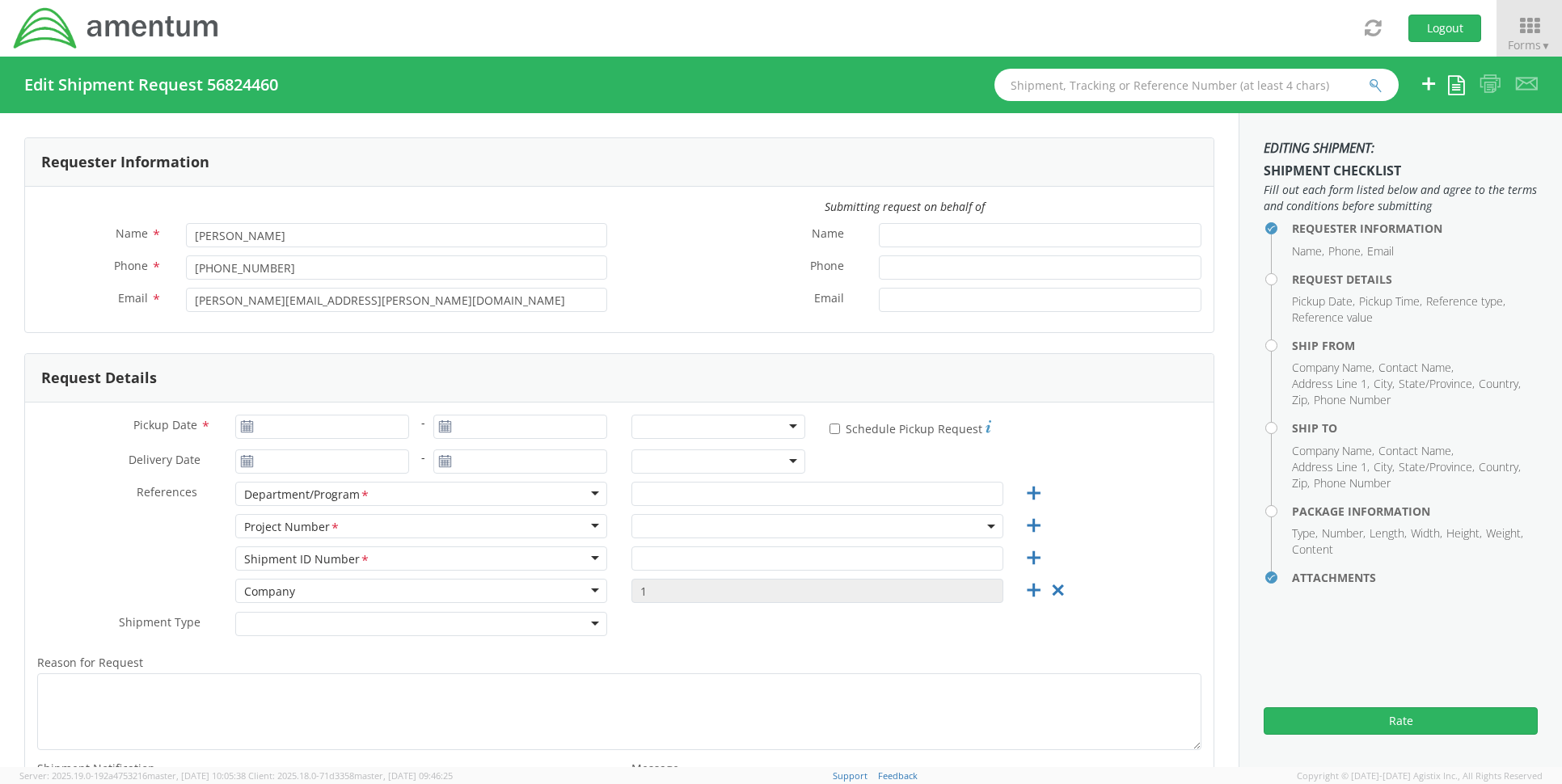
type input "20876"
select select "53871"
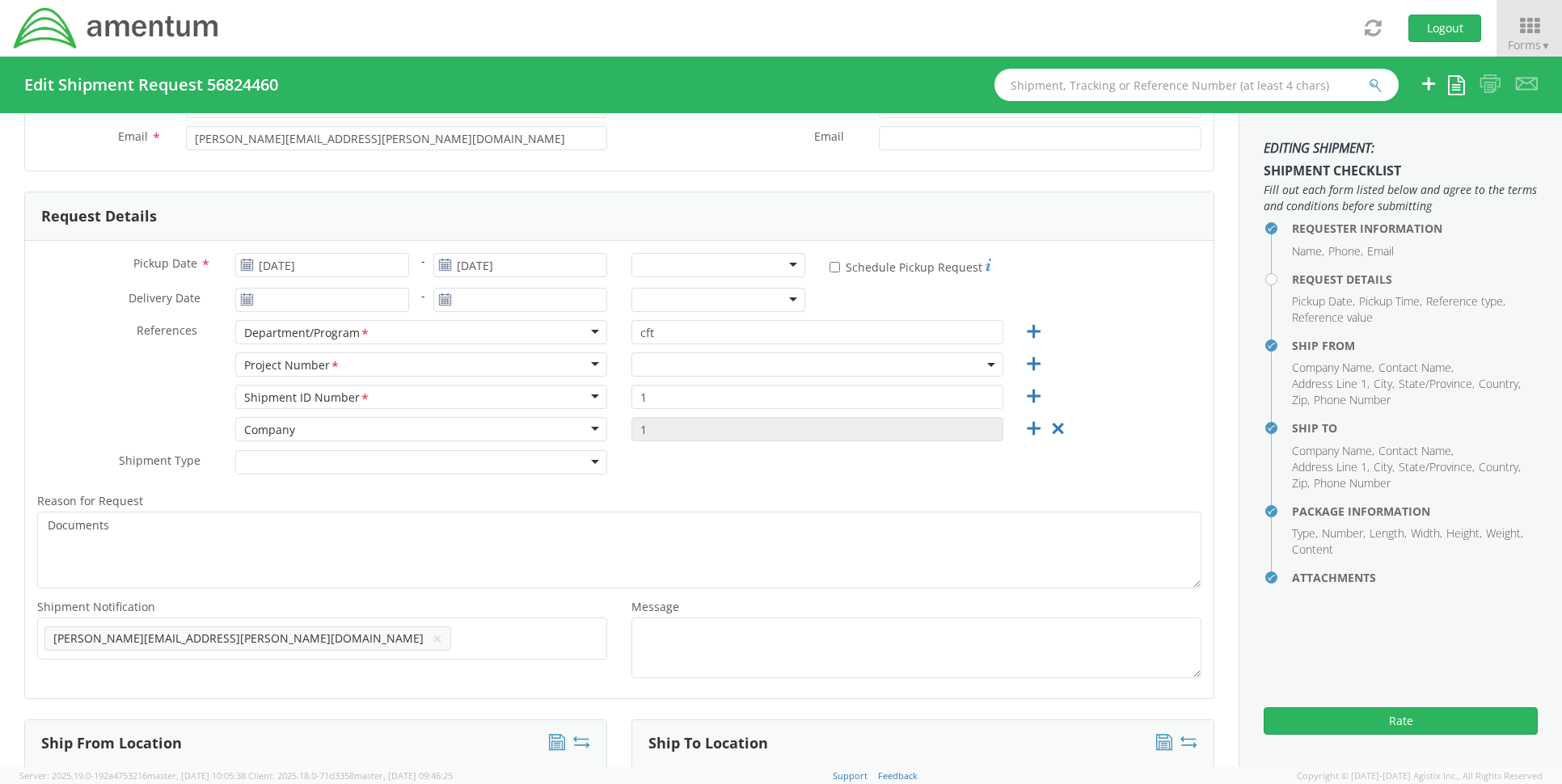
select select "OVHD.100316.CL000"
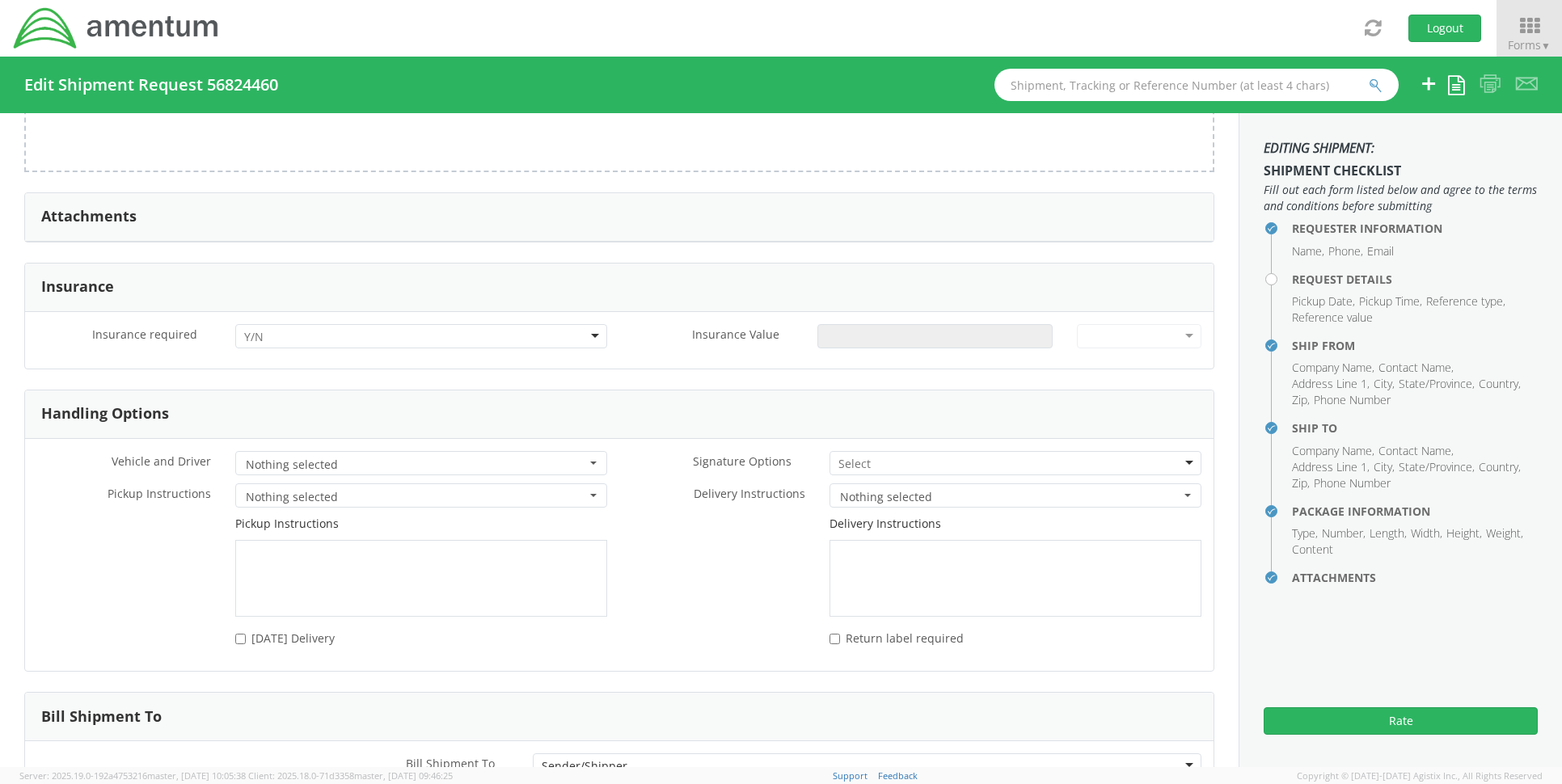
scroll to position [1943, 0]
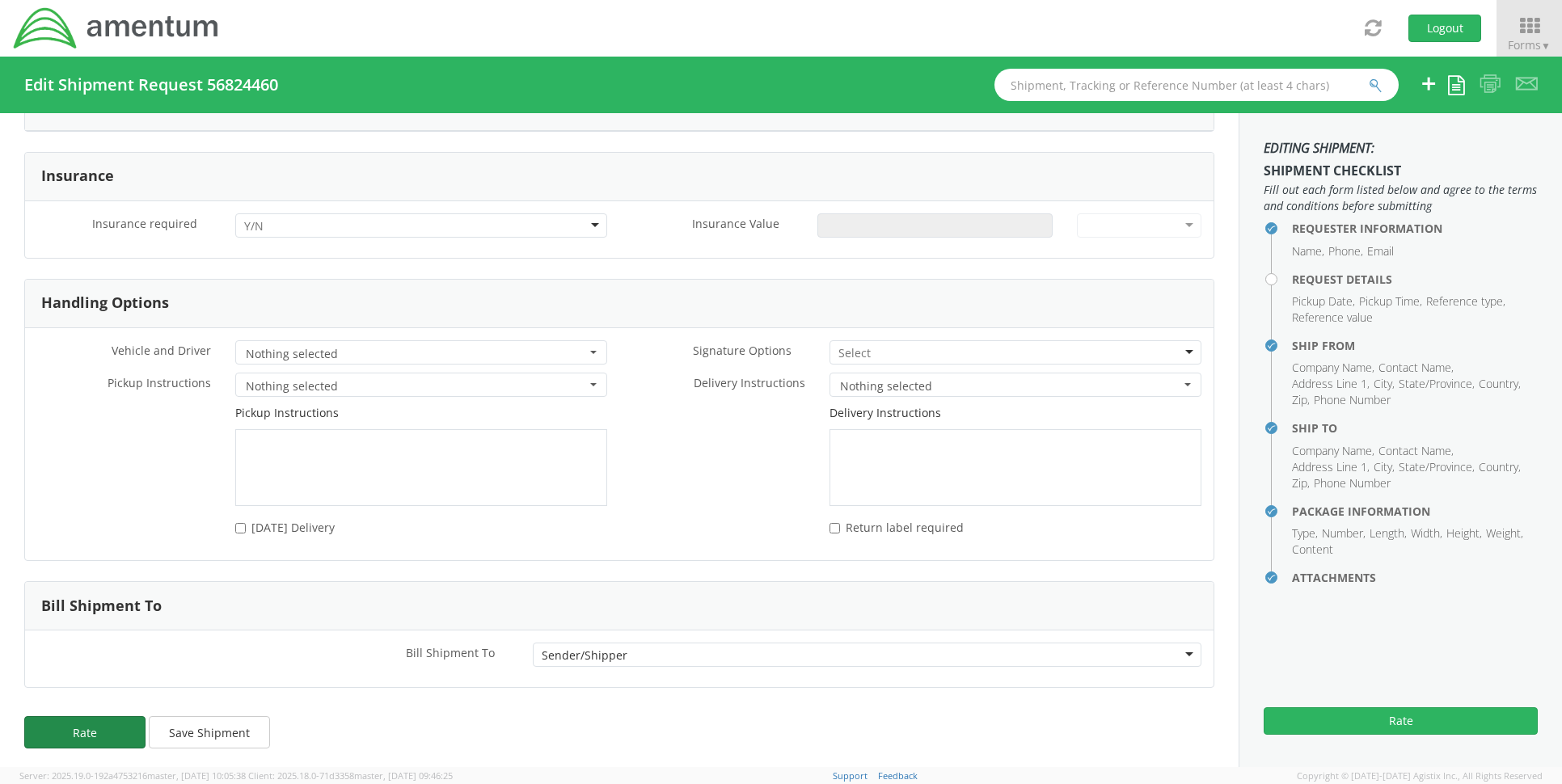
click at [127, 723] on button "Rate" at bounding box center [85, 732] width 121 height 32
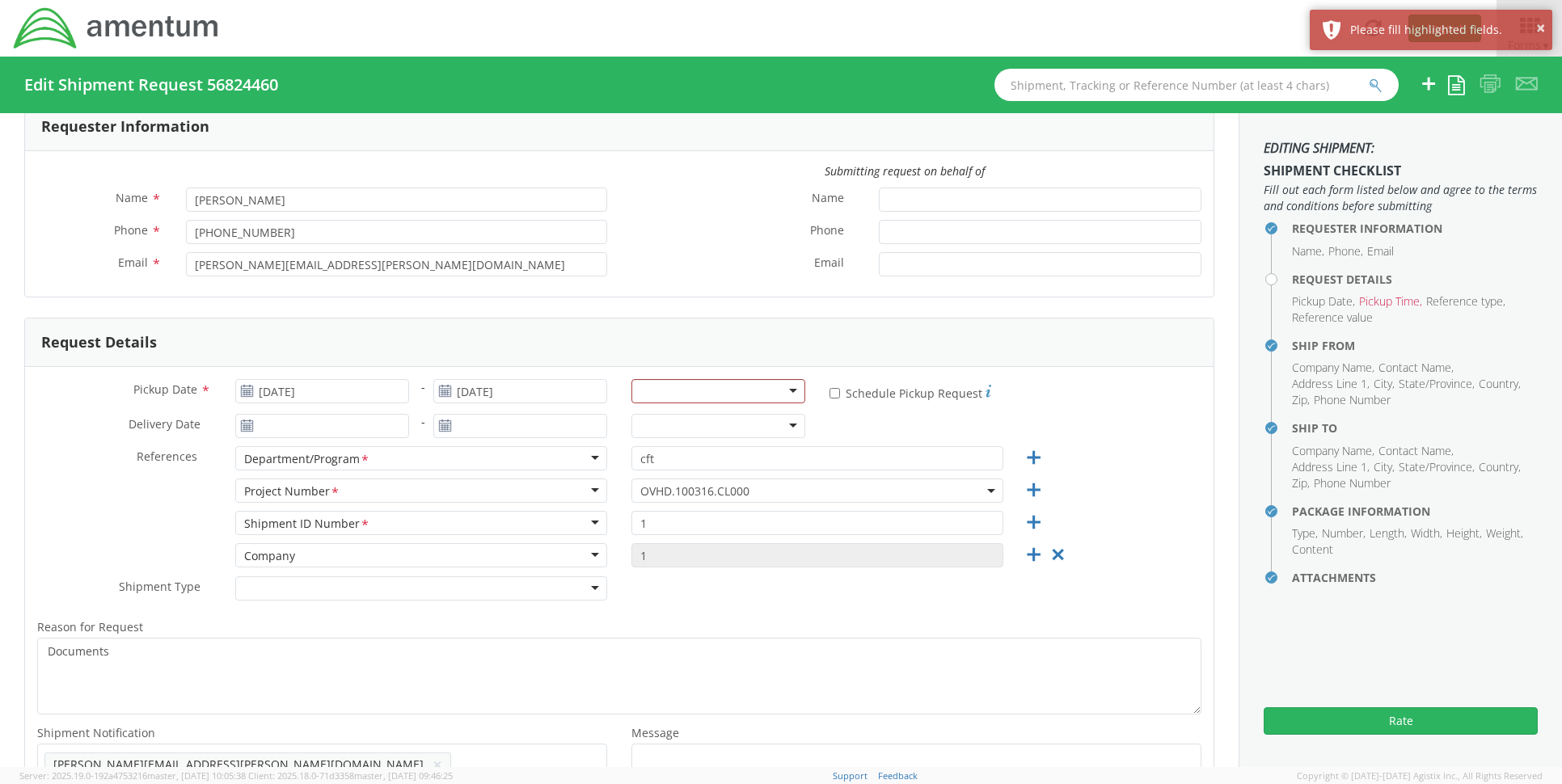
scroll to position [0, 0]
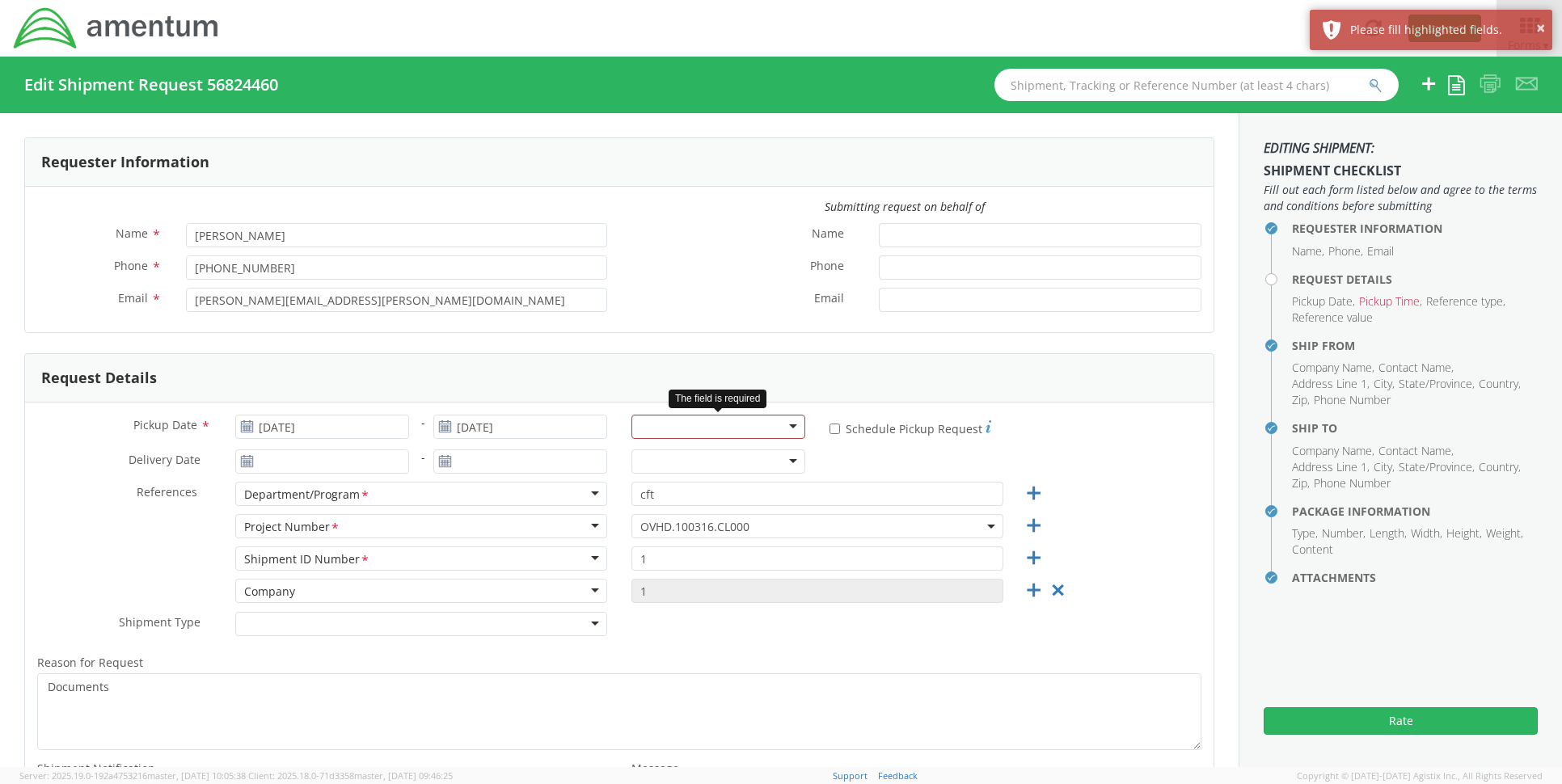
click at [771, 418] on div at bounding box center [718, 426] width 174 height 24
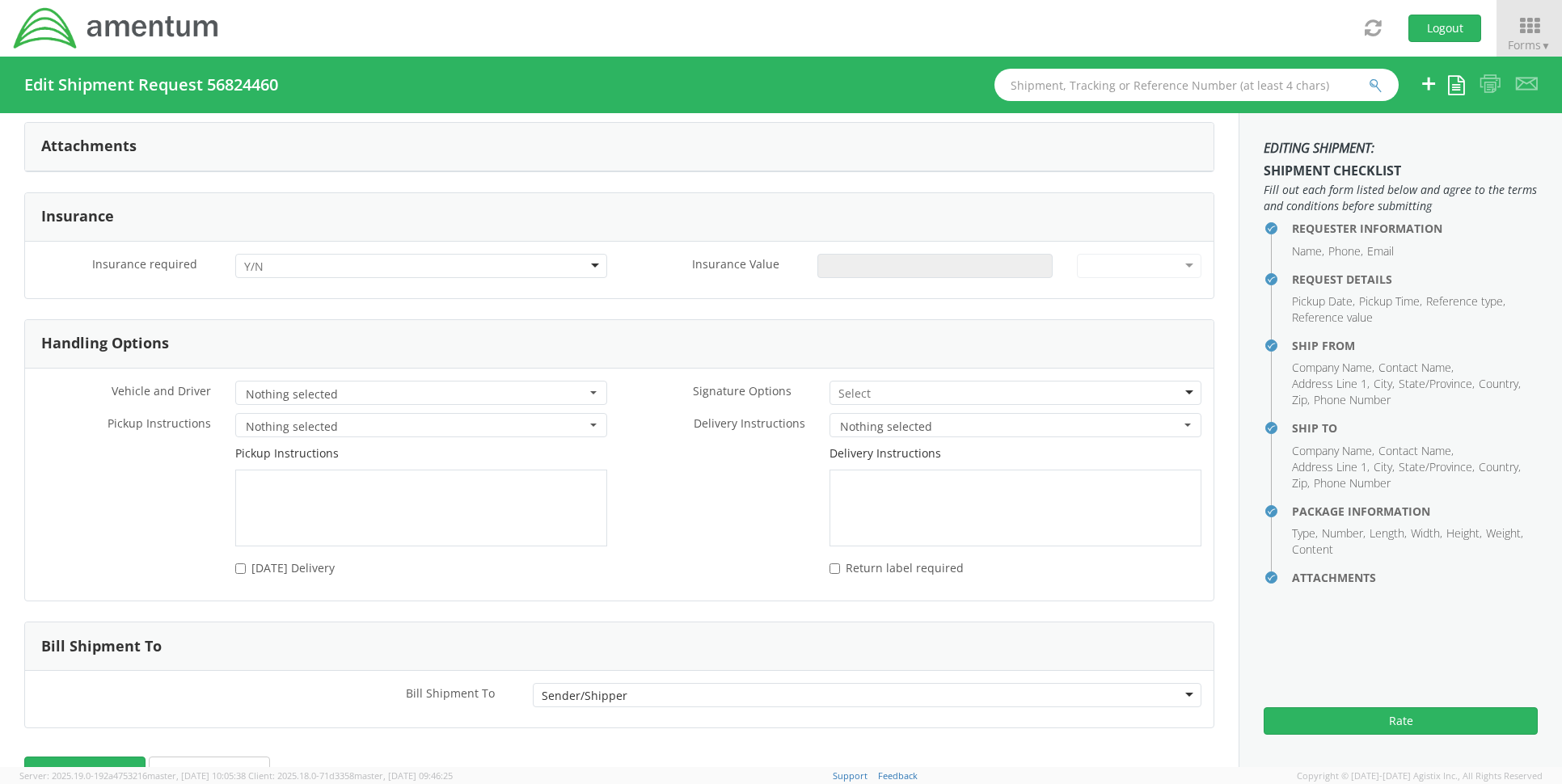
scroll to position [1943, 0]
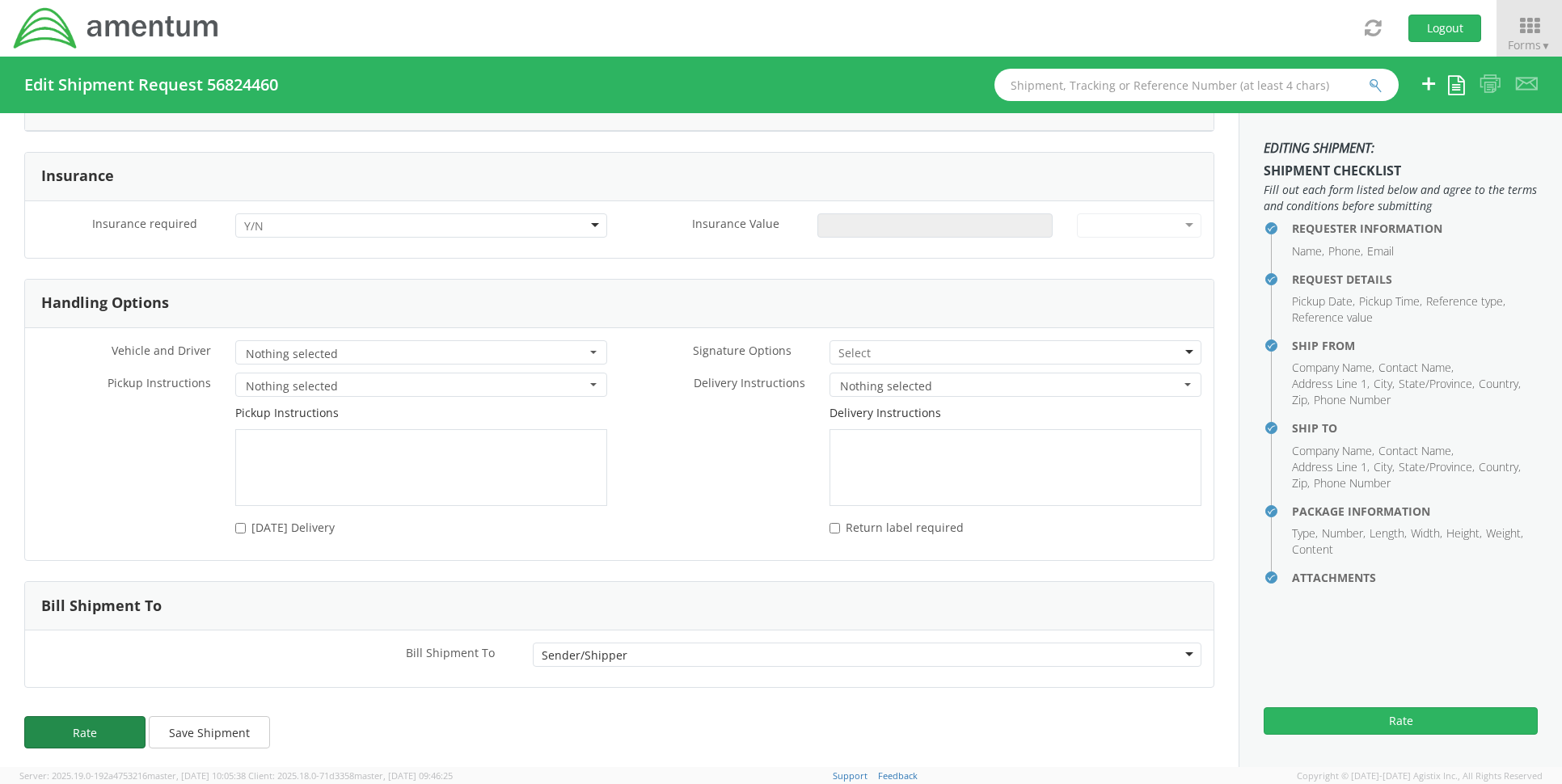
click at [103, 727] on button "Rate" at bounding box center [85, 732] width 121 height 32
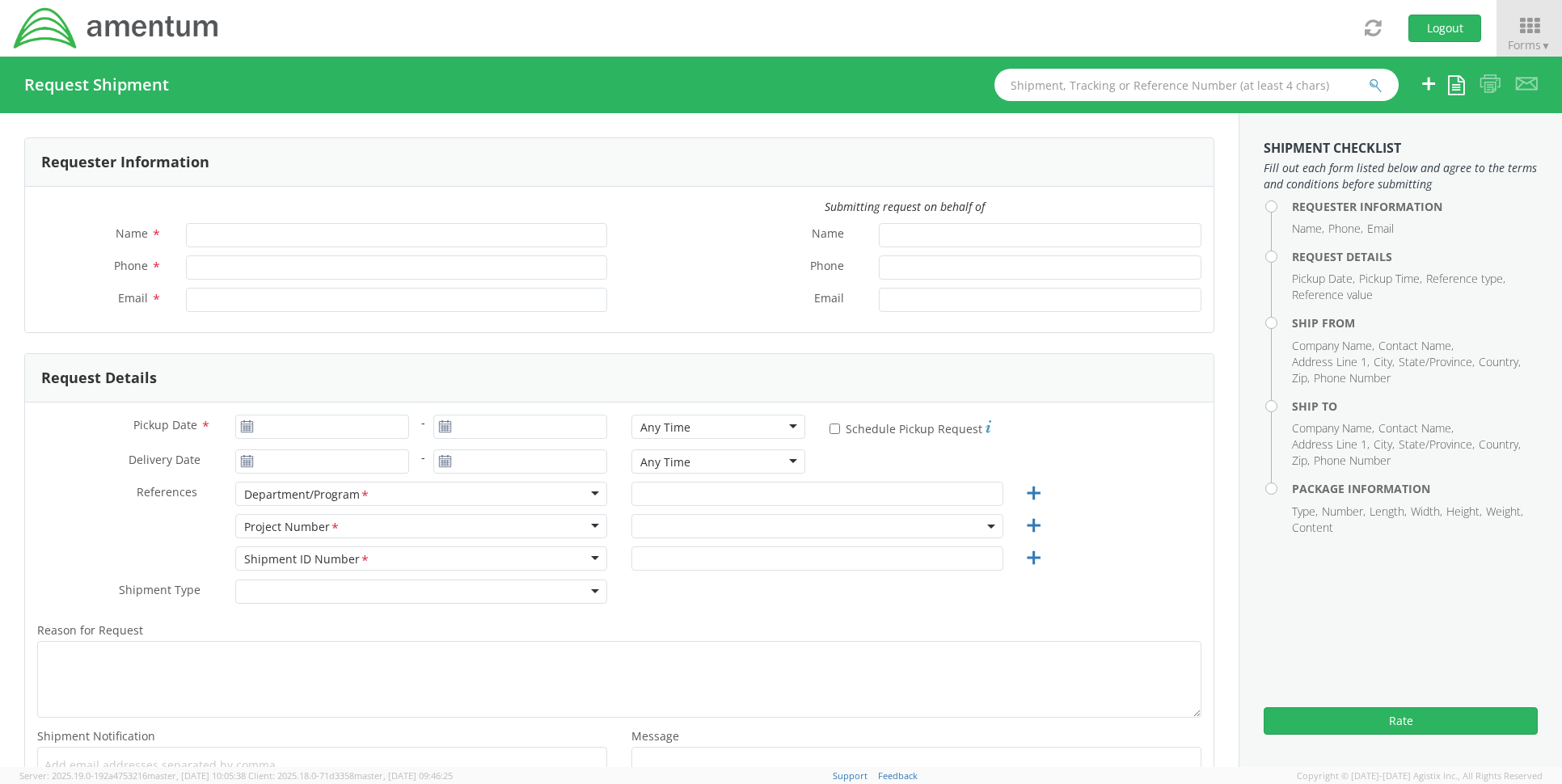
type input "[PERSON_NAME]"
type input "+1-757-433-9513"
type input "dave.hale@amentum.com"
type input "David Hale"
type input "+1-757-433-9513"
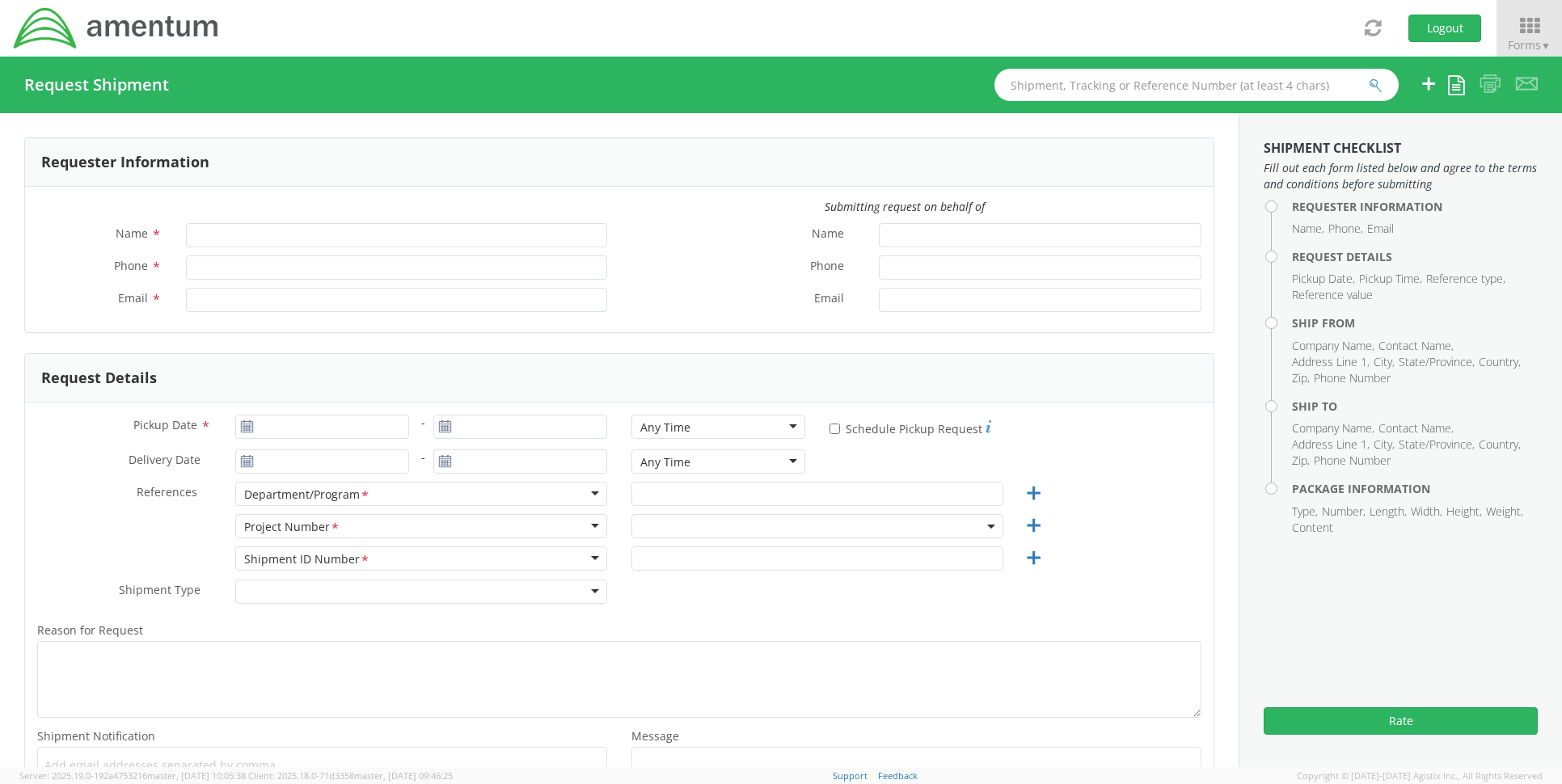
type input "dave.hale@amentum.com"
click at [1541, 41] on span "▼" at bounding box center [1545, 46] width 10 height 14
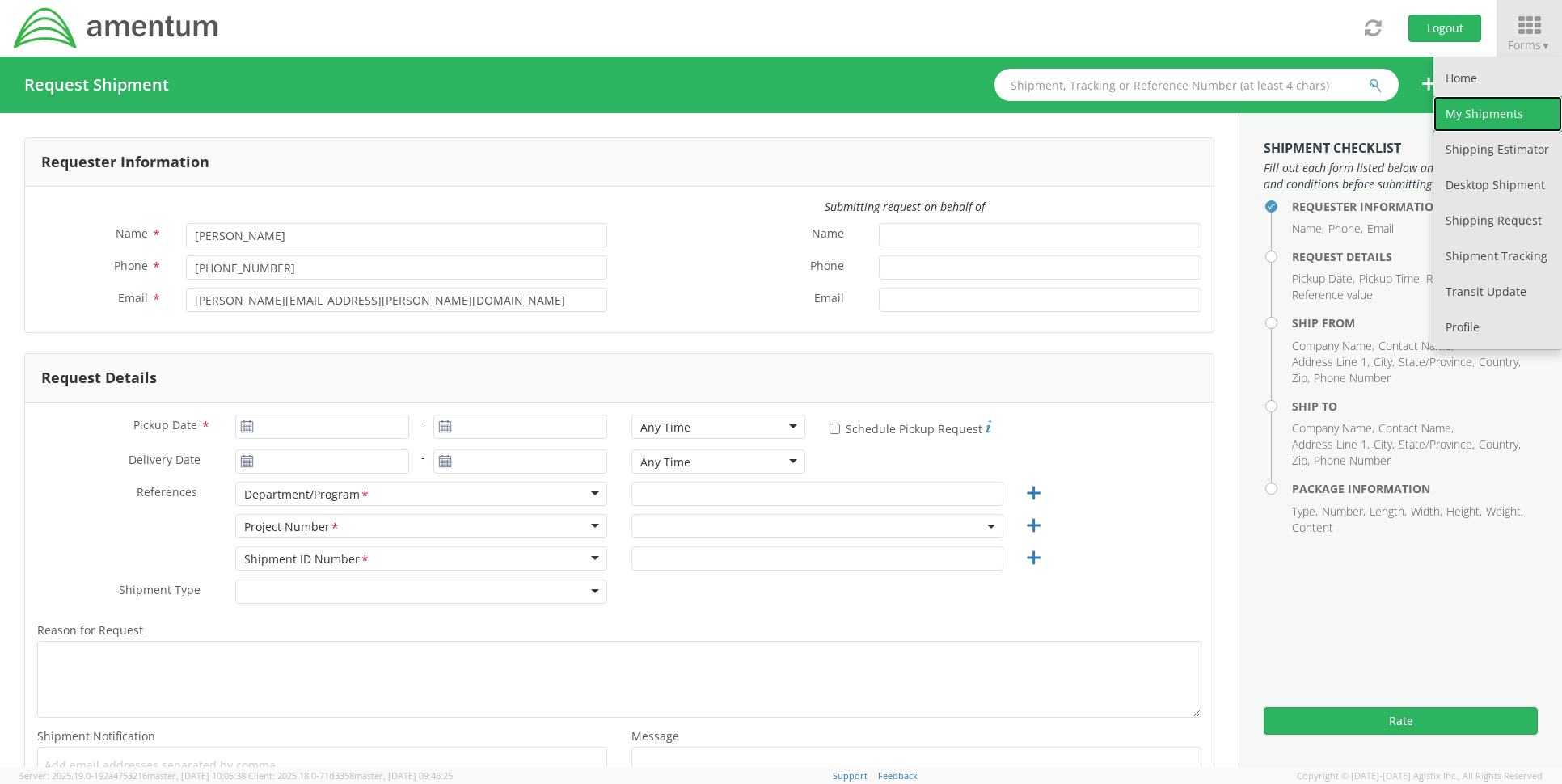
click at [1466, 103] on link "My Shipments" at bounding box center [1498, 114] width 128 height 36
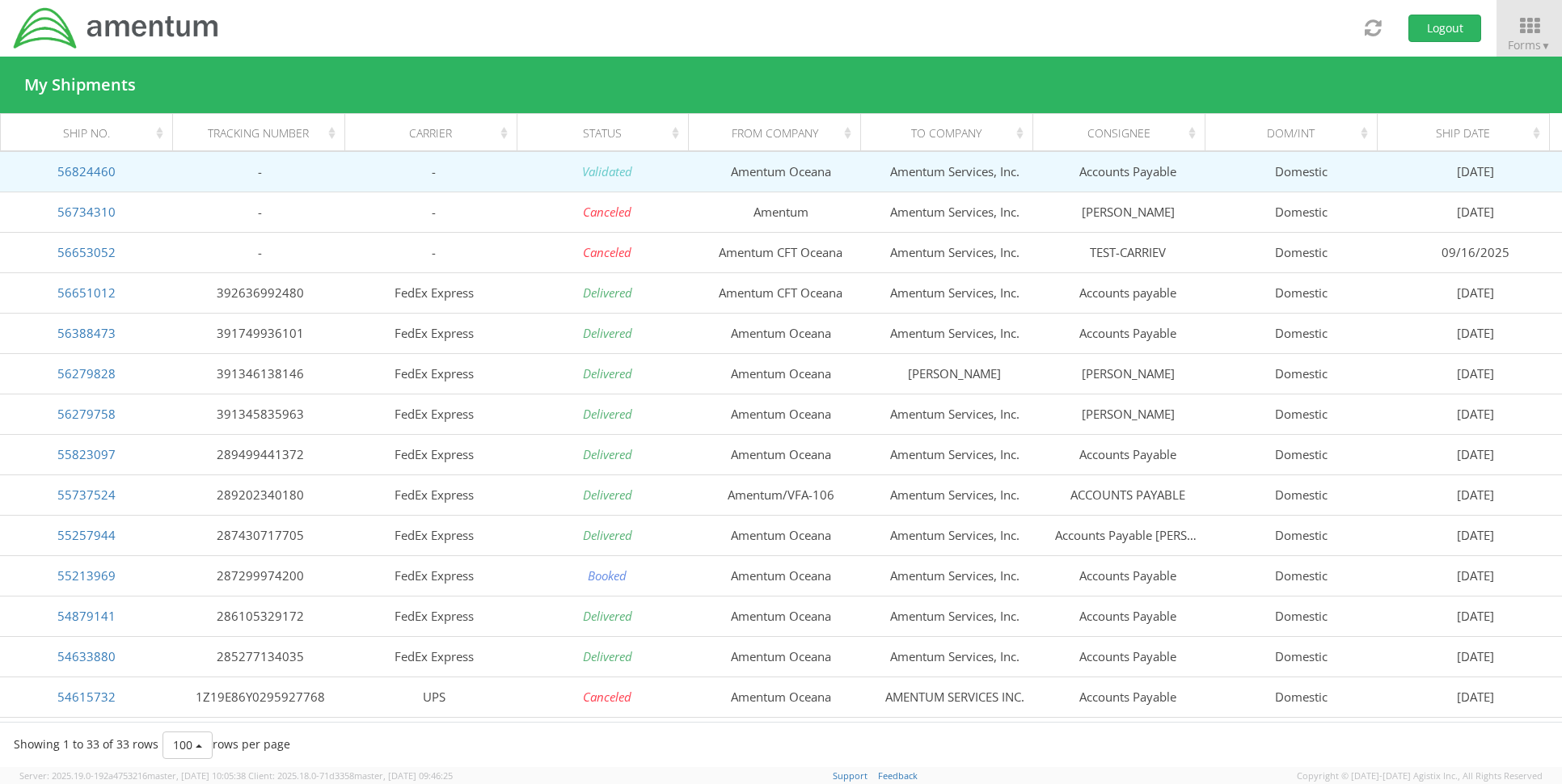
click at [1288, 176] on td "Domestic" at bounding box center [1302, 172] width 174 height 41
click at [103, 179] on link "56824460" at bounding box center [87, 171] width 58 height 17
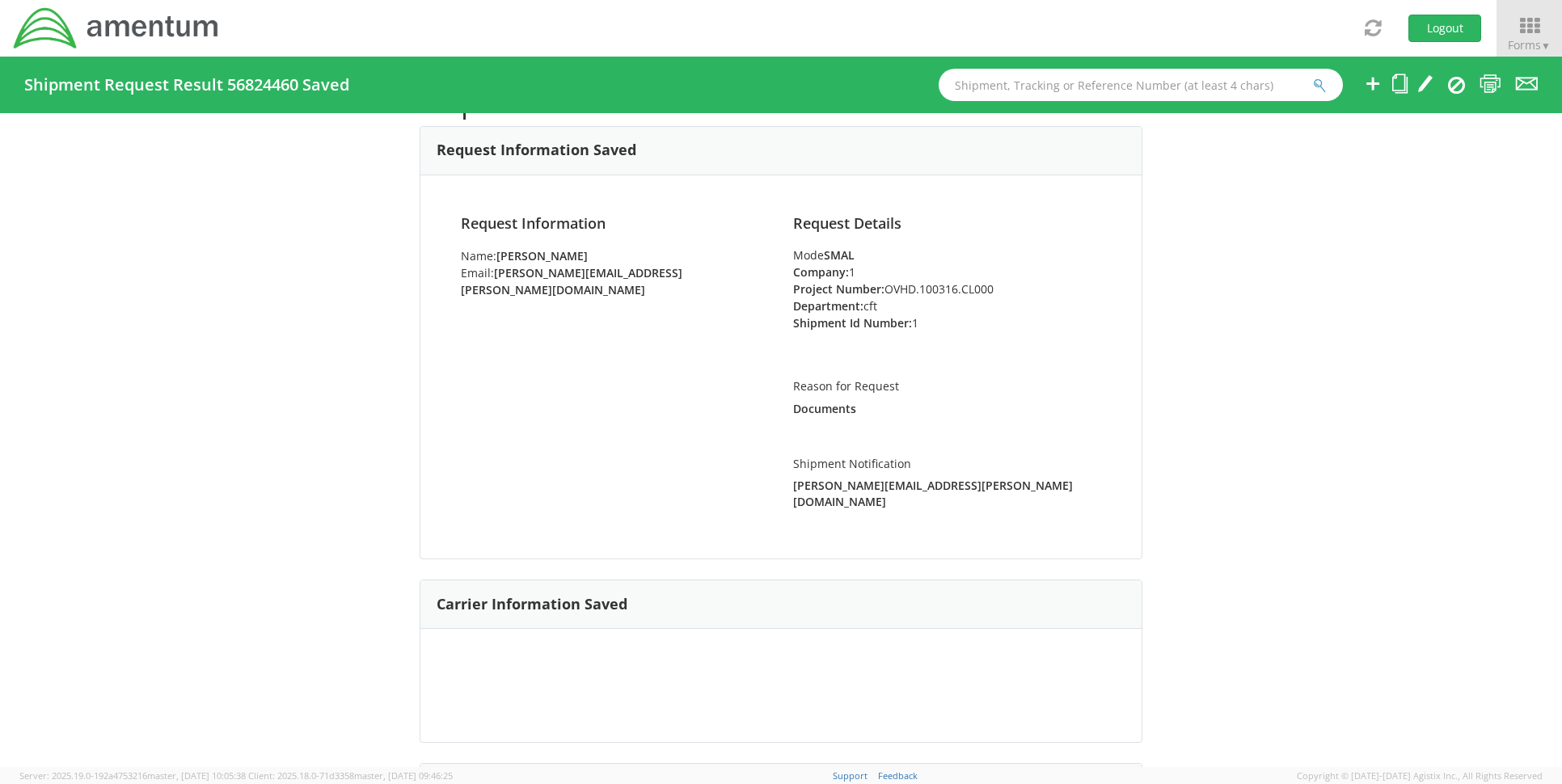
scroll to position [404, 0]
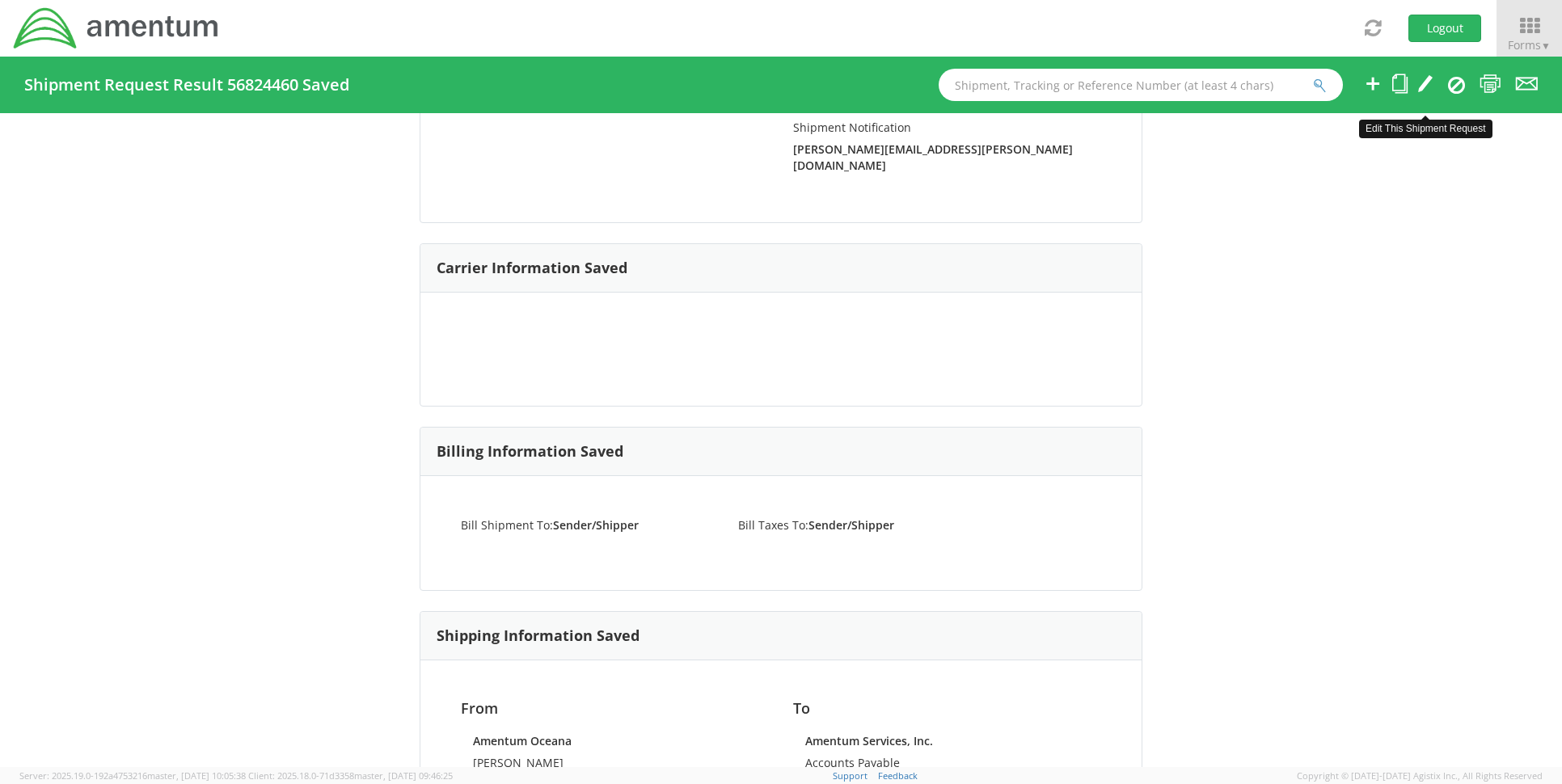
click at [1422, 85] on icon at bounding box center [1425, 84] width 17 height 20
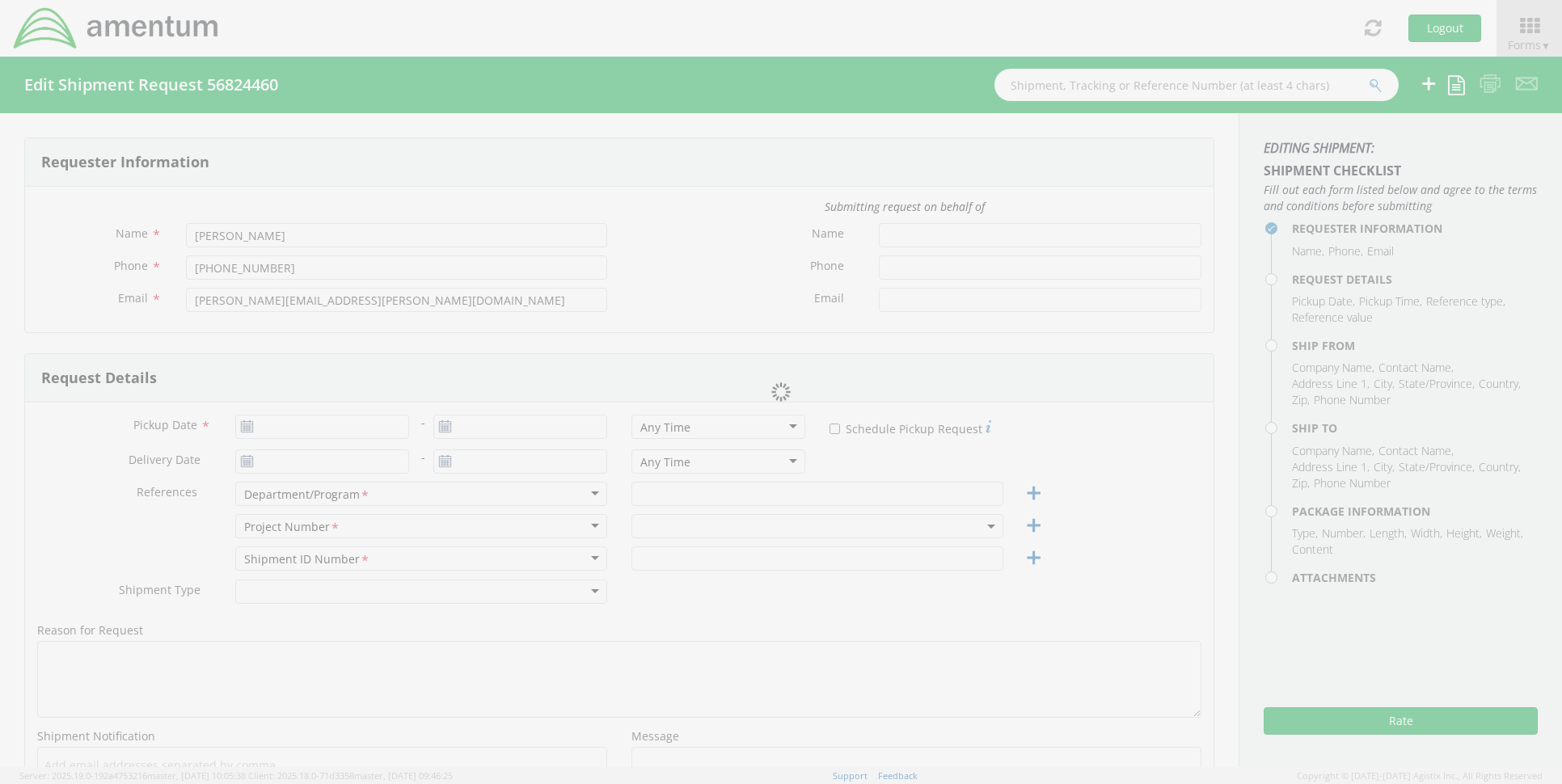
type input "09/15/2025"
type input "cft"
type input "1"
type textarea "Documents"
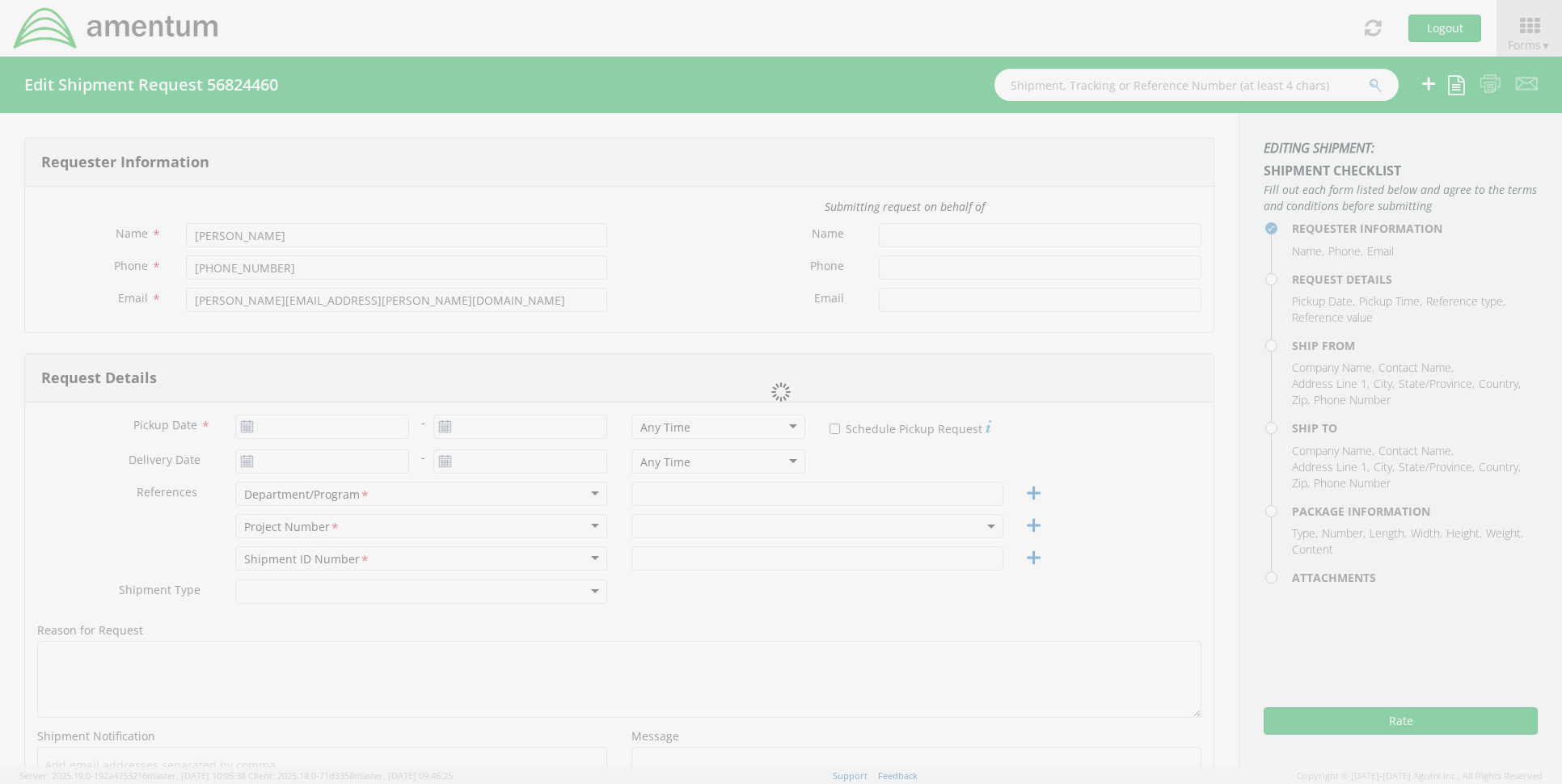
select select
type input "Amentum Oceana"
type input "1760 1st ST"
type input "Ste 200"
type input "Virginia Beach"
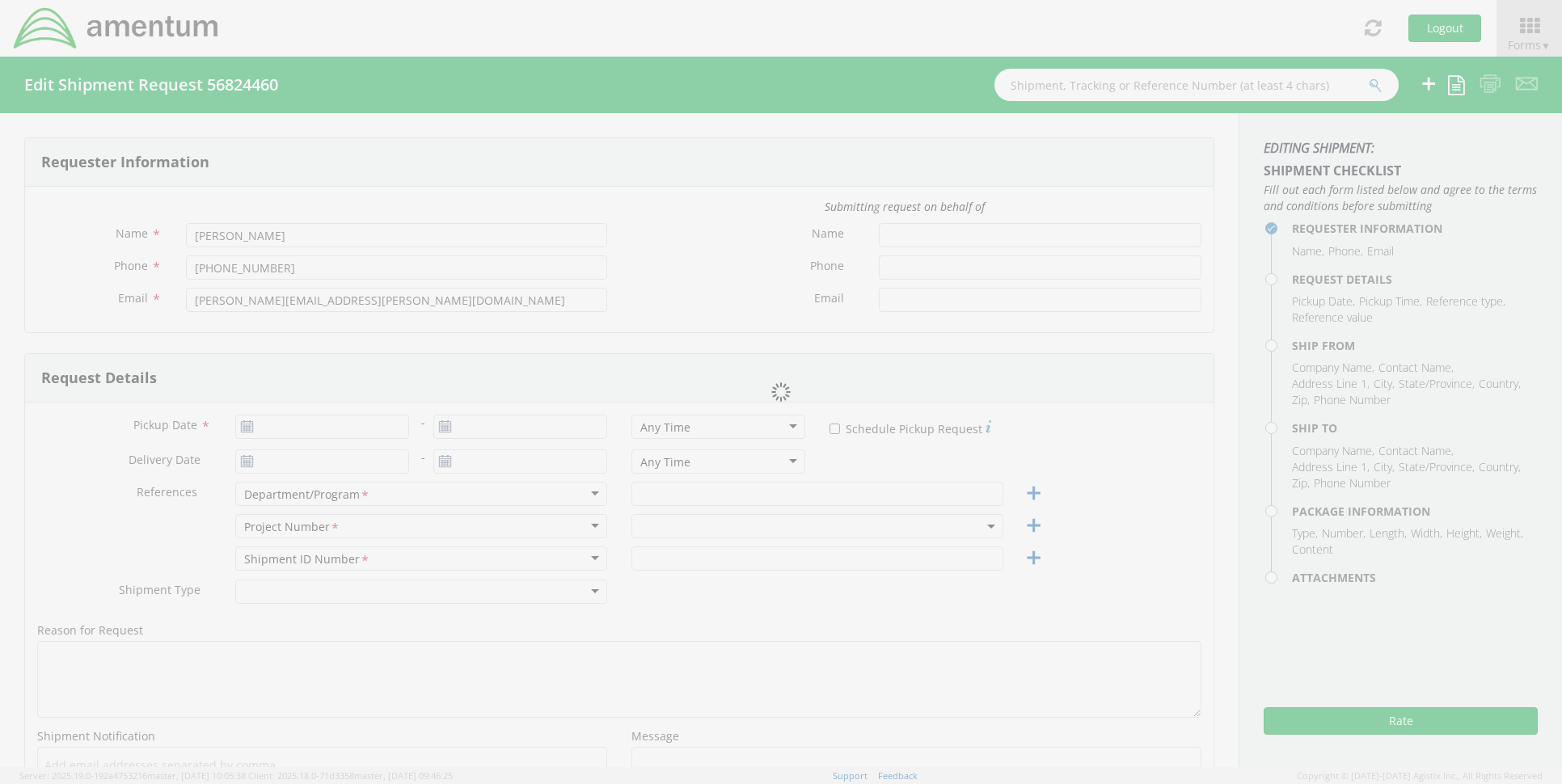
type input "23460"
type input "David Hale"
type input "7574339513"
type input "dave.hale@amentum.com"
type input "Amentum Services, Inc."
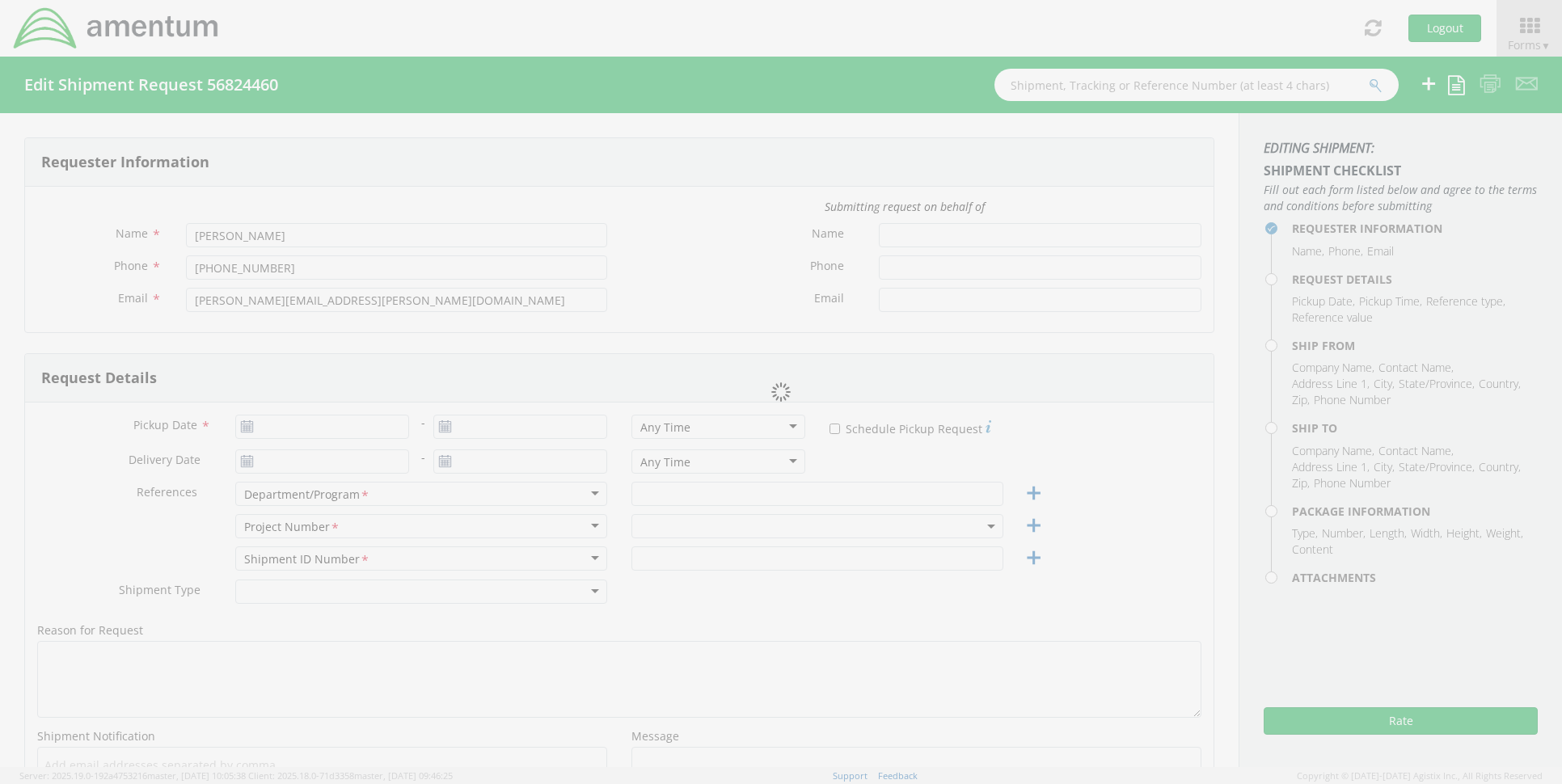
type input "20501 Seneca Meadows Pkwy, #300"
type input "Germantown"
type input "20876"
type input "Accounts Payable"
type input "7574339513"
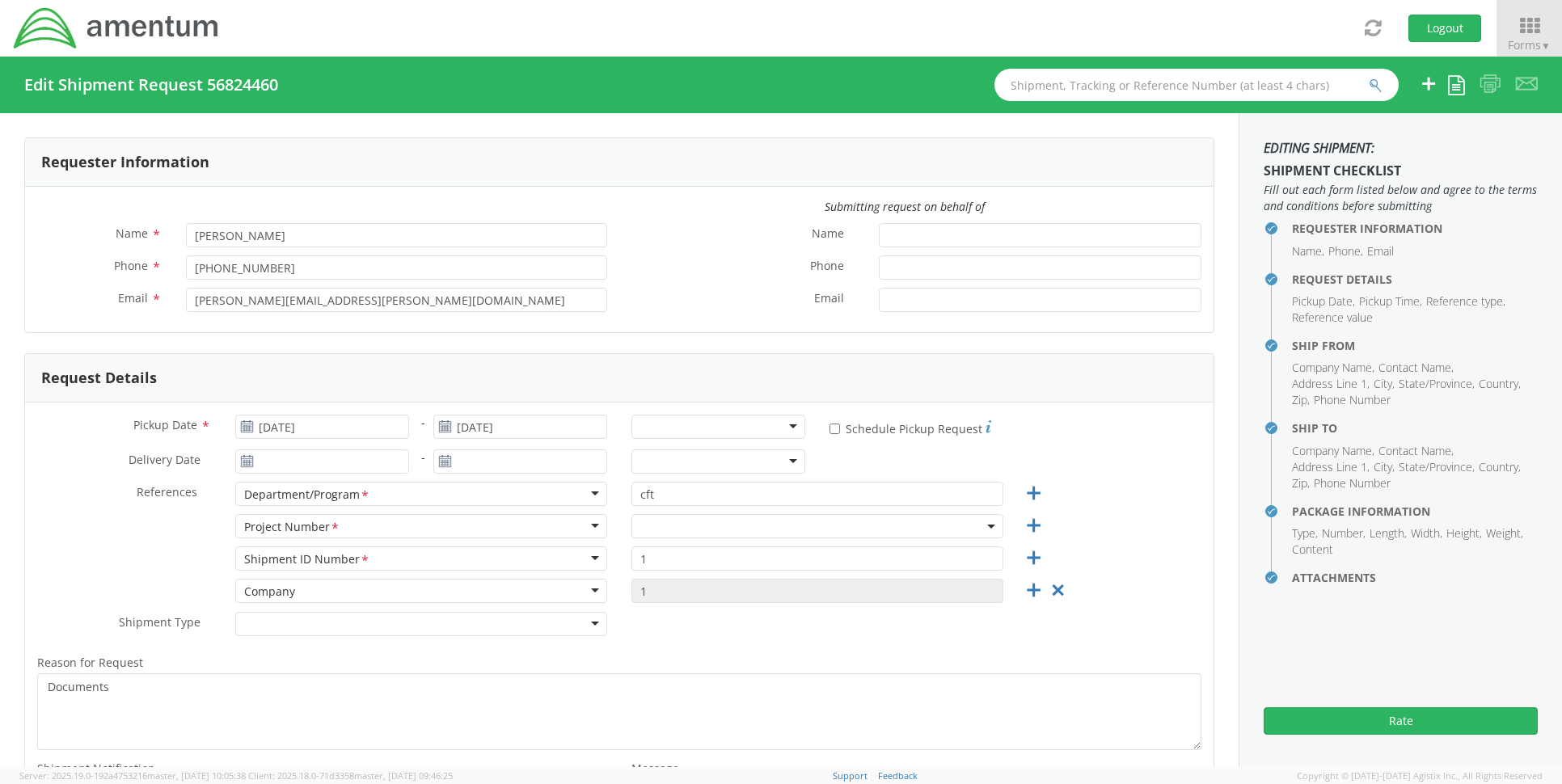
select select "53871"
select select "OVHD.100316.CL000"
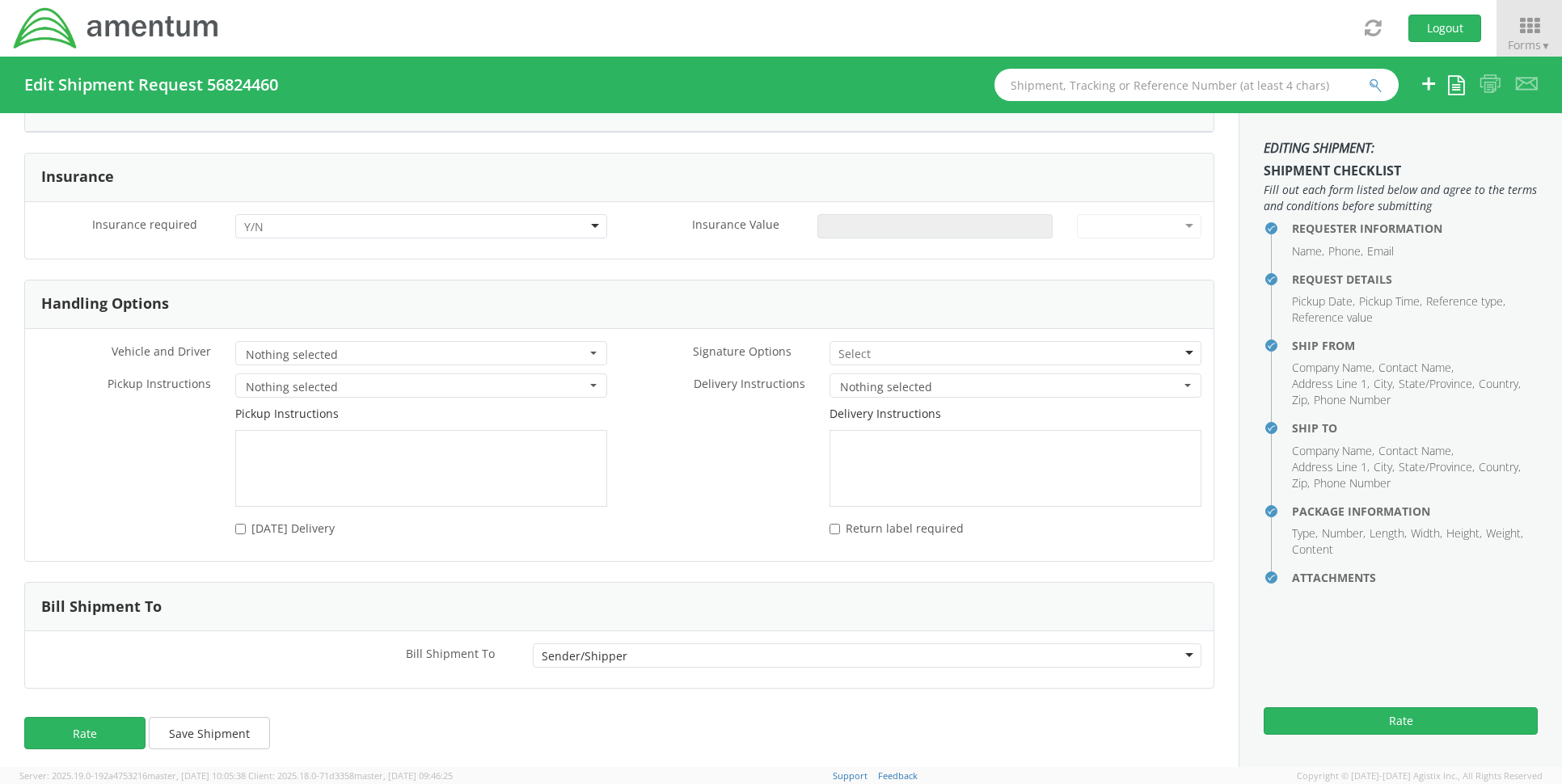
scroll to position [1943, 0]
click at [1384, 731] on button "Rate" at bounding box center [1401, 721] width 274 height 27
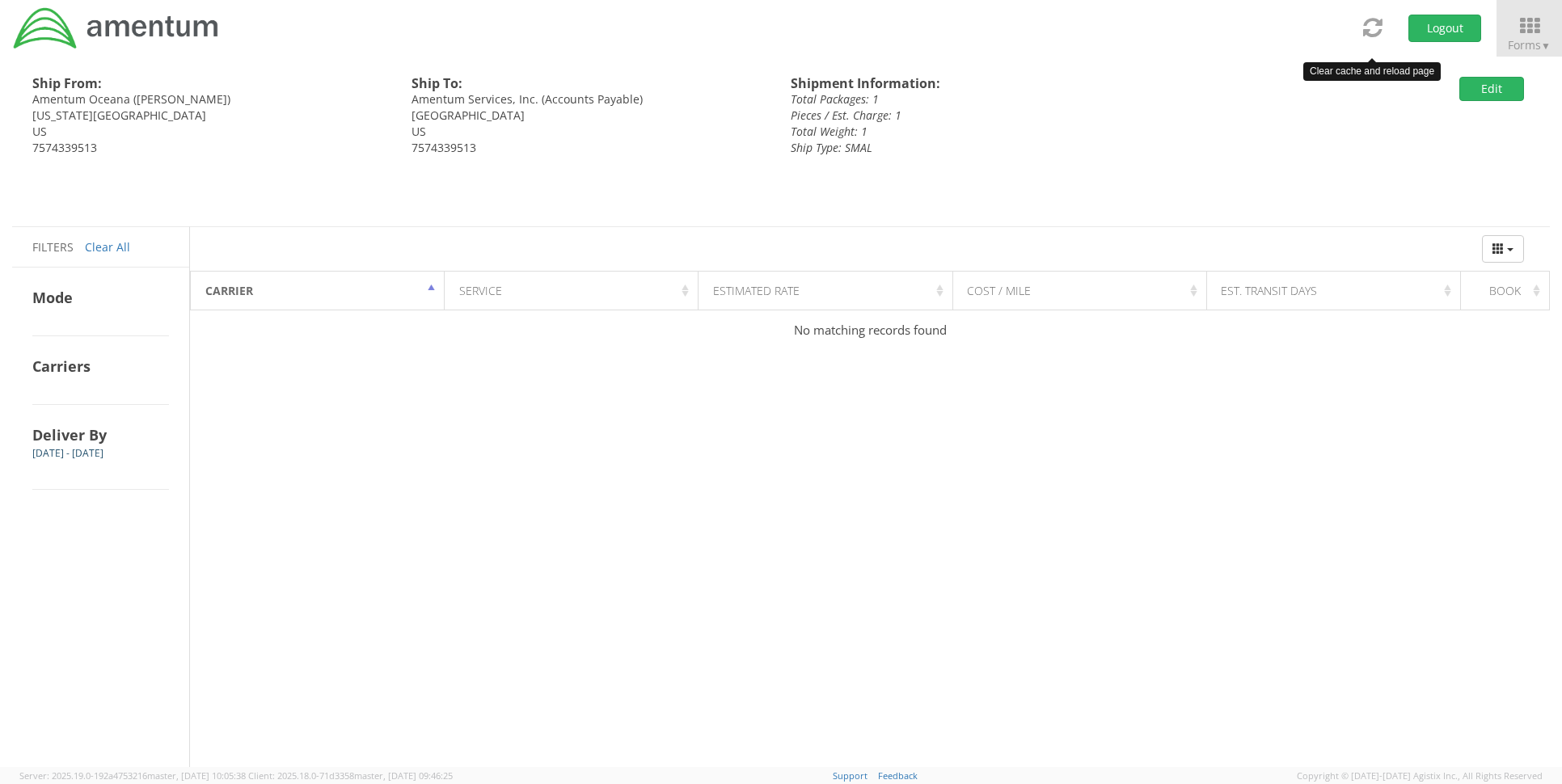
click at [1368, 35] on icon at bounding box center [1373, 27] width 19 height 22
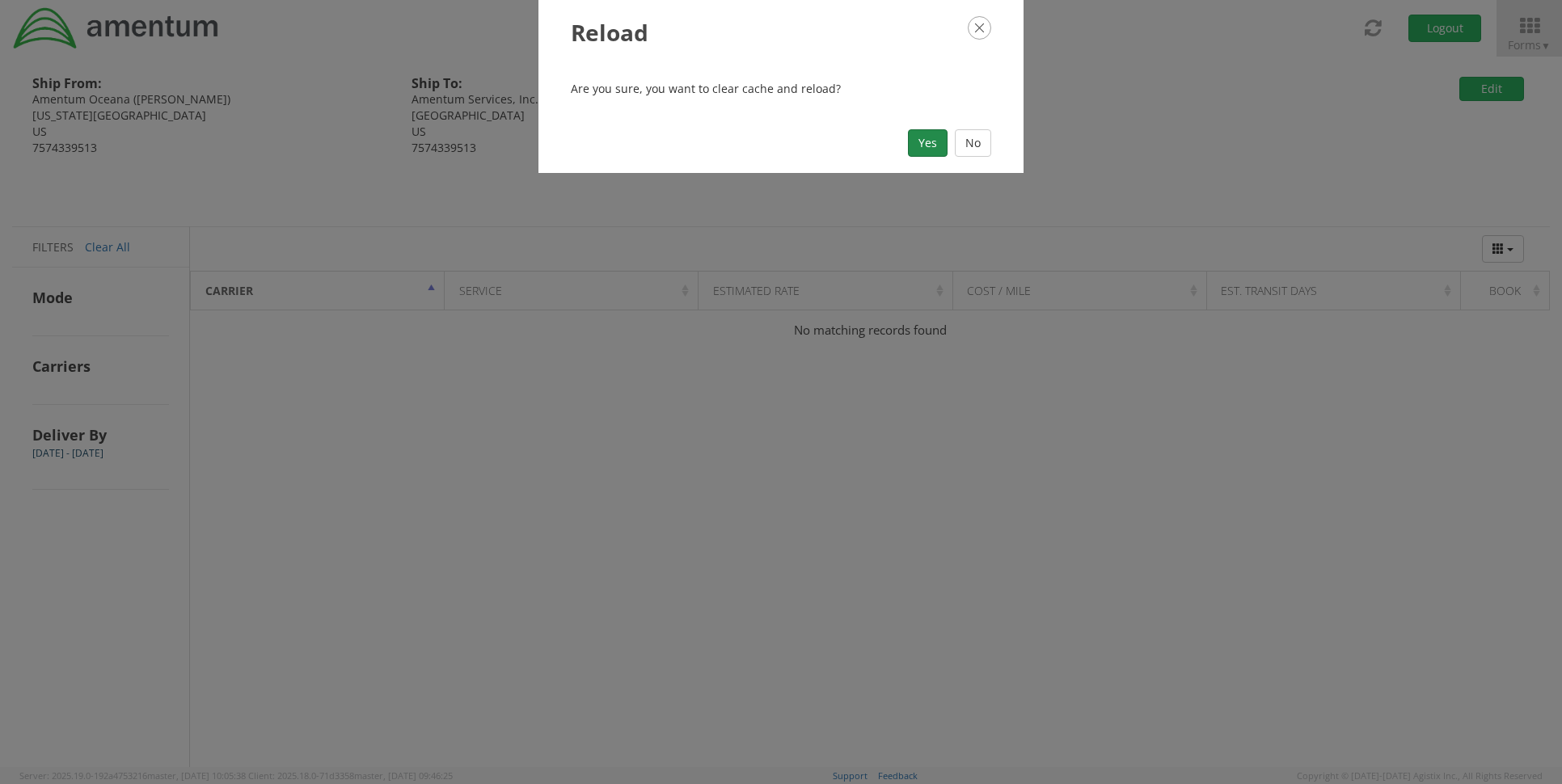
click at [938, 148] on button "Yes" at bounding box center [927, 143] width 40 height 27
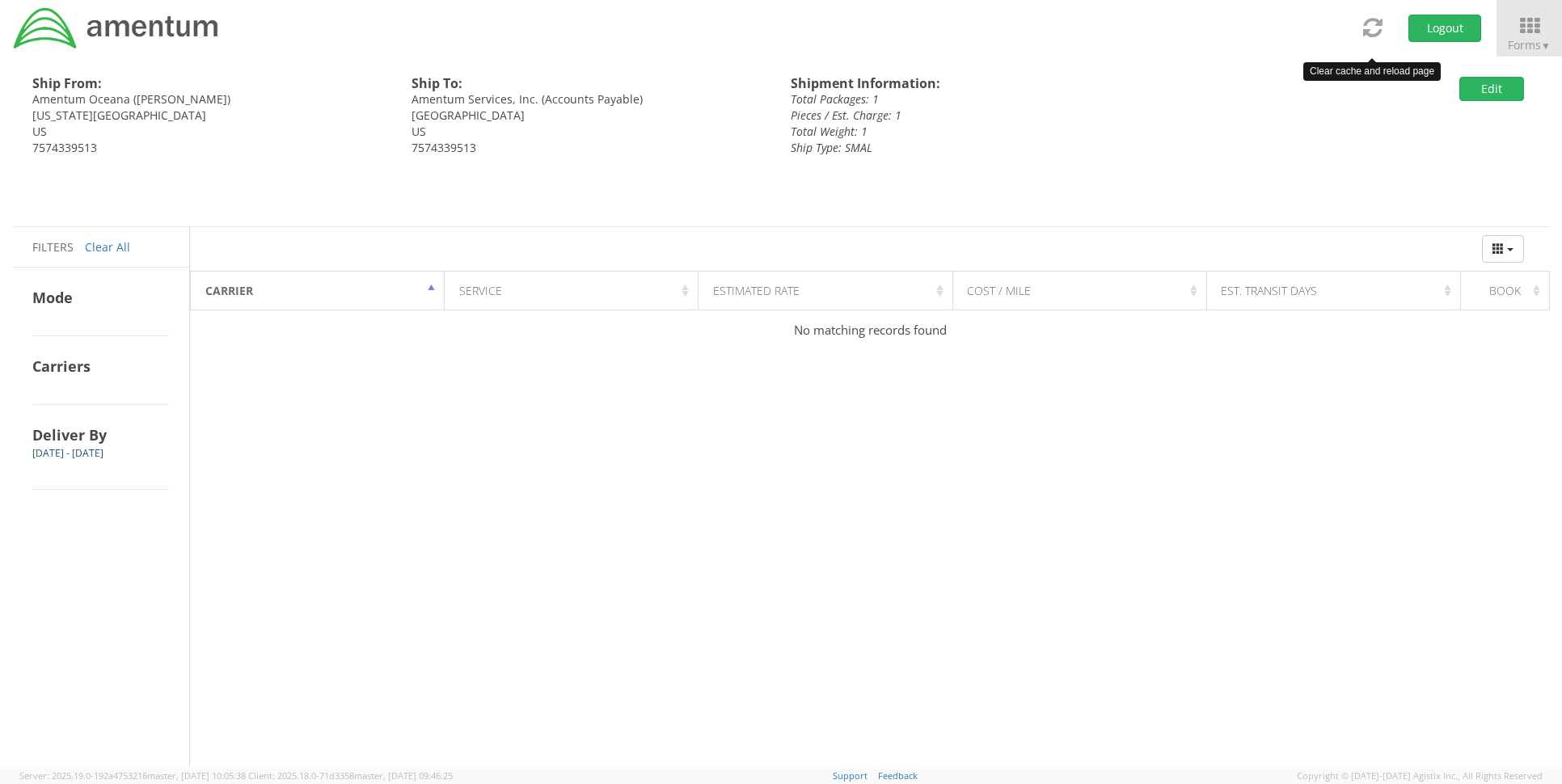
click at [1369, 39] on link at bounding box center [1373, 27] width 41 height 55
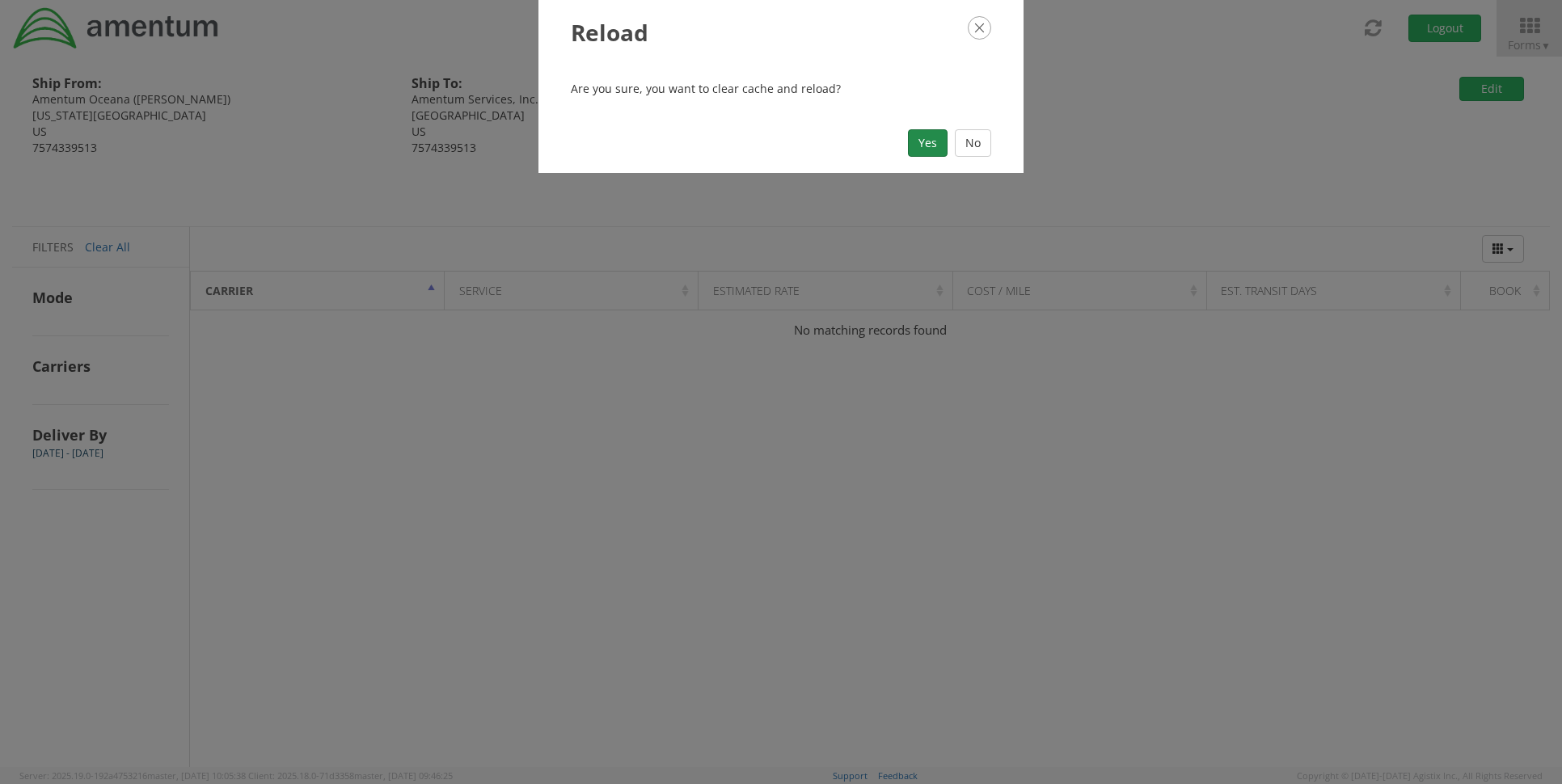
click at [939, 156] on button "Yes" at bounding box center [927, 143] width 40 height 27
